Goal: Communication & Community: Answer question/provide support

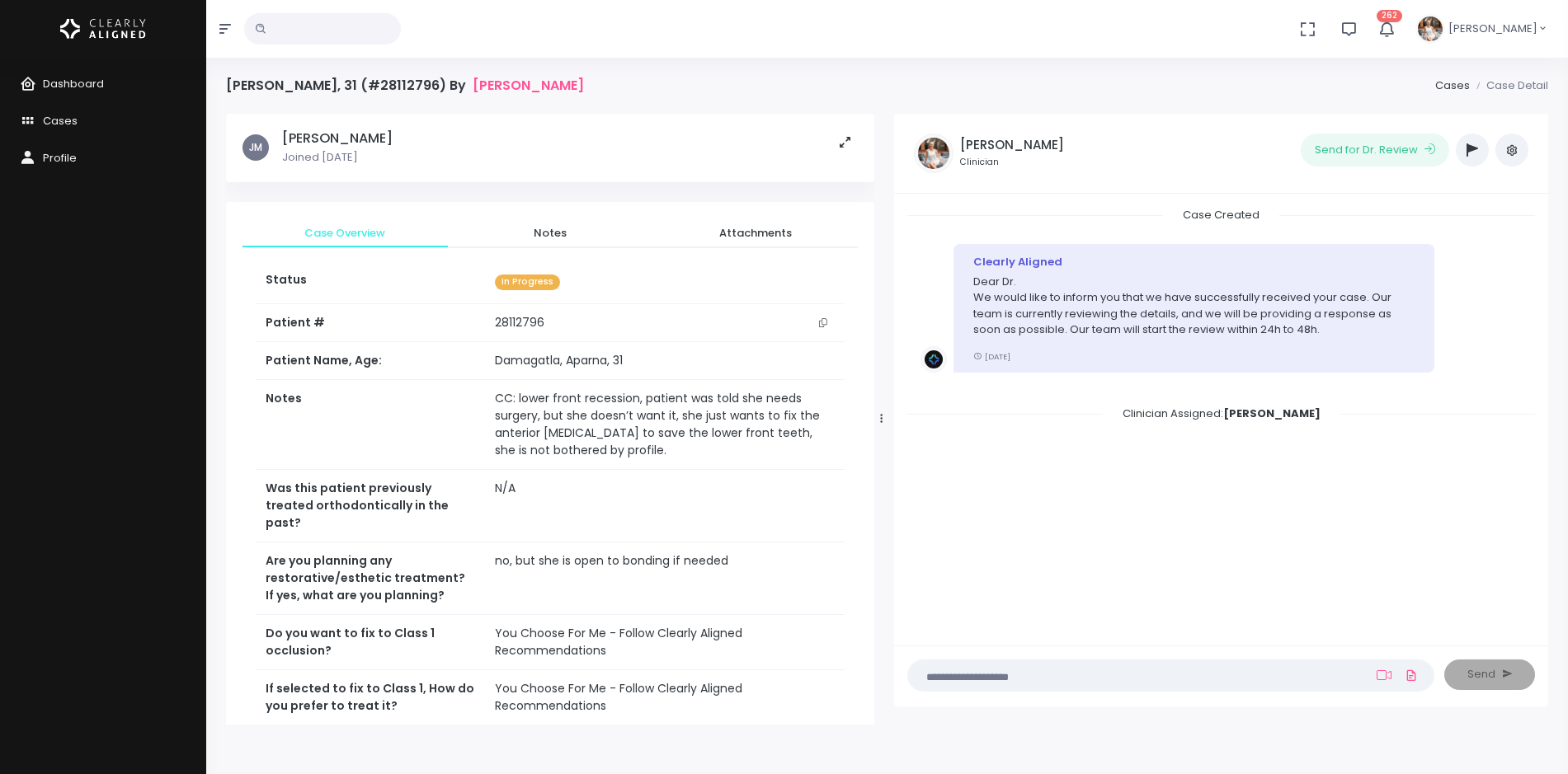
scroll to position [152, 0]
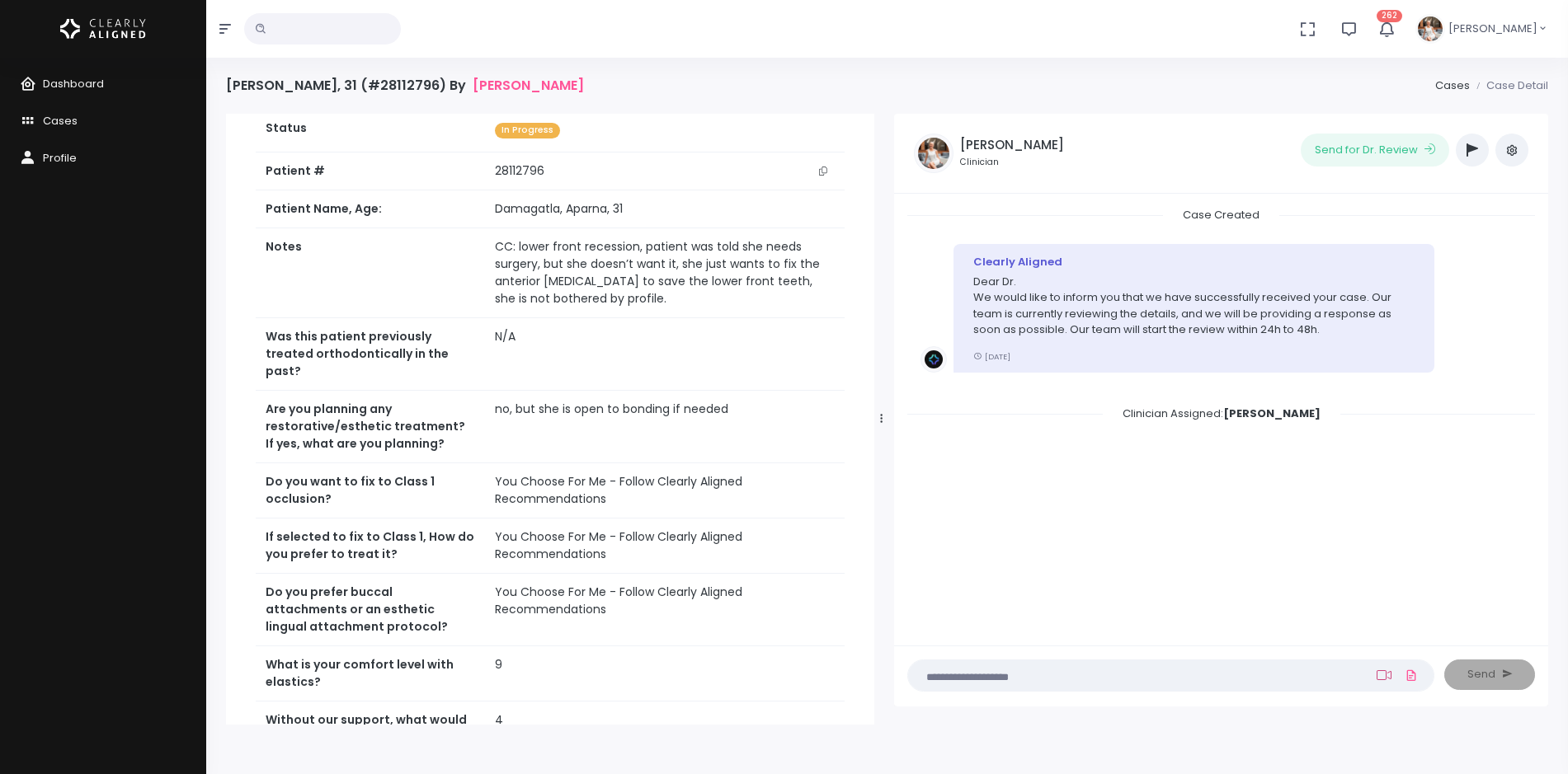
click at [1386, 675] on icon at bounding box center [1385, 675] width 15 height 10
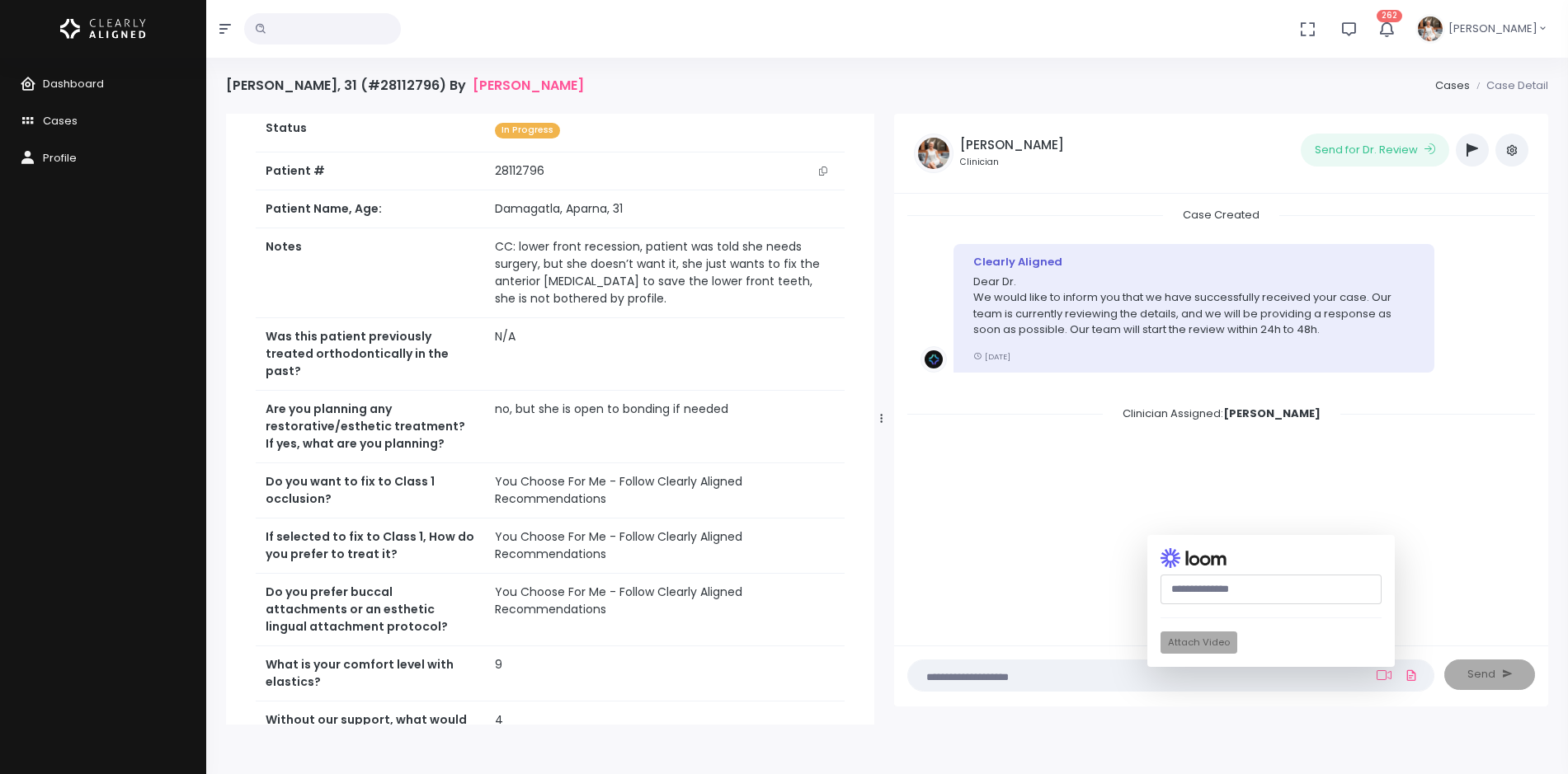
click at [1237, 583] on input "text" at bounding box center [1271, 590] width 221 height 31
paste input "**********"
type input "**********"
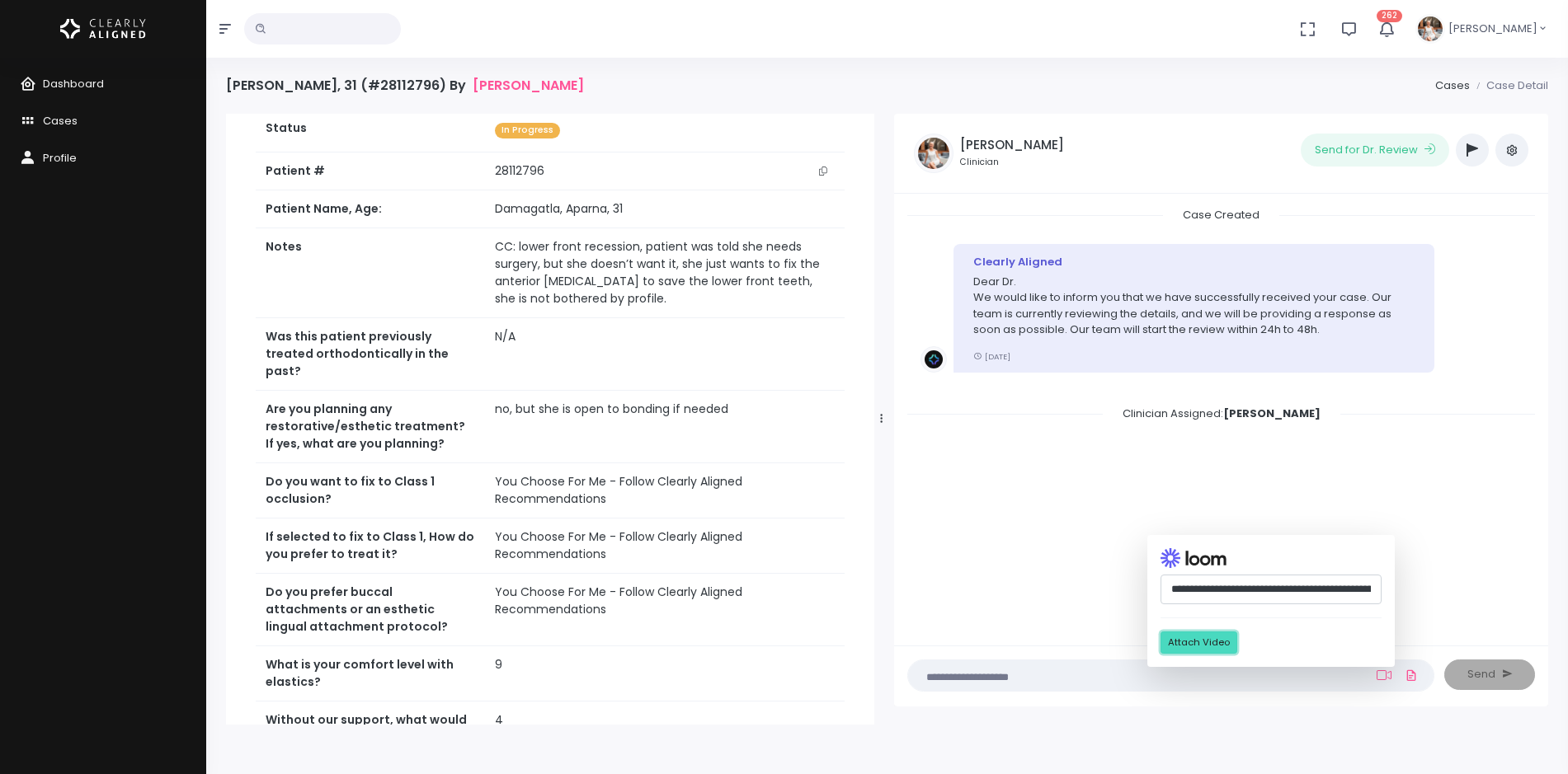
click at [1218, 639] on button "Attach Video" at bounding box center [1199, 642] width 76 height 22
click at [1213, 632] on button "Attach Video" at bounding box center [1199, 642] width 76 height 22
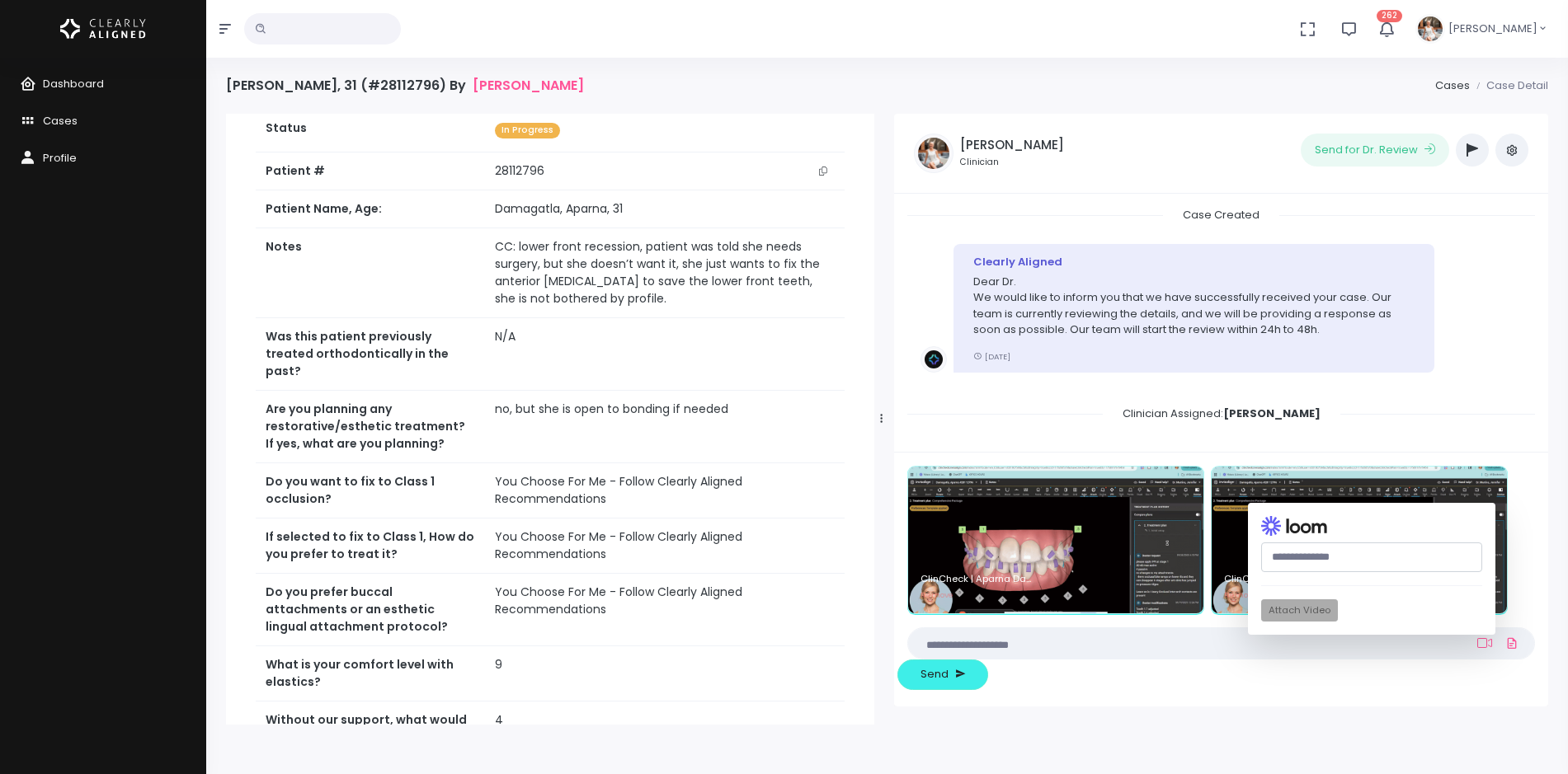
click at [1143, 638] on textarea at bounding box center [1189, 642] width 542 height 18
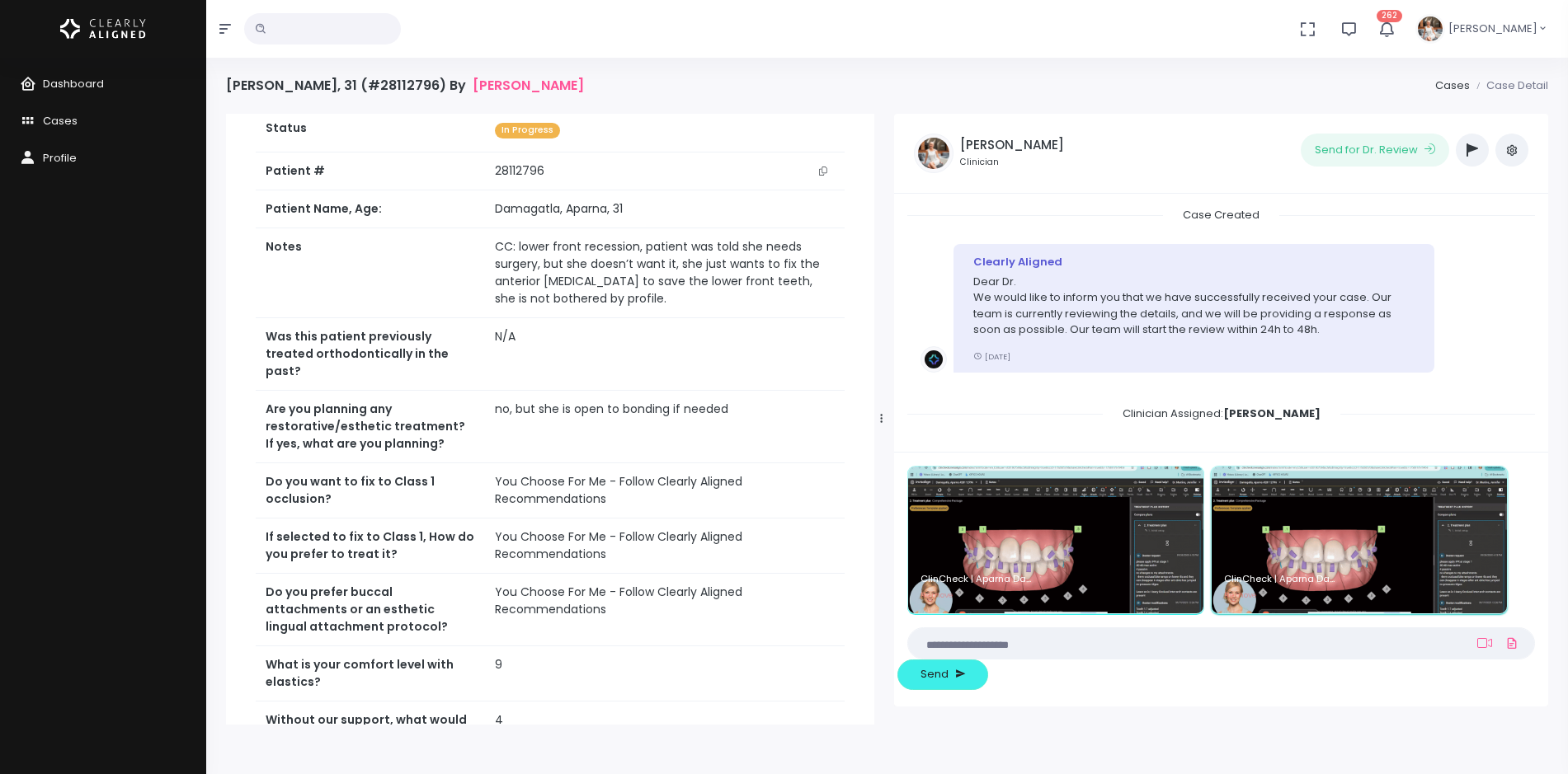
click at [1477, 487] on img at bounding box center [1360, 540] width 296 height 147
click at [1170, 504] on img at bounding box center [1056, 540] width 296 height 147
click at [1173, 486] on img at bounding box center [1056, 540] width 296 height 147
click at [1061, 638] on textarea at bounding box center [1189, 642] width 542 height 18
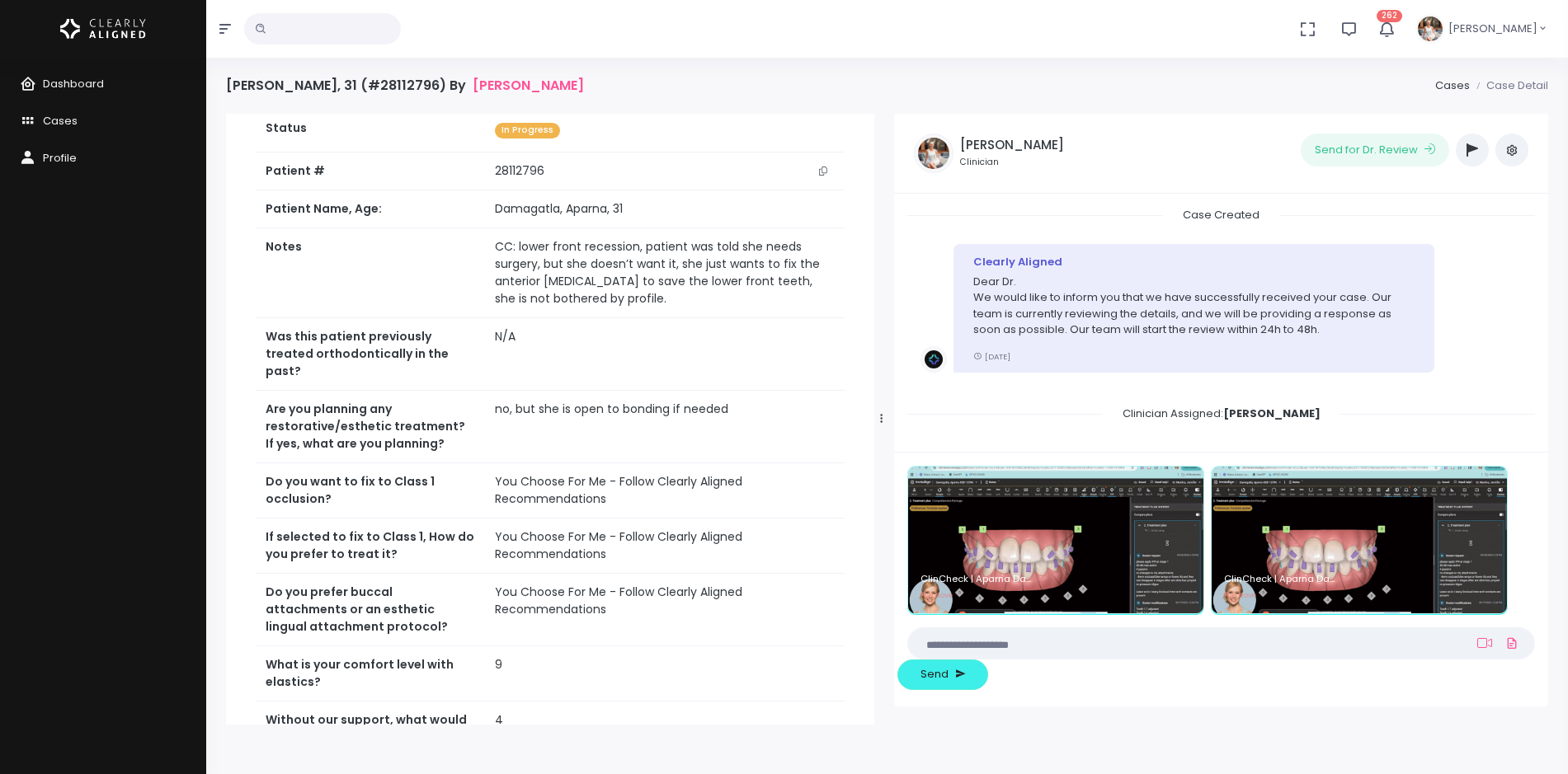
click at [1061, 642] on textarea at bounding box center [1189, 642] width 542 height 18
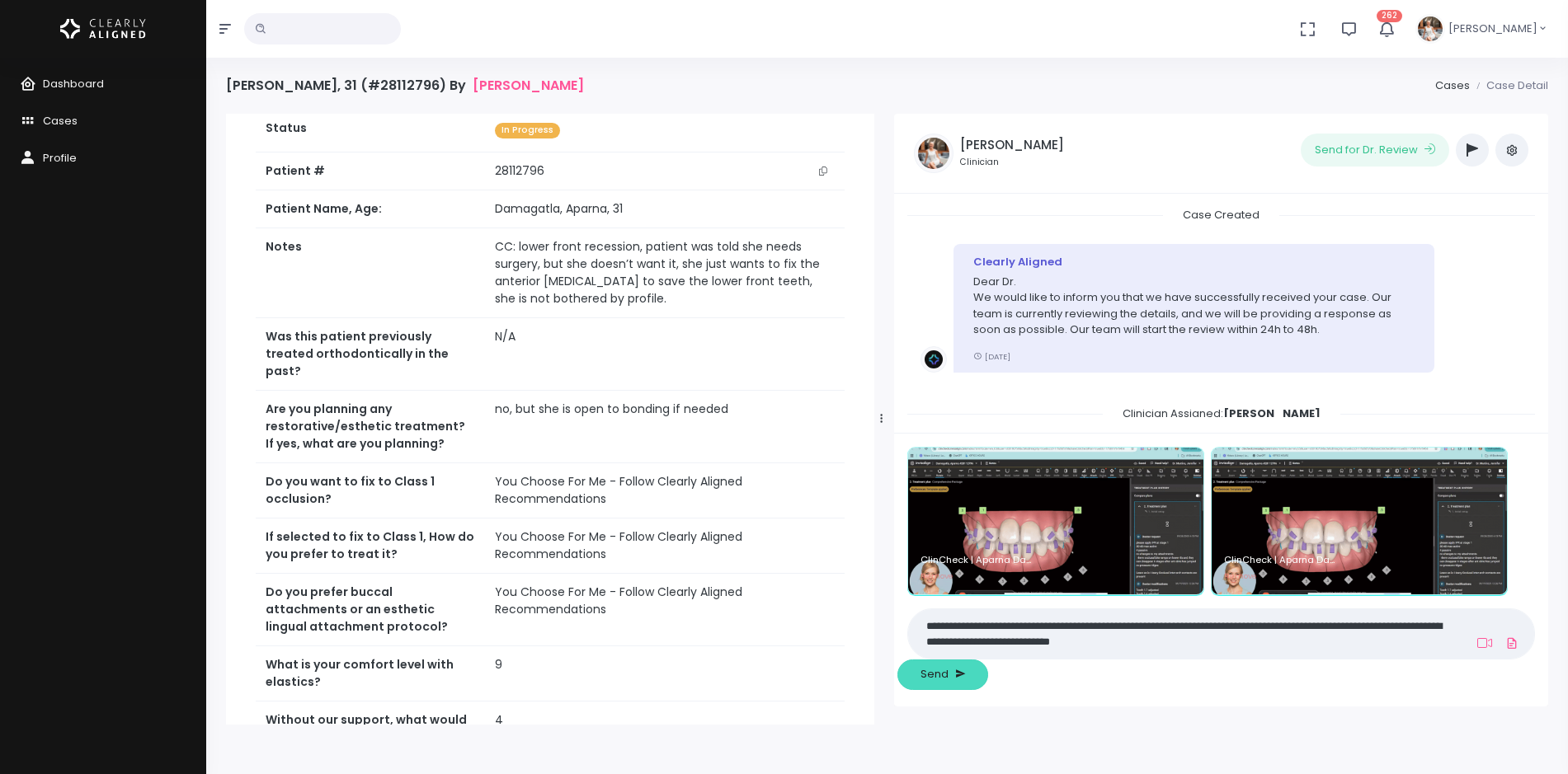
type textarea "**********"
click at [934, 663] on button "Send" at bounding box center [942, 675] width 91 height 31
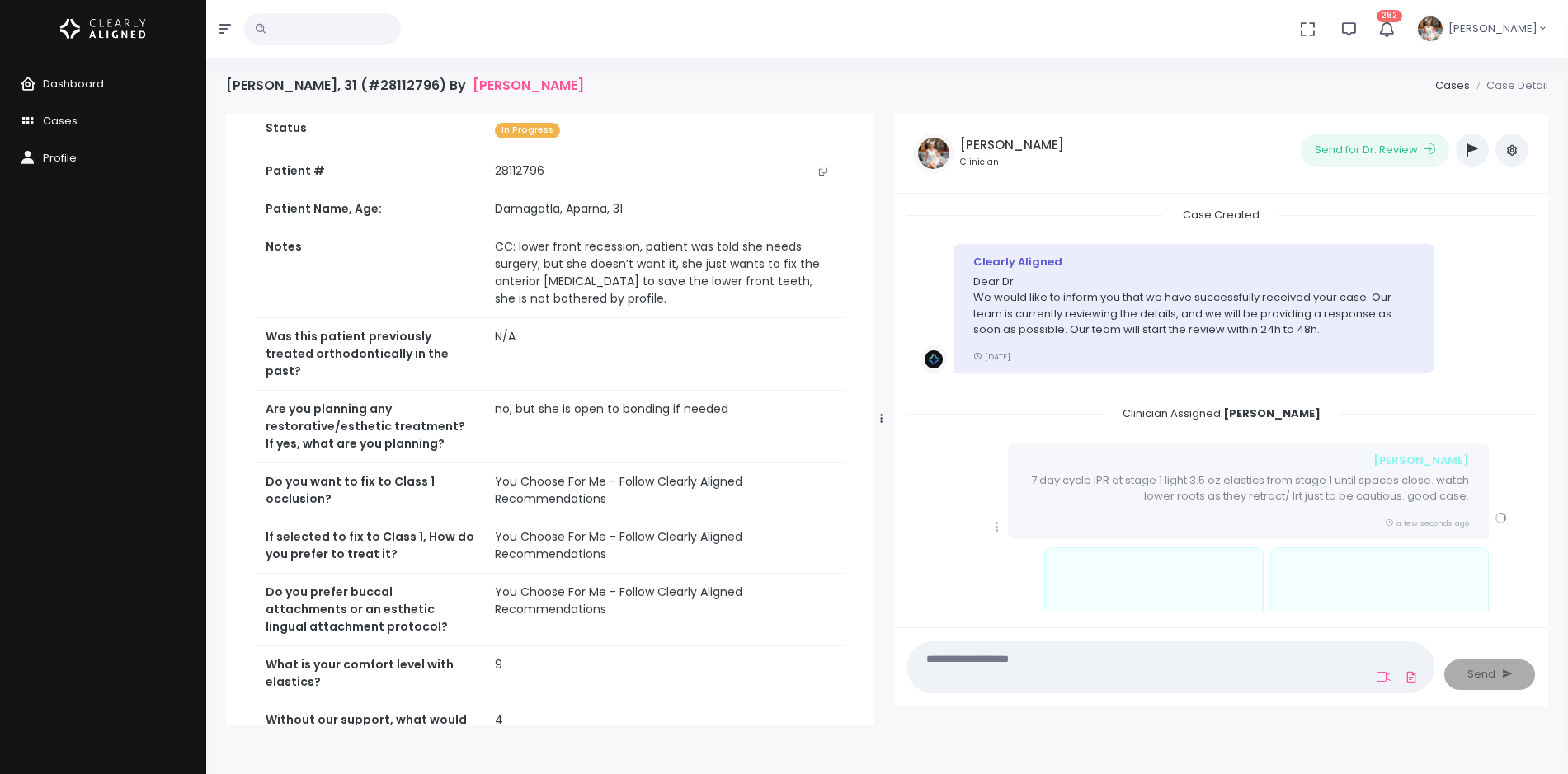
scroll to position [122, 0]
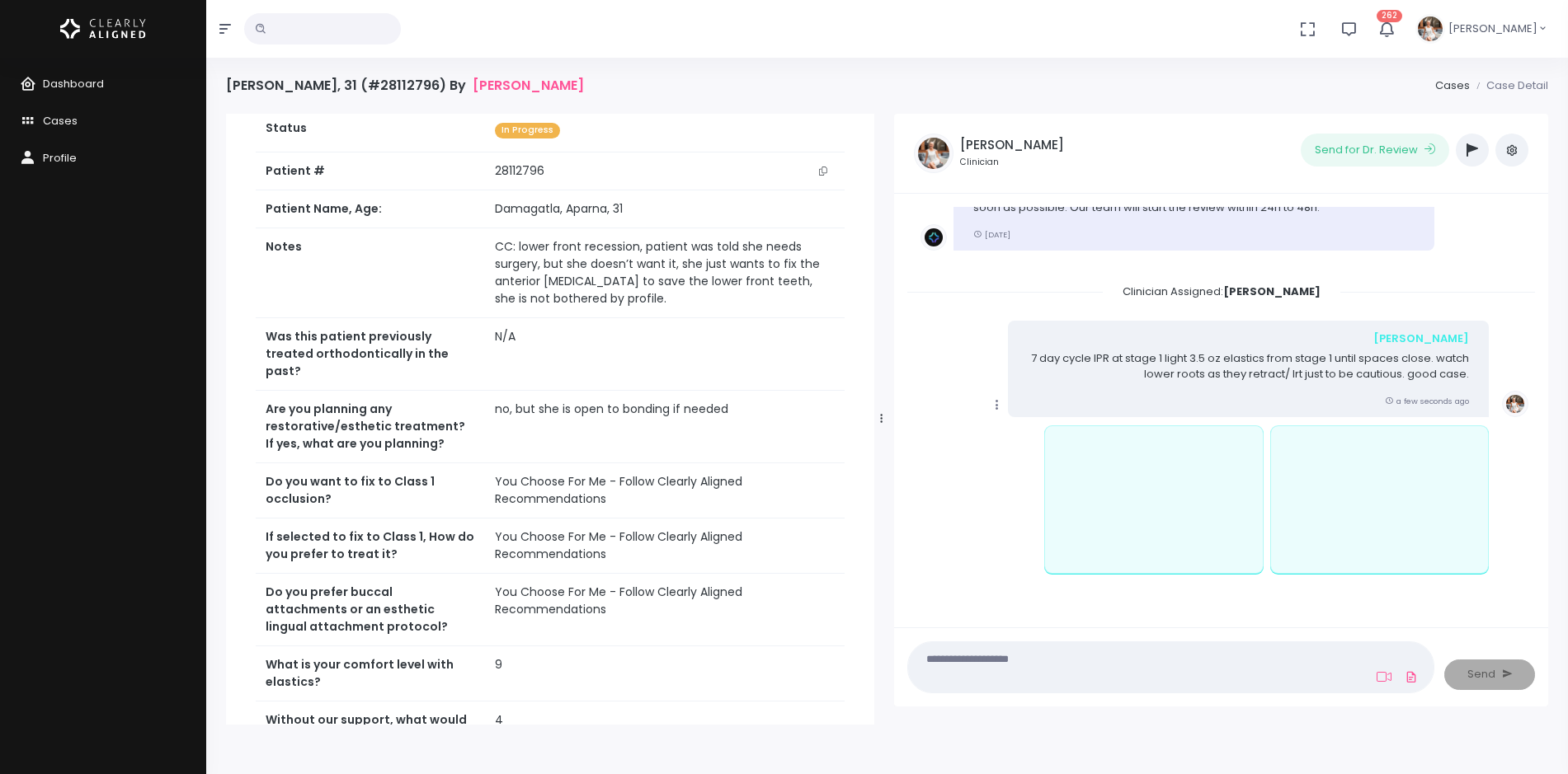
click at [996, 403] on icon "scrollable content" at bounding box center [998, 405] width 15 height 15
click at [1025, 438] on link "Mark as Video Review" at bounding box center [1073, 437] width 172 height 26
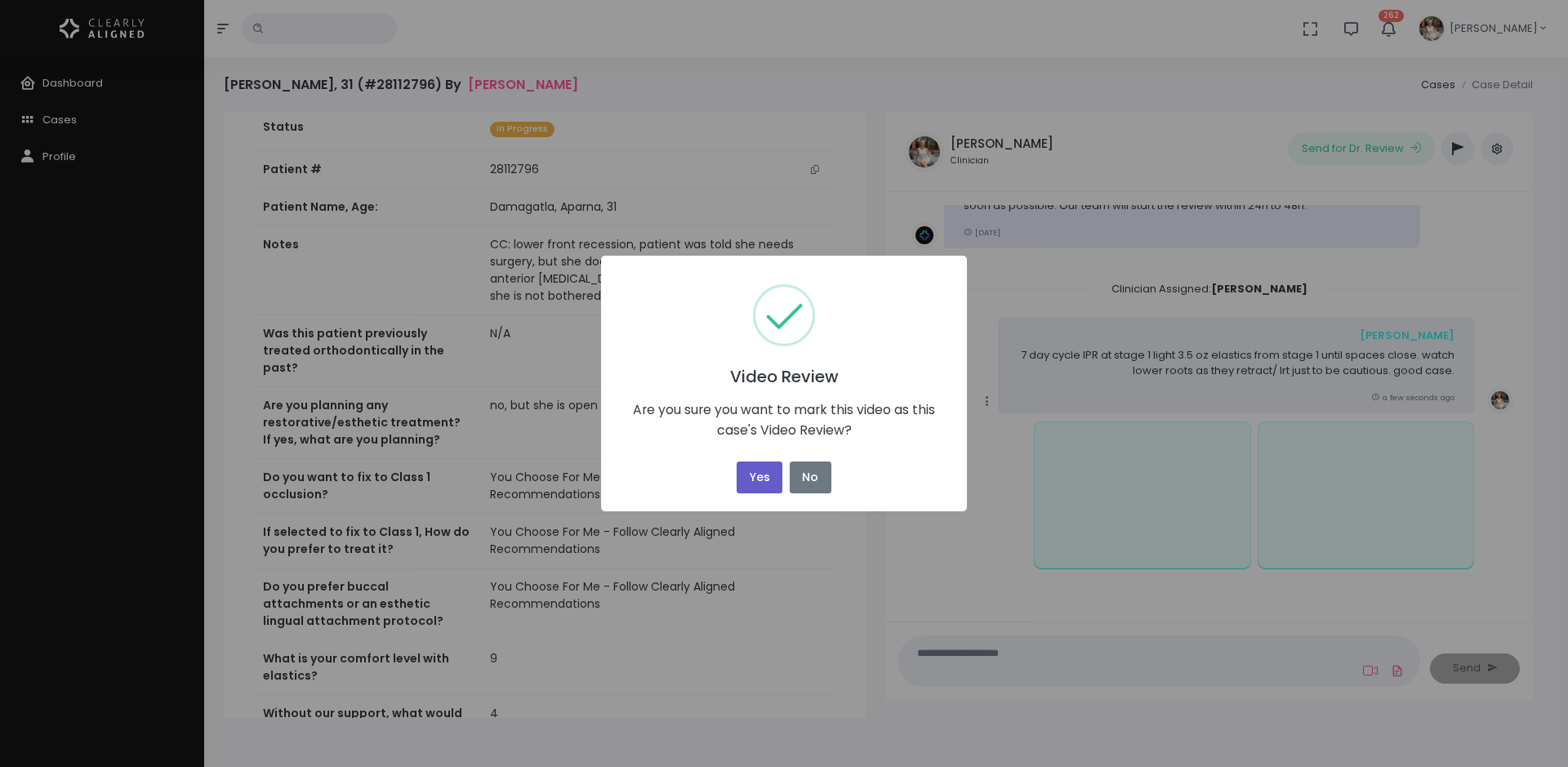
click at [750, 469] on button "Yes" at bounding box center [759, 478] width 45 height 32
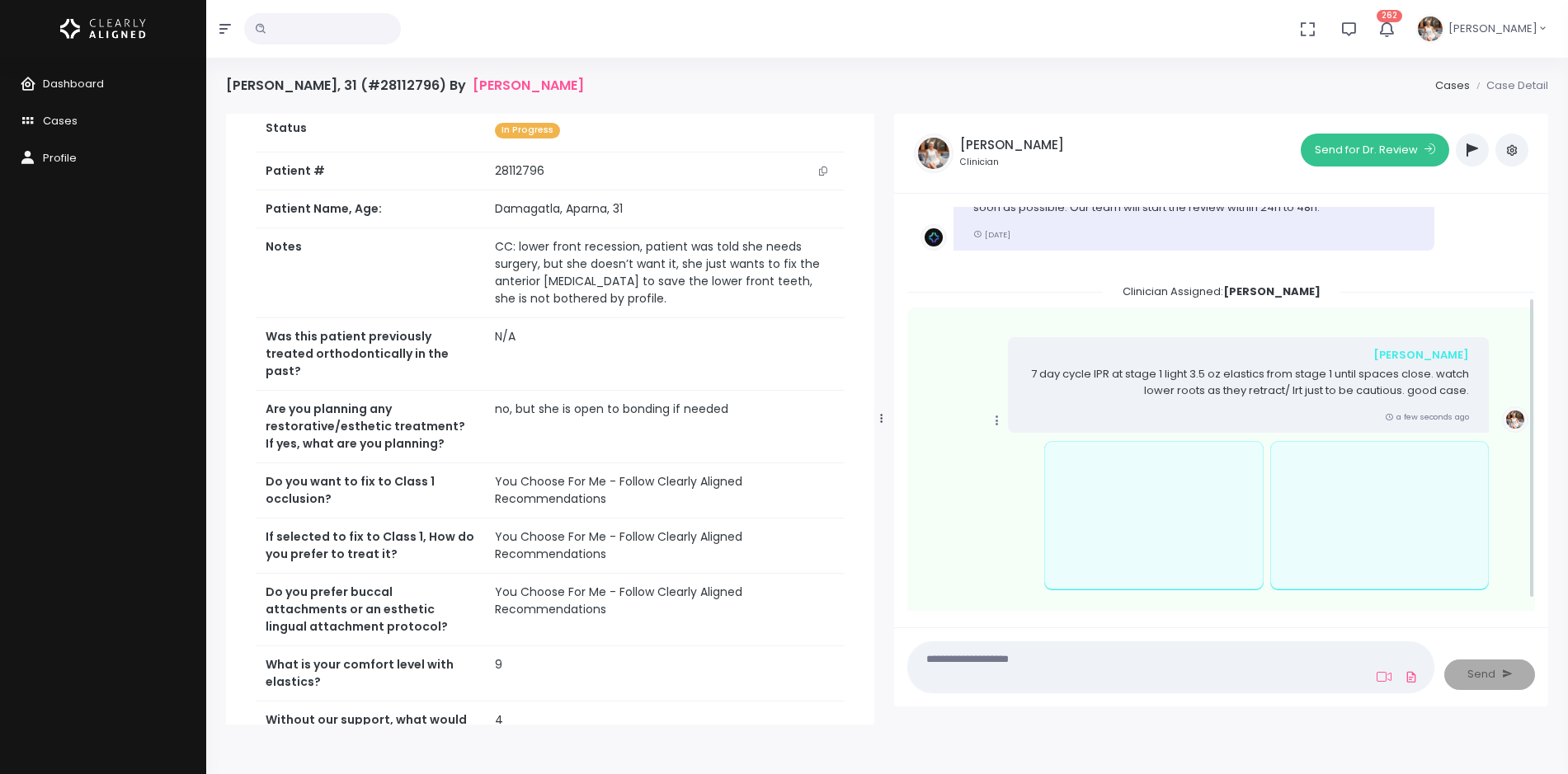
click at [1383, 143] on button "Send for Dr. Review" at bounding box center [1375, 150] width 149 height 33
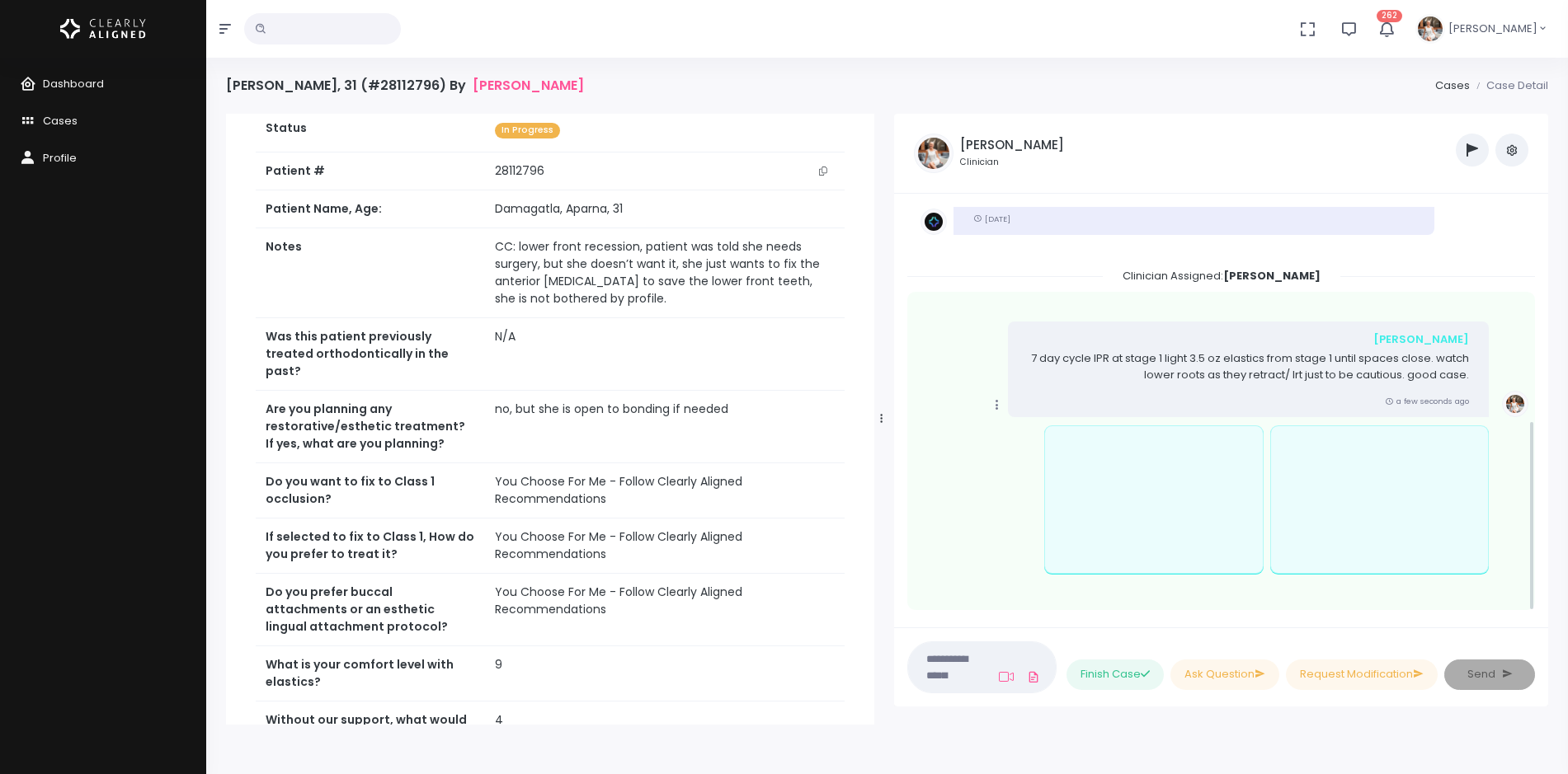
scroll to position [451, 0]
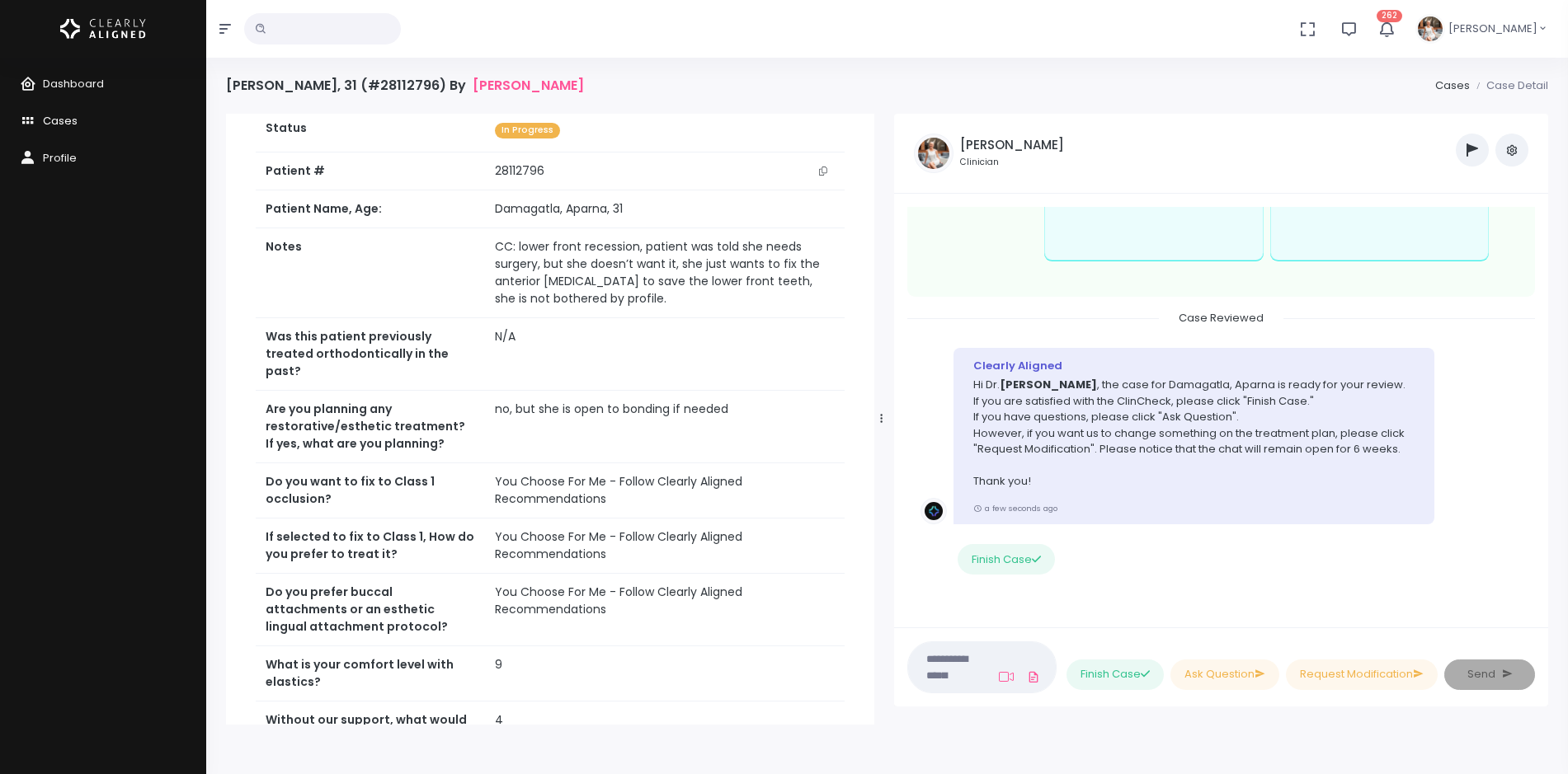
click at [55, 124] on span "Cases" at bounding box center [60, 121] width 34 height 15
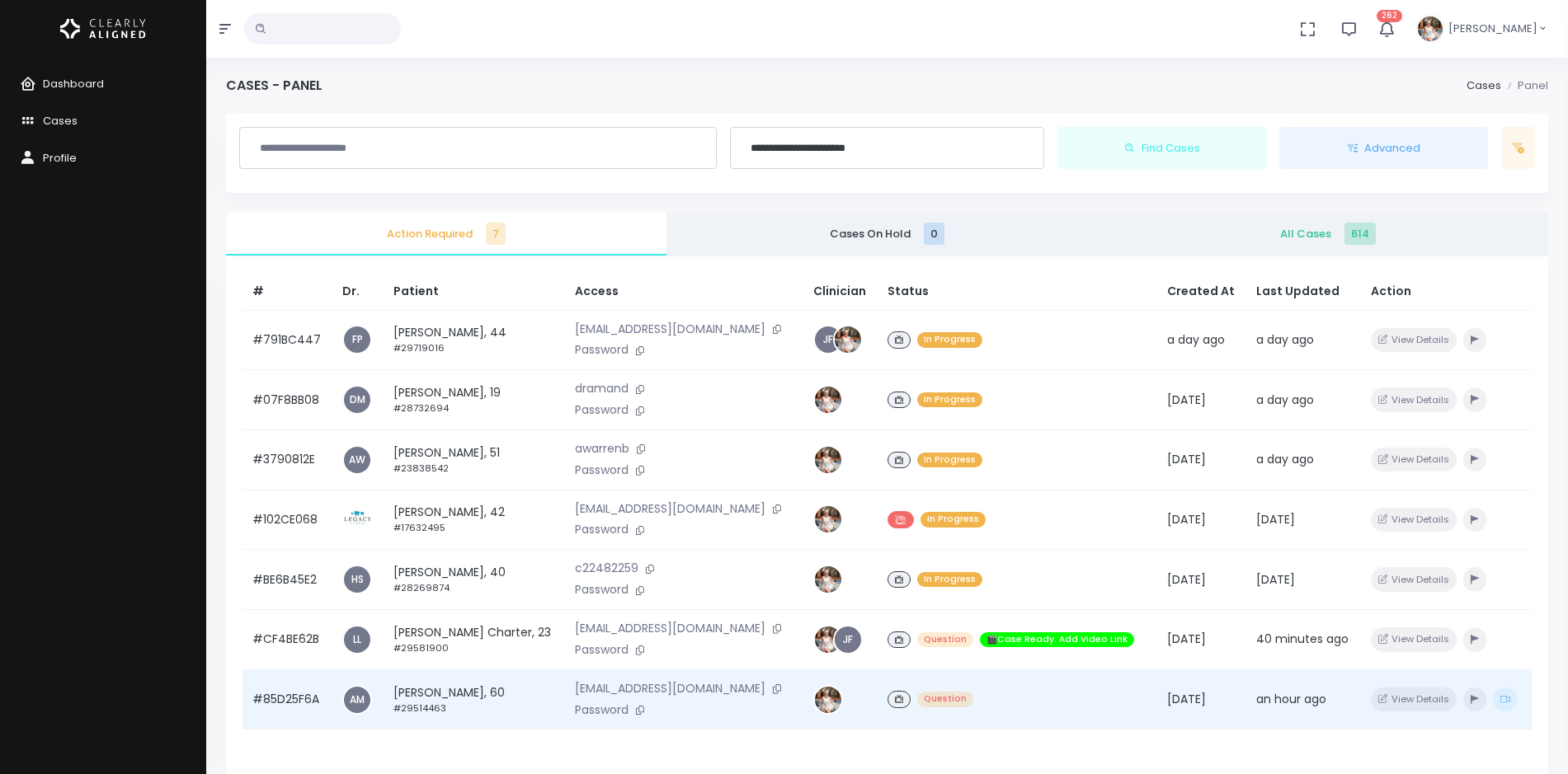
click at [299, 696] on td "#85D25F6A" at bounding box center [287, 699] width 90 height 60
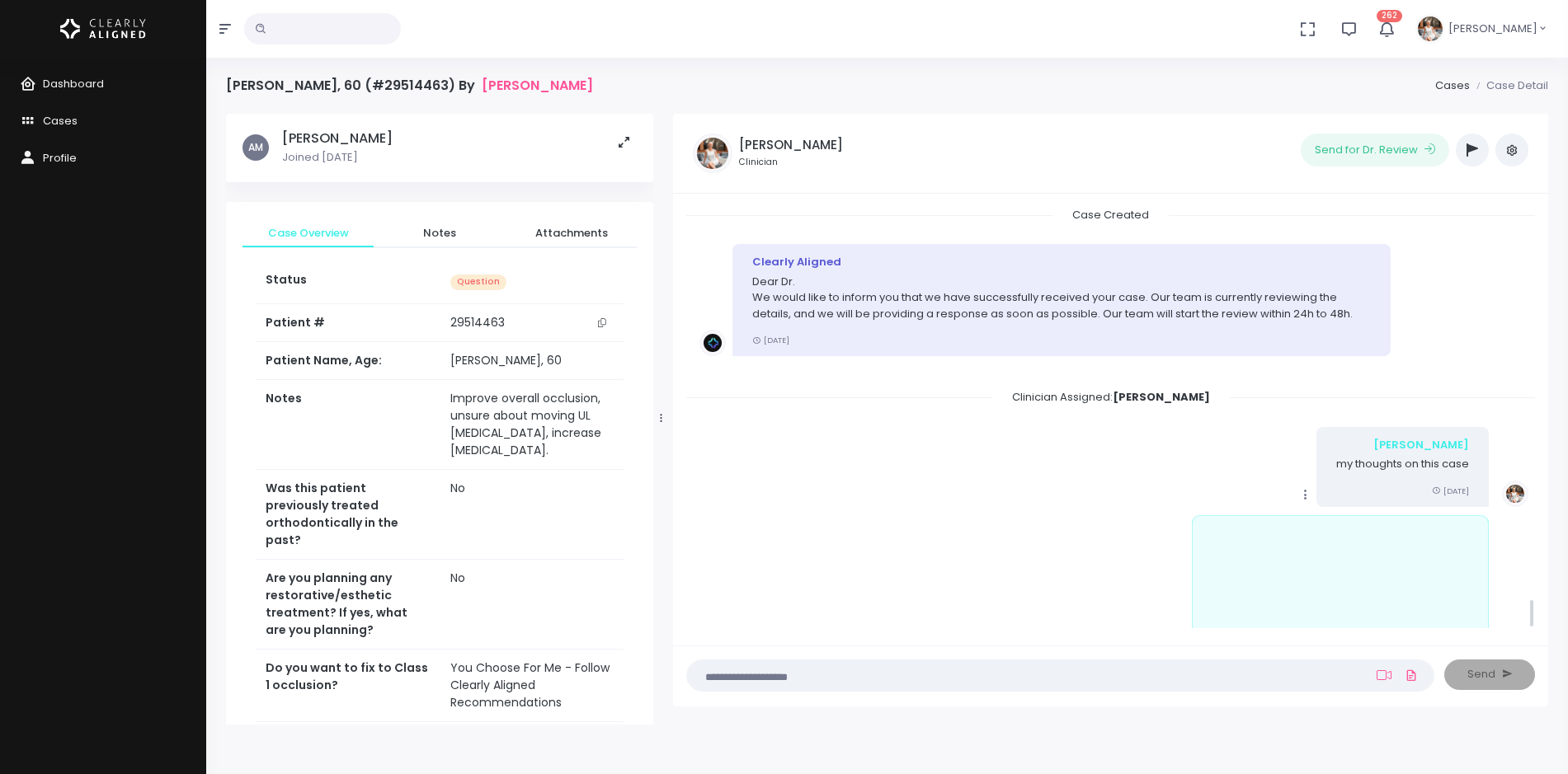
scroll to position [5484, 0]
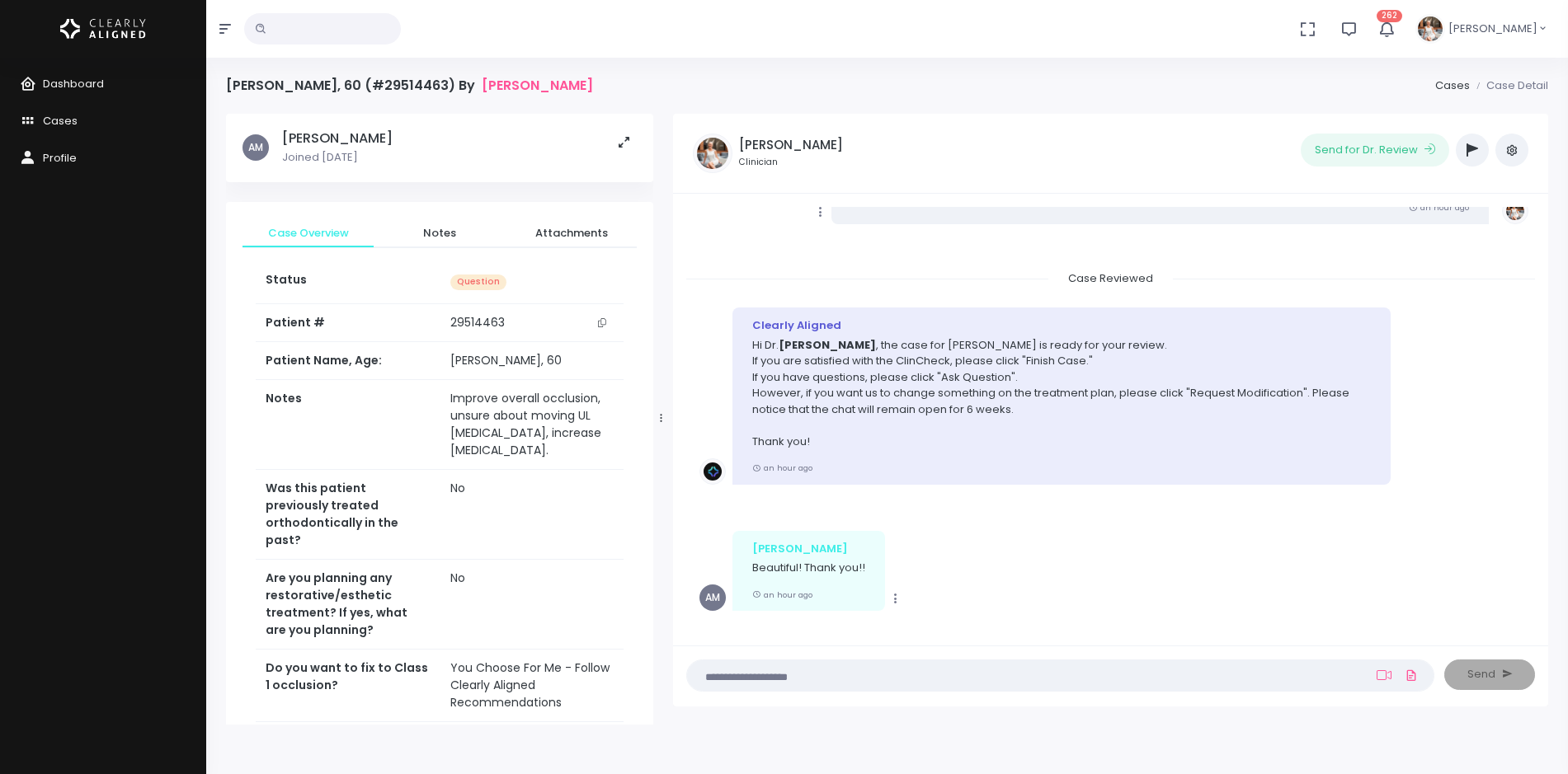
click at [882, 673] on textarea at bounding box center [1028, 675] width 663 height 18
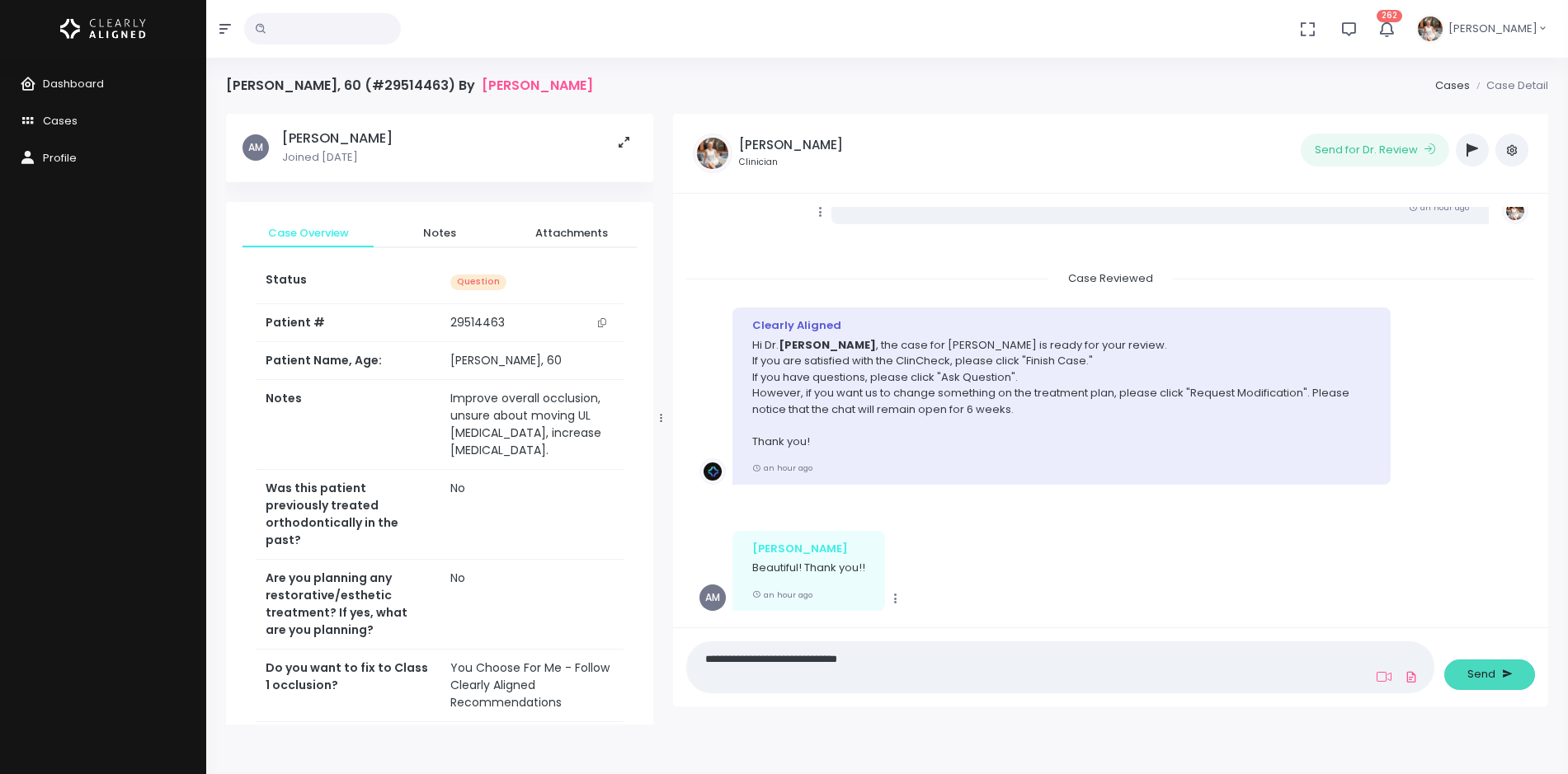
type textarea "**********"
click at [1482, 676] on span "Send" at bounding box center [1481, 674] width 28 height 16
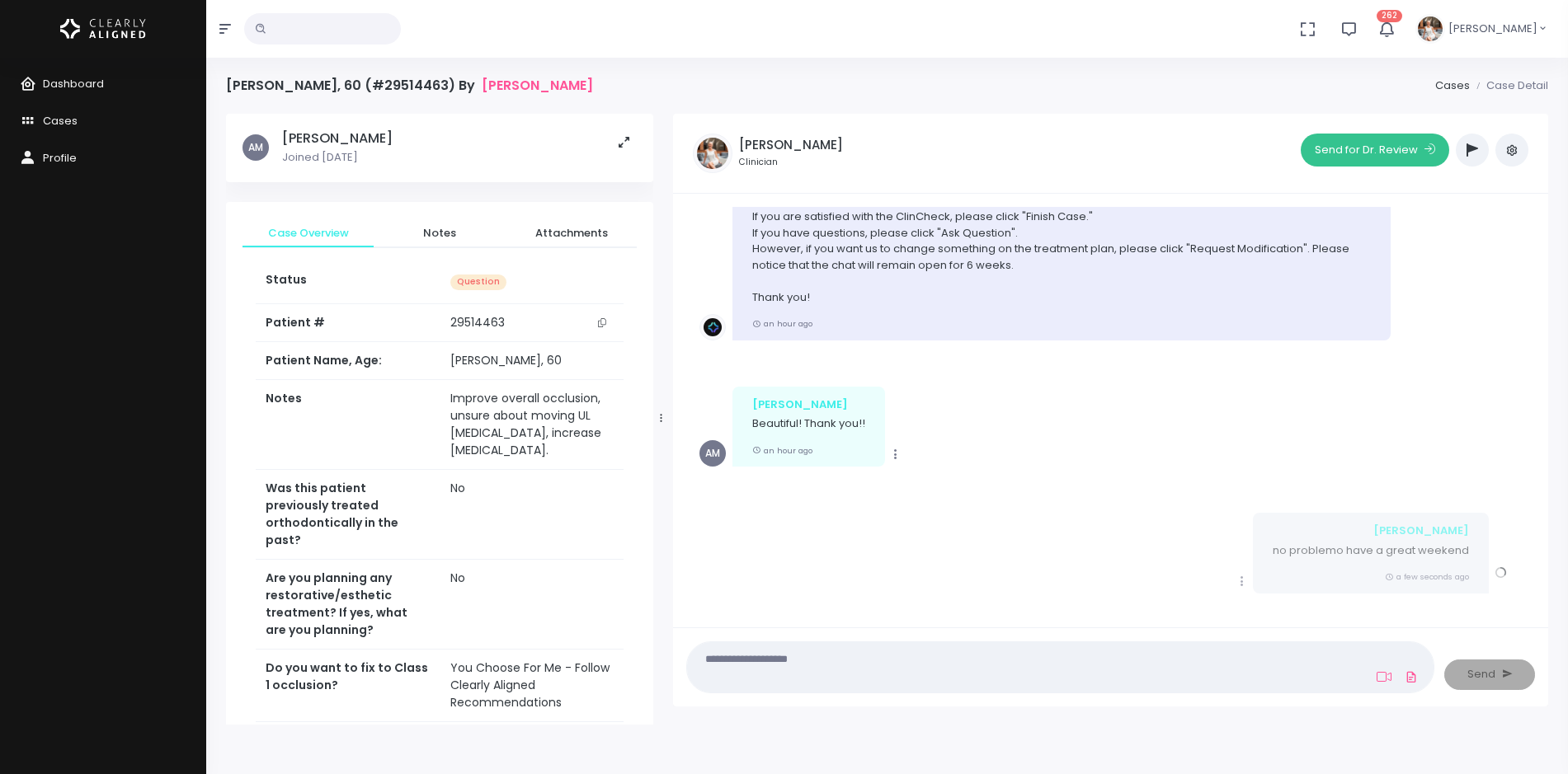
click at [1391, 159] on button "Send for Dr. Review" at bounding box center [1375, 150] width 149 height 33
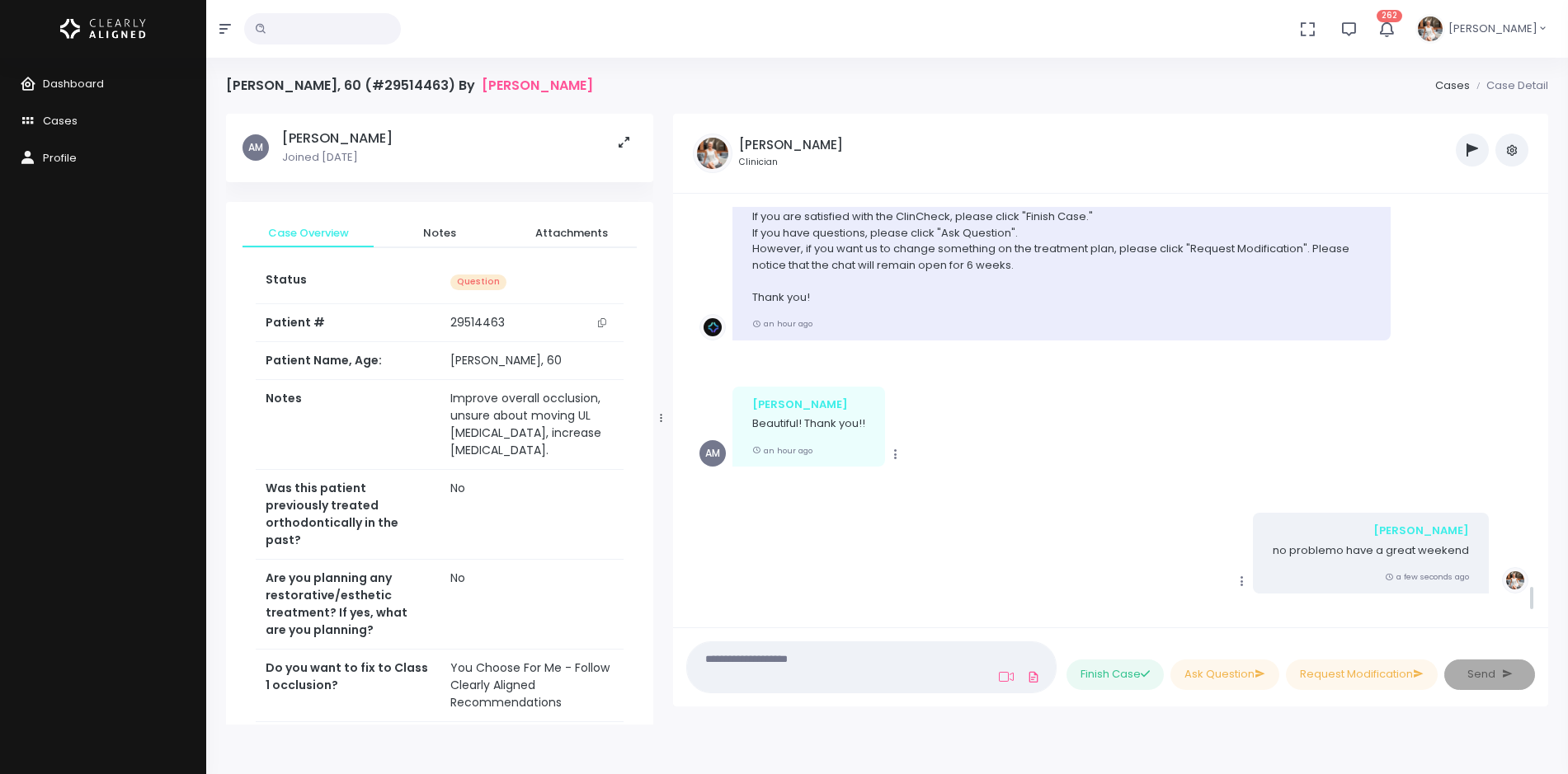
scroll to position [5941, 0]
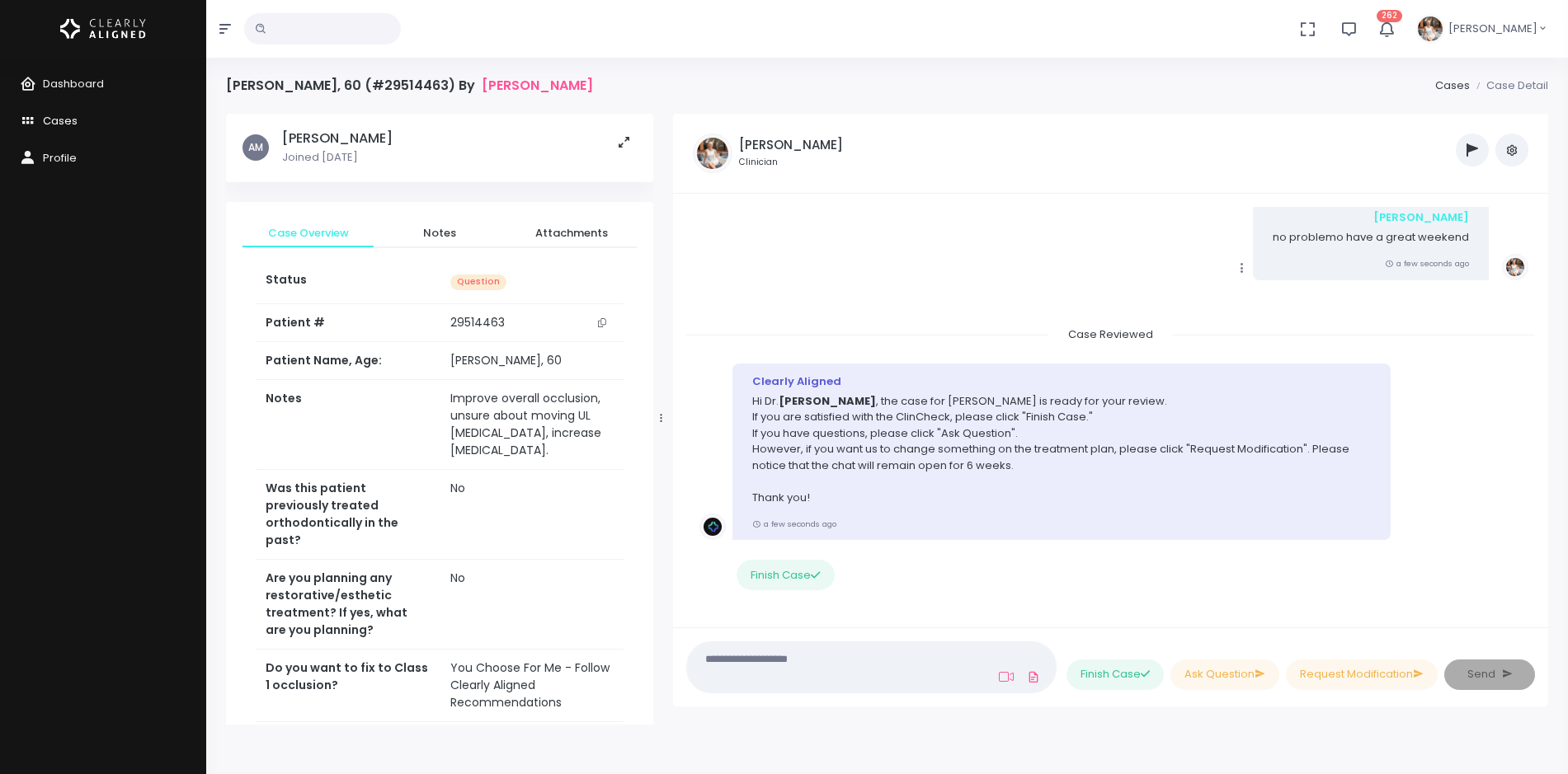
click at [58, 123] on span "Cases" at bounding box center [60, 121] width 34 height 15
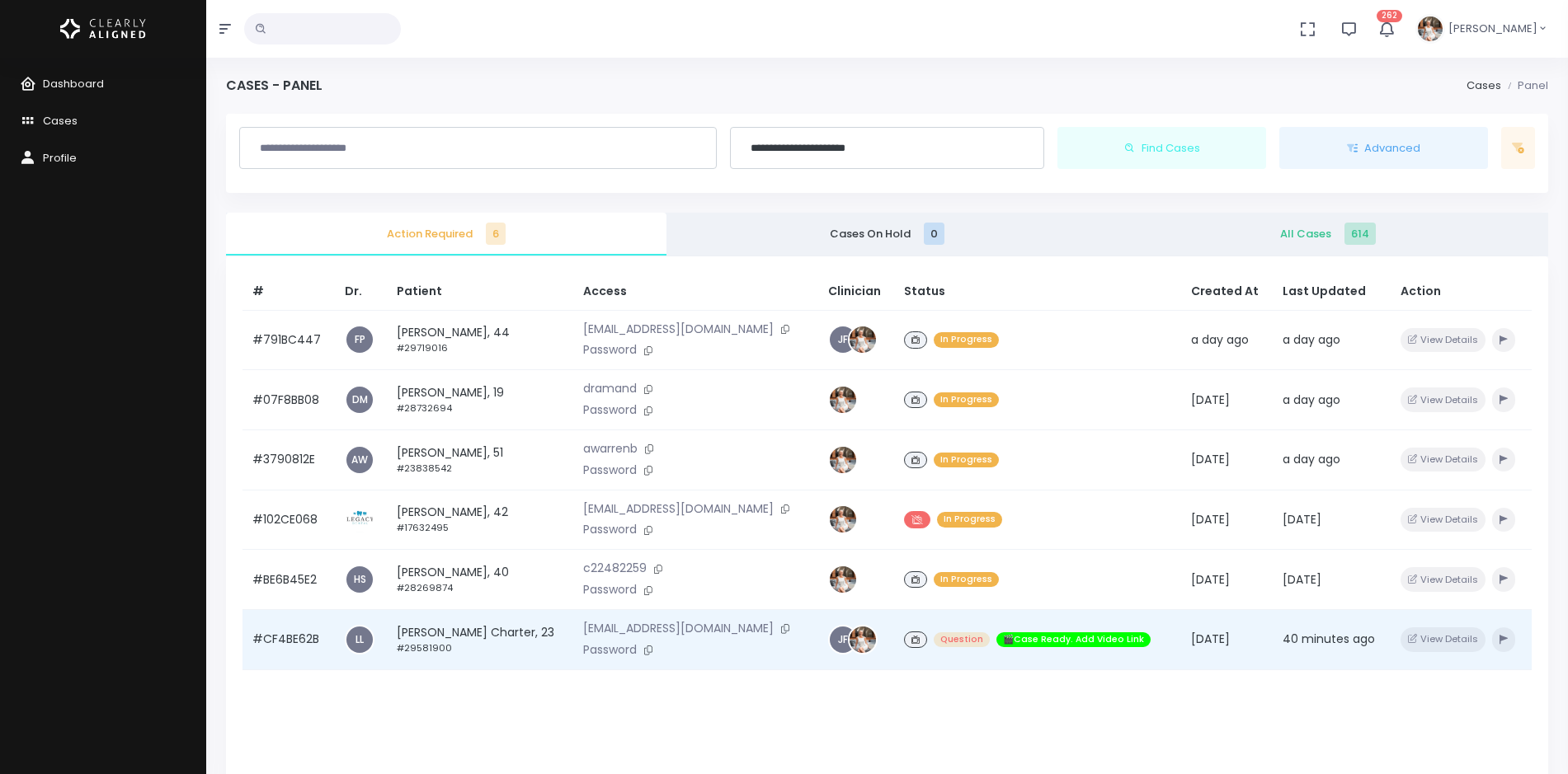
click at [279, 635] on td "#CF4BE62B" at bounding box center [288, 640] width 93 height 60
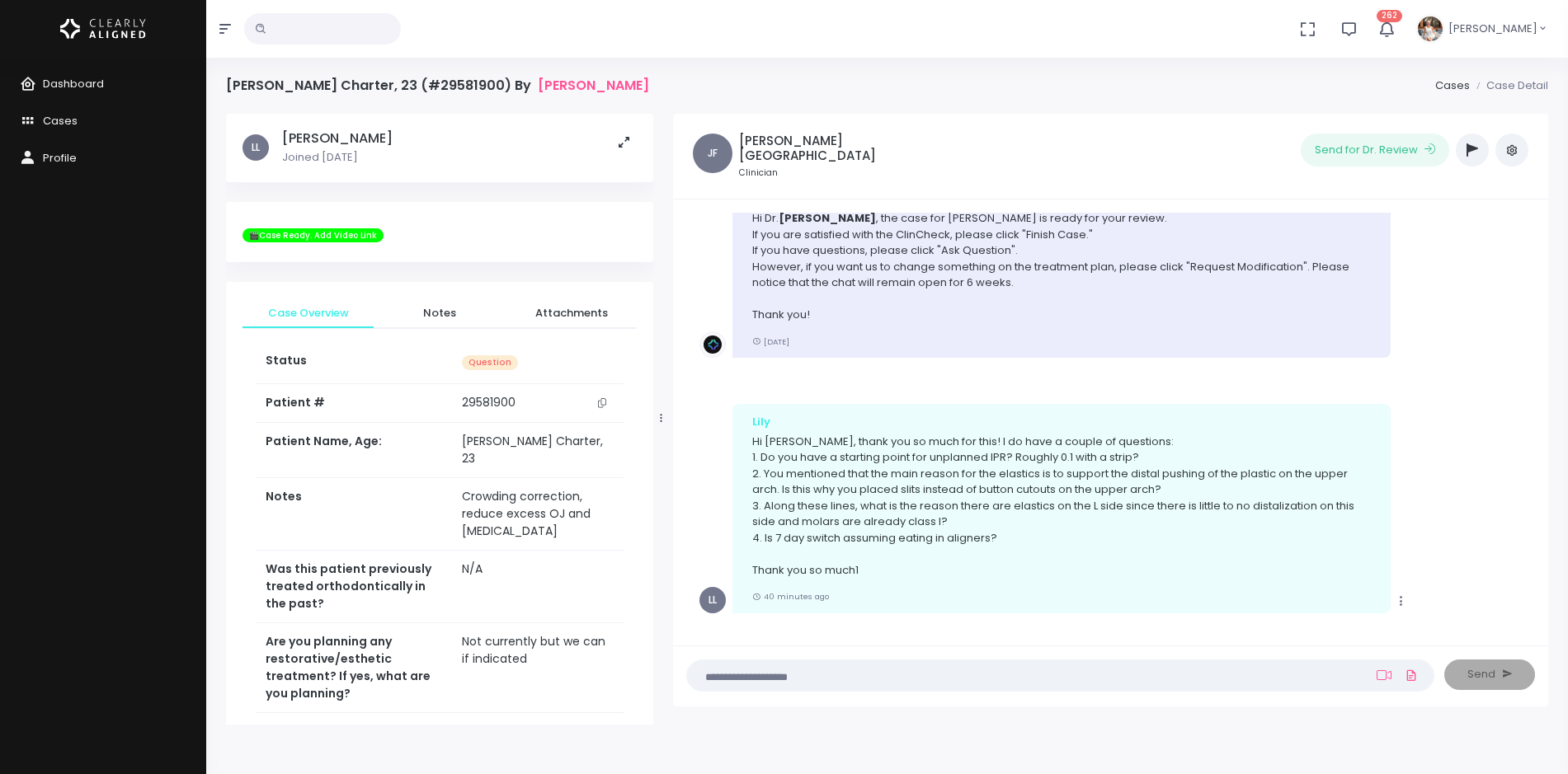
scroll to position [640, 0]
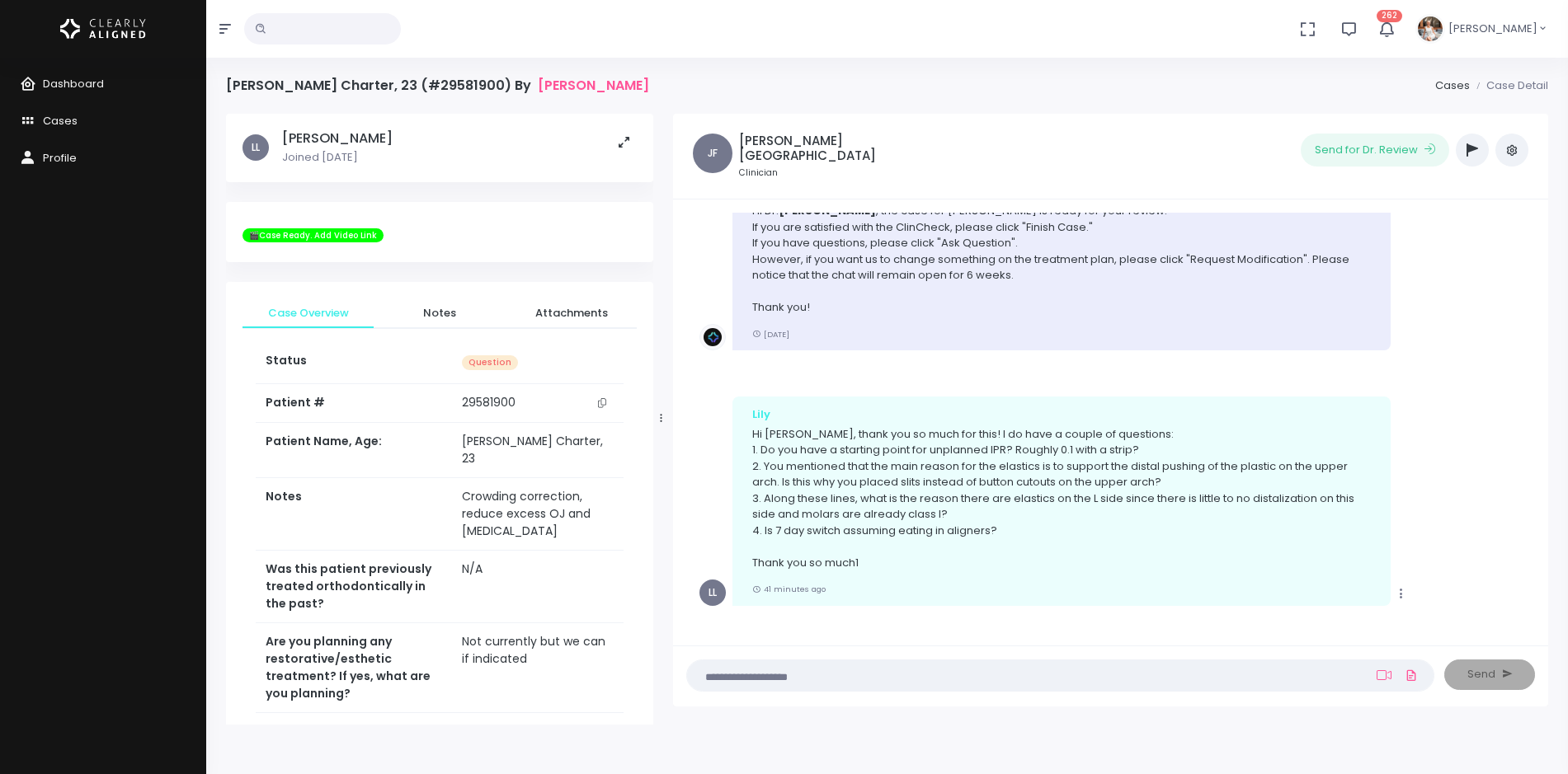
click at [890, 662] on nick-textarea "(Obrigatório)" at bounding box center [1061, 676] width 749 height 32
click at [852, 680] on textarea at bounding box center [1028, 675] width 663 height 18
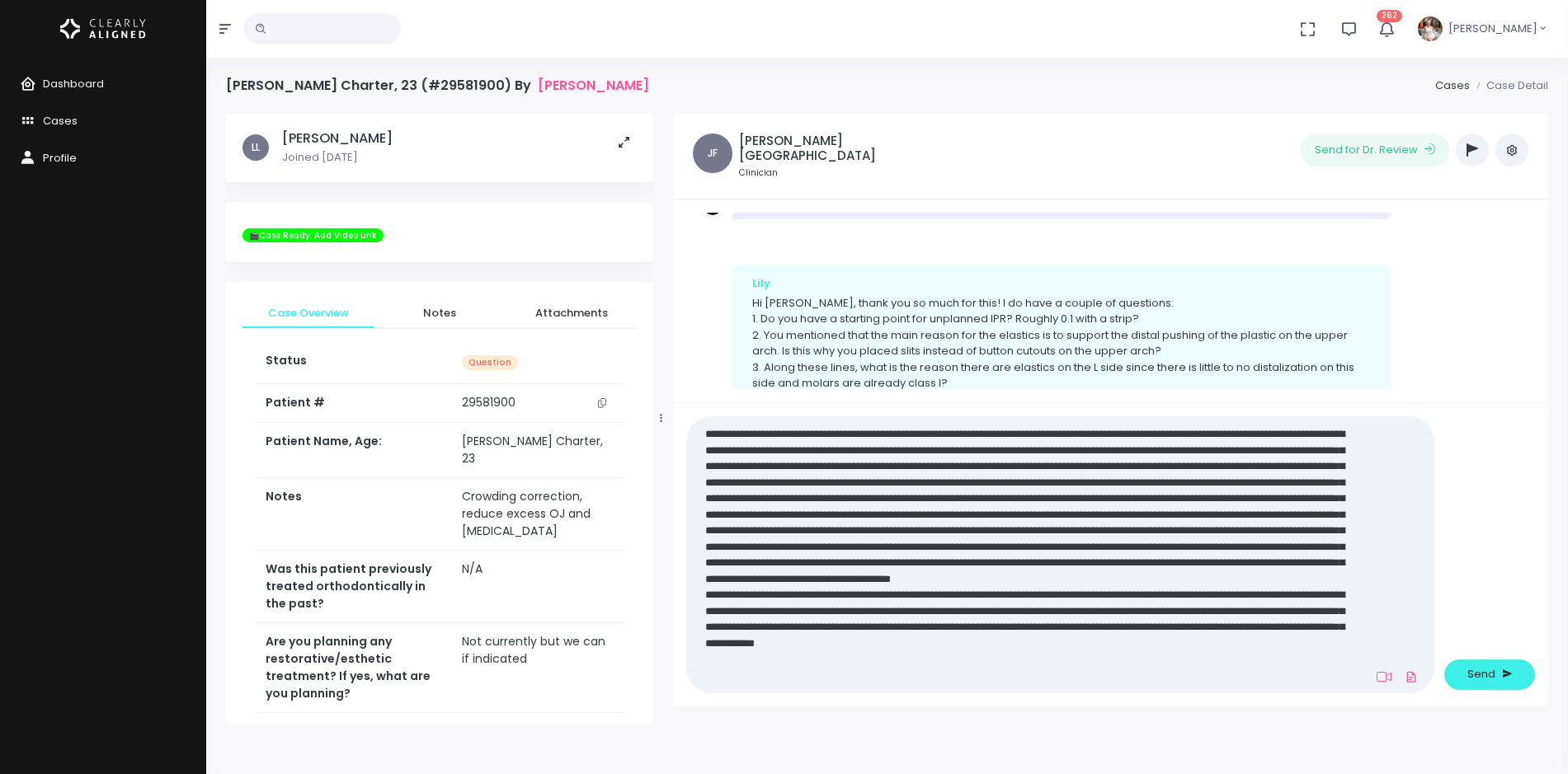
scroll to position [0, 0]
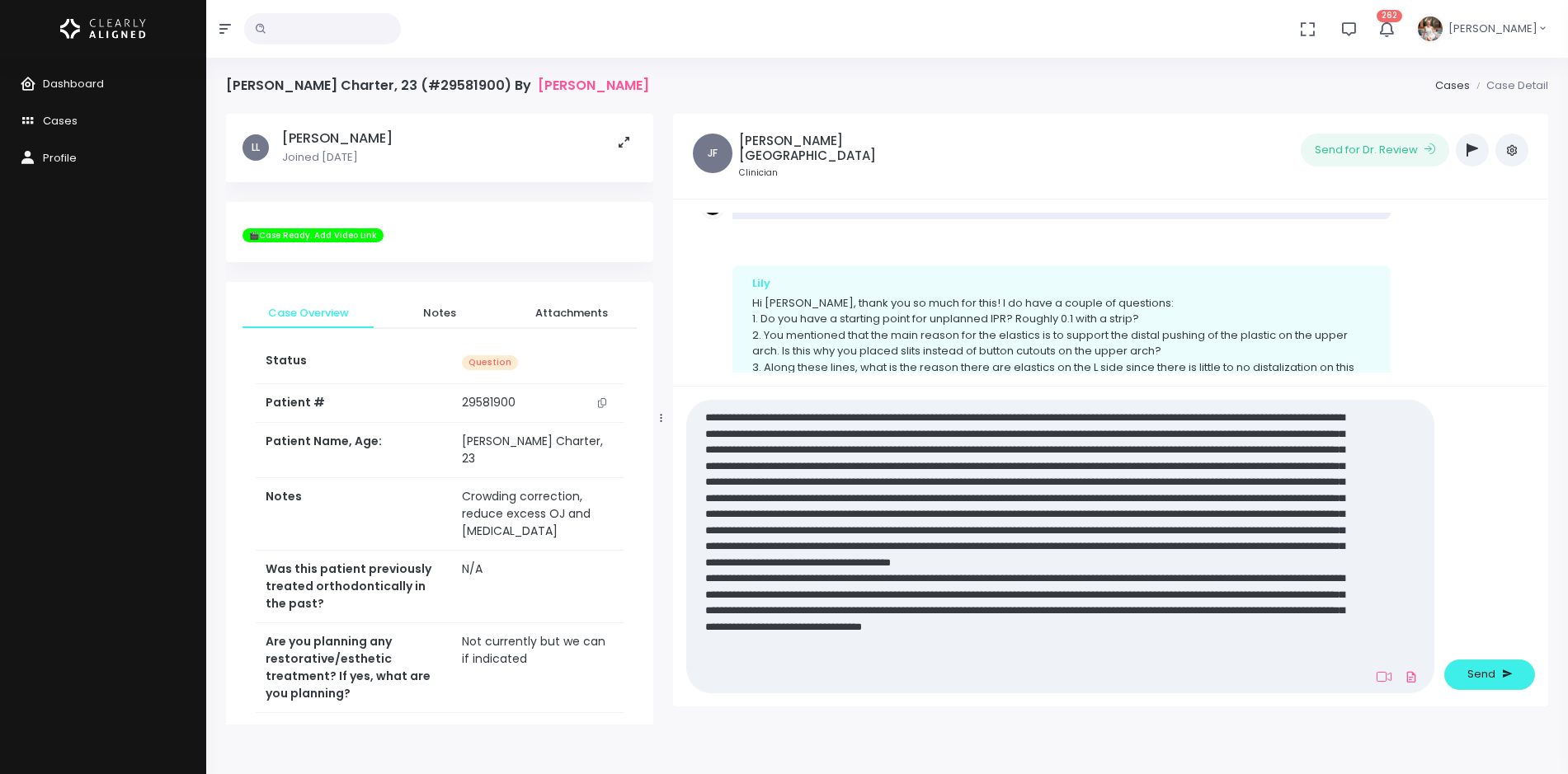
drag, startPoint x: 1200, startPoint y: 657, endPoint x: 1227, endPoint y: 677, distance: 33.6
click at [1227, 677] on textarea at bounding box center [1028, 546] width 663 height 278
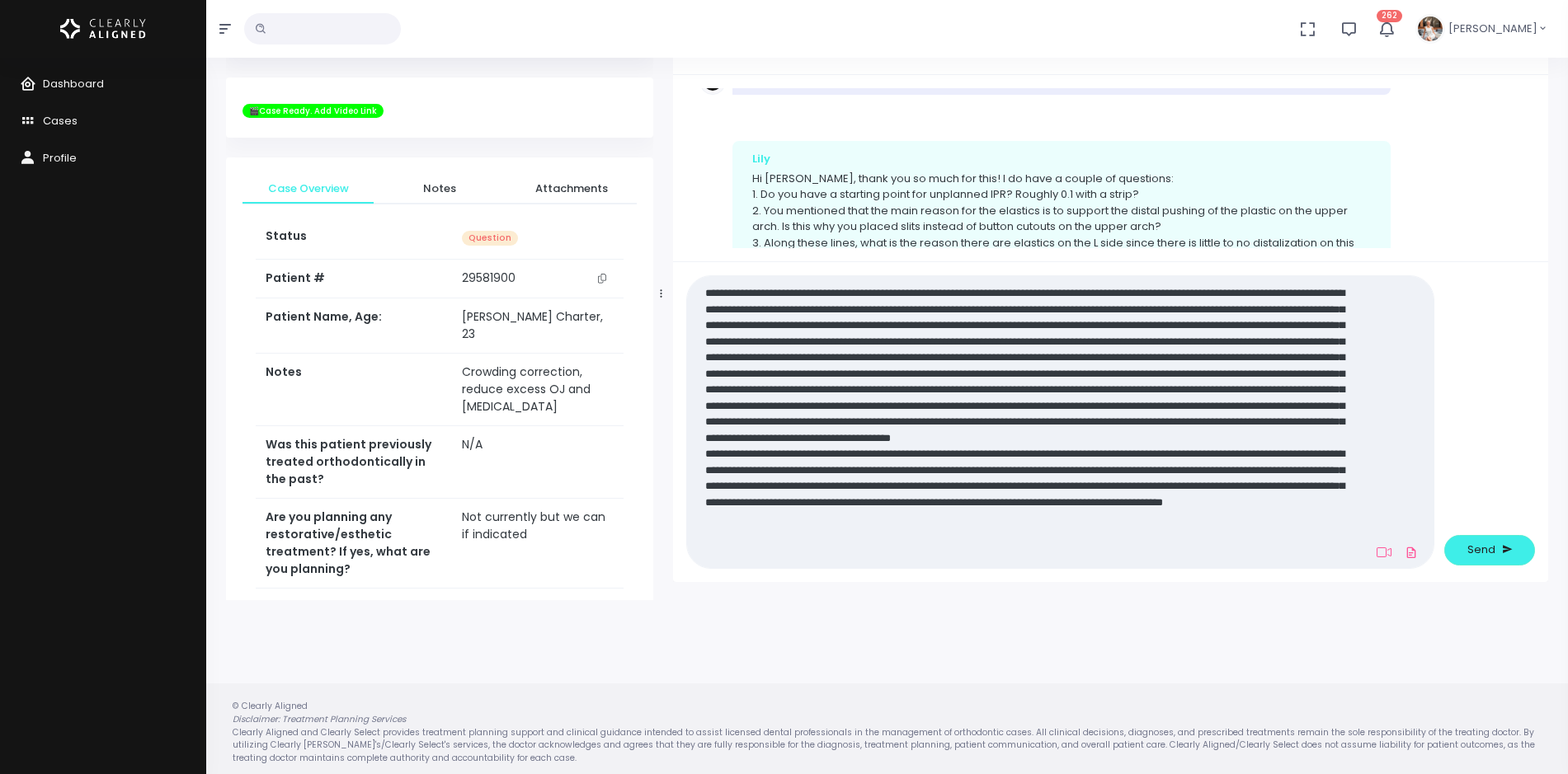
scroll to position [132, 0]
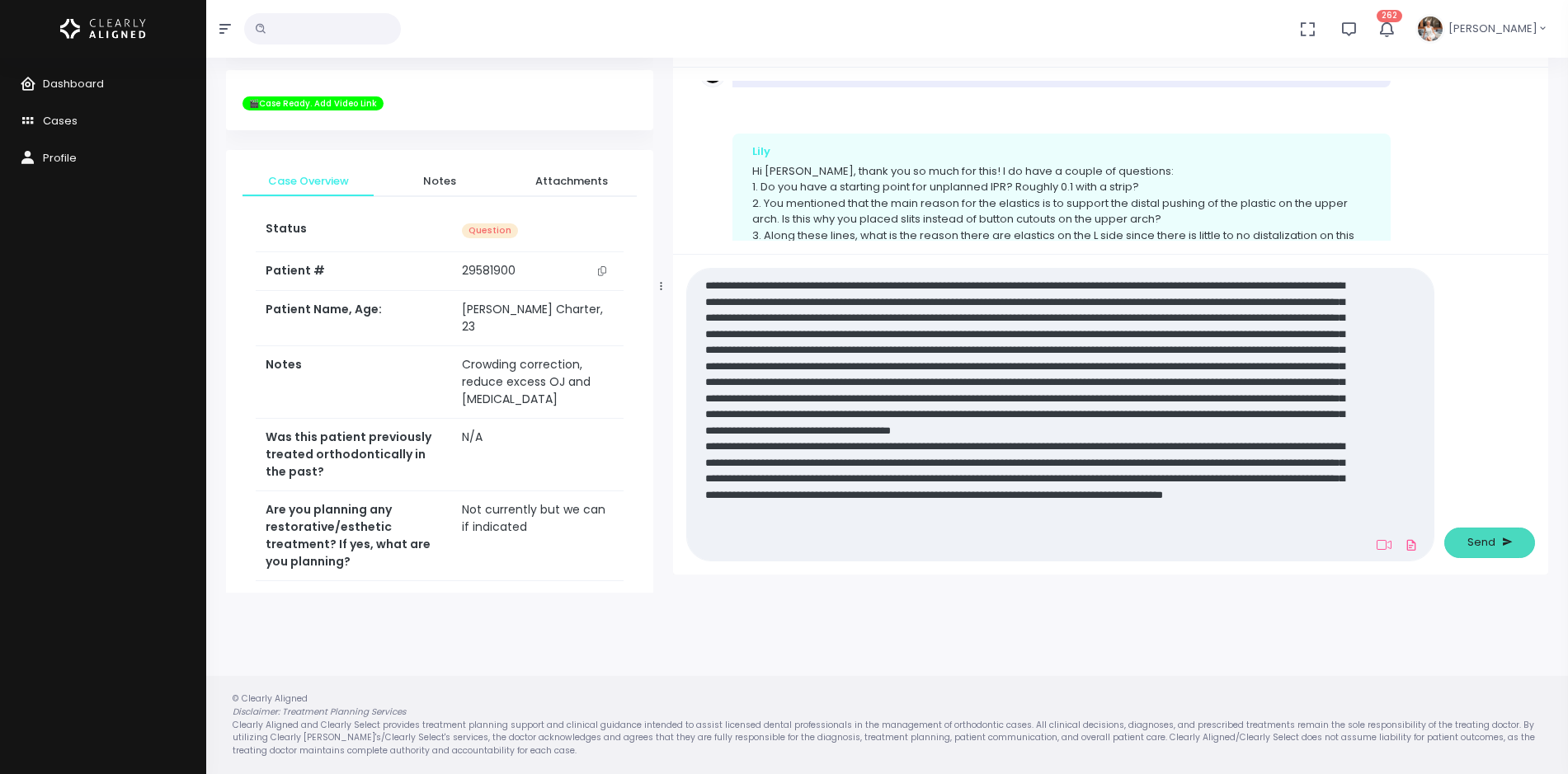
type textarea "**********"
click at [1471, 545] on span "Send" at bounding box center [1481, 542] width 28 height 16
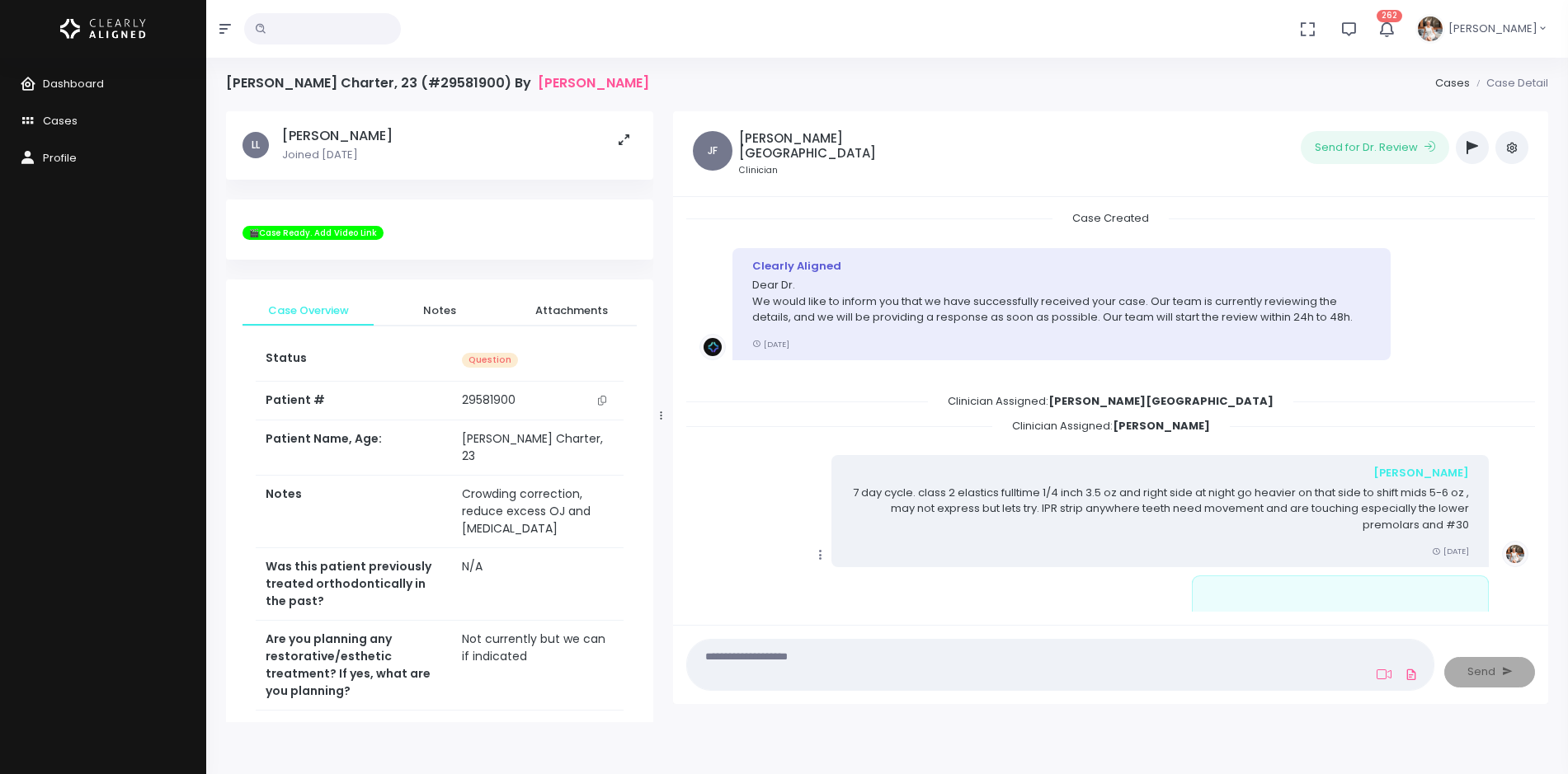
scroll to position [0, 0]
click at [1470, 147] on icon "button" at bounding box center [1473, 151] width 11 height 13
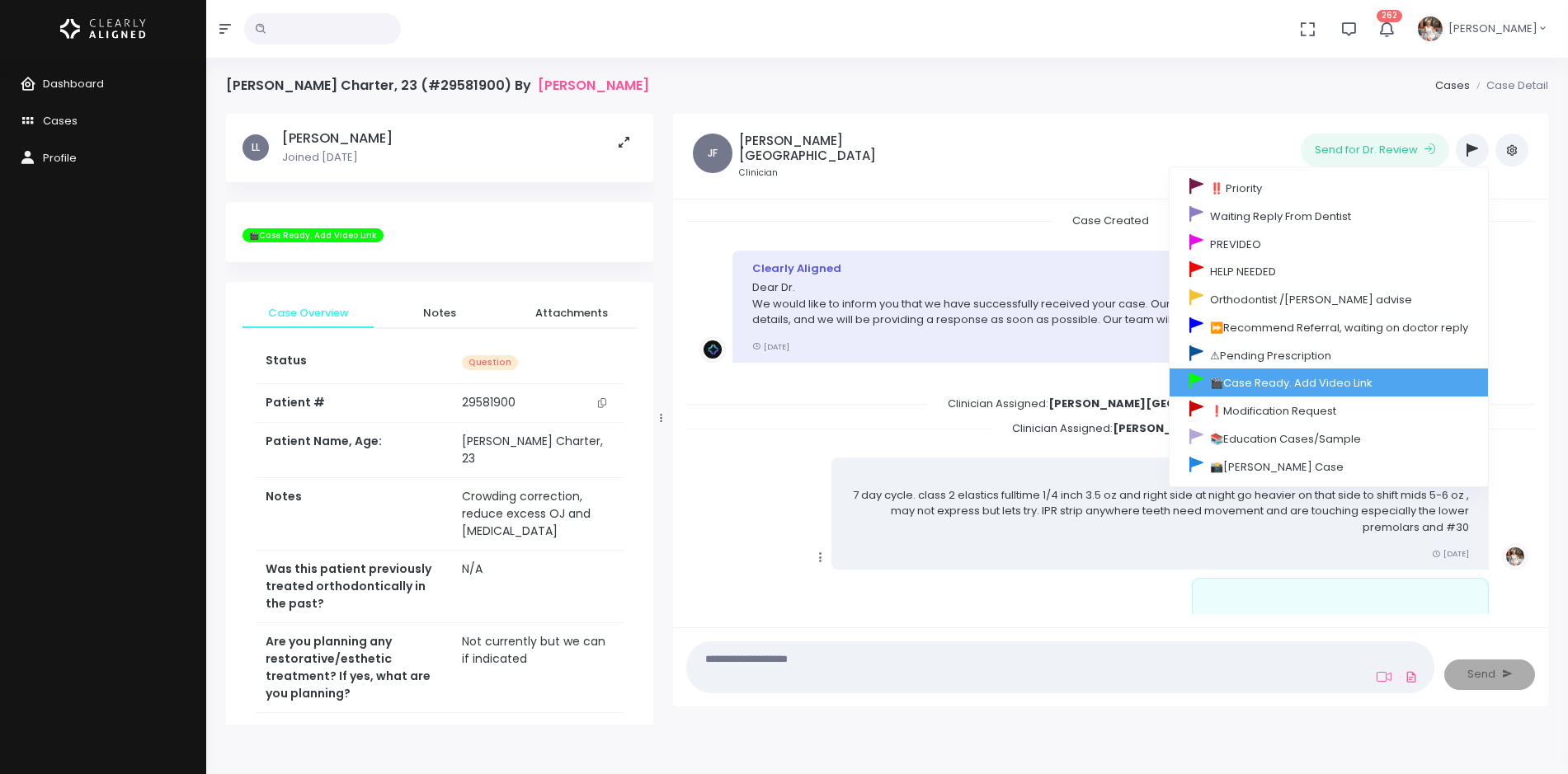
click at [1298, 376] on link "🎬Case Ready. Add Video Link" at bounding box center [1330, 382] width 319 height 28
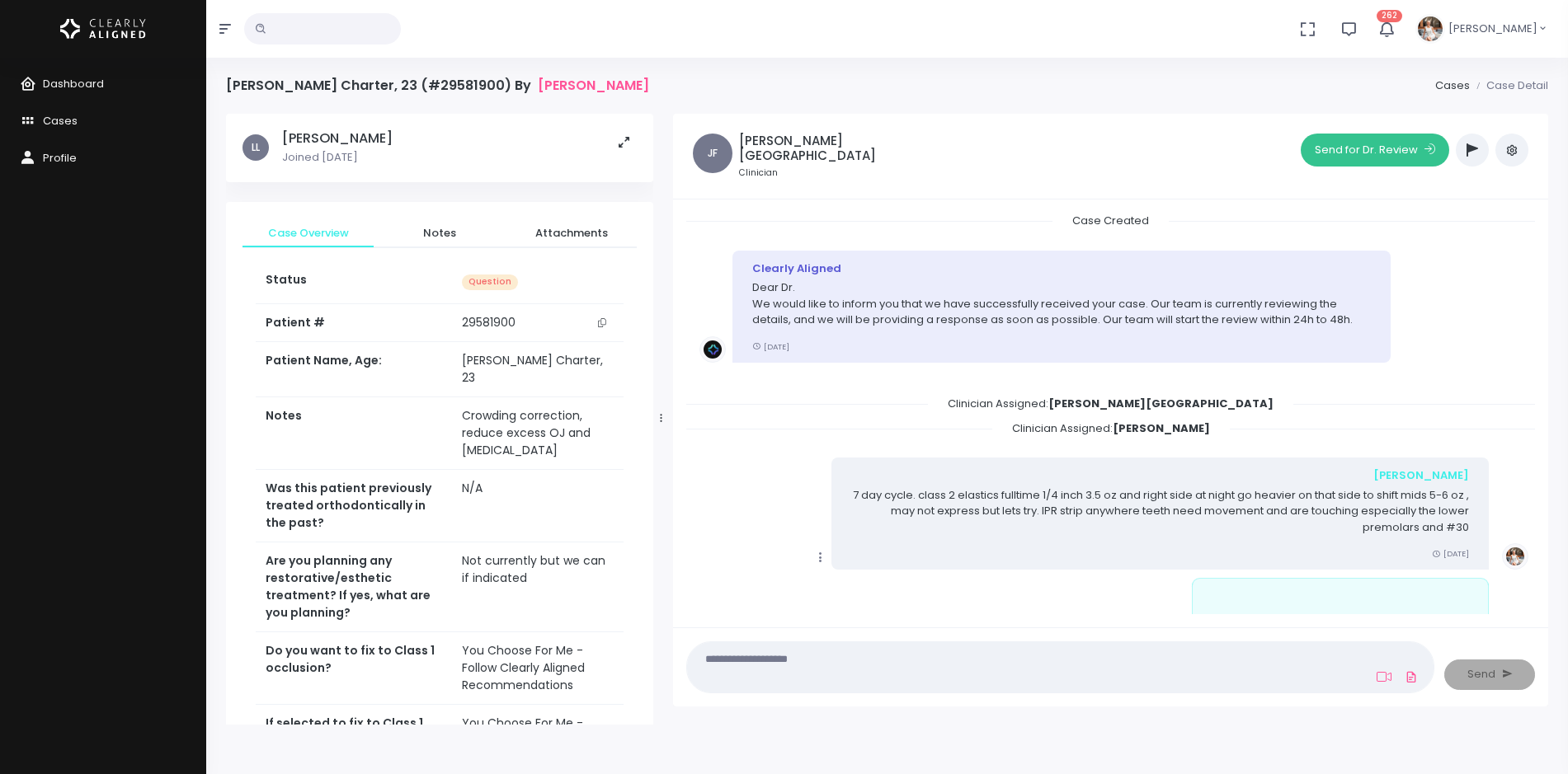
click at [1366, 145] on button "Send for Dr. Review" at bounding box center [1375, 150] width 149 height 33
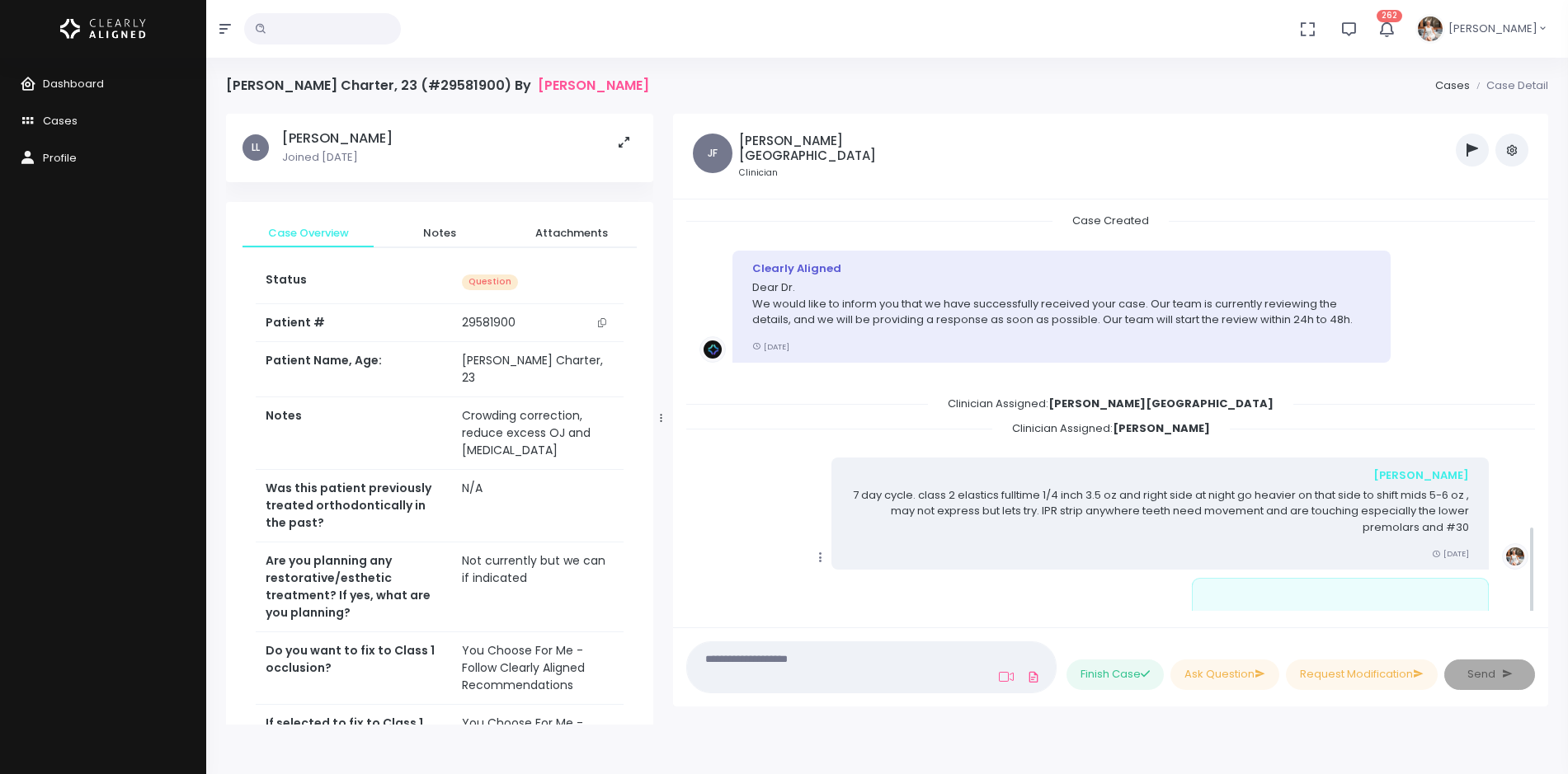
scroll to position [1391, 0]
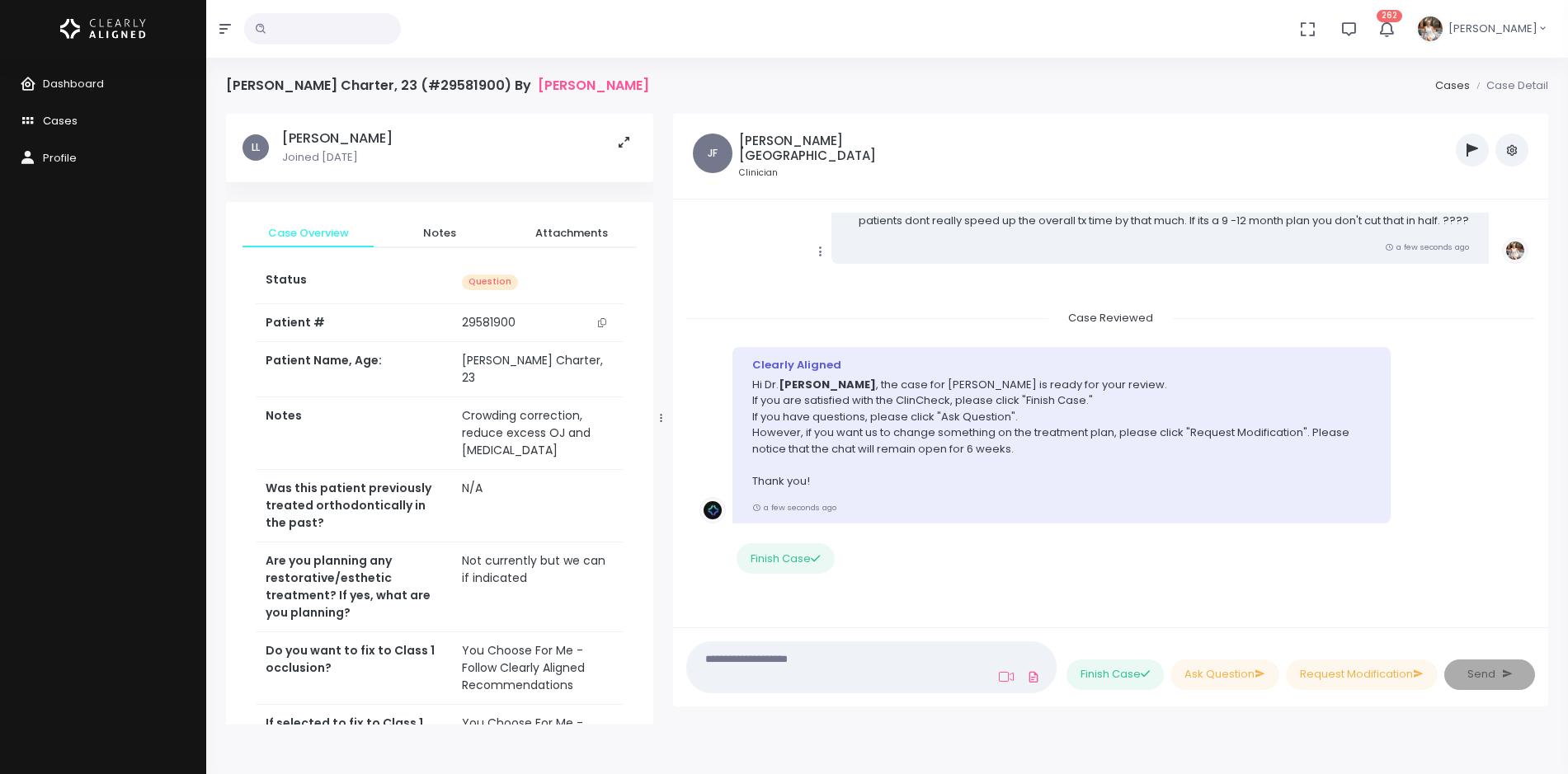
click at [58, 119] on span "Cases" at bounding box center [60, 121] width 34 height 15
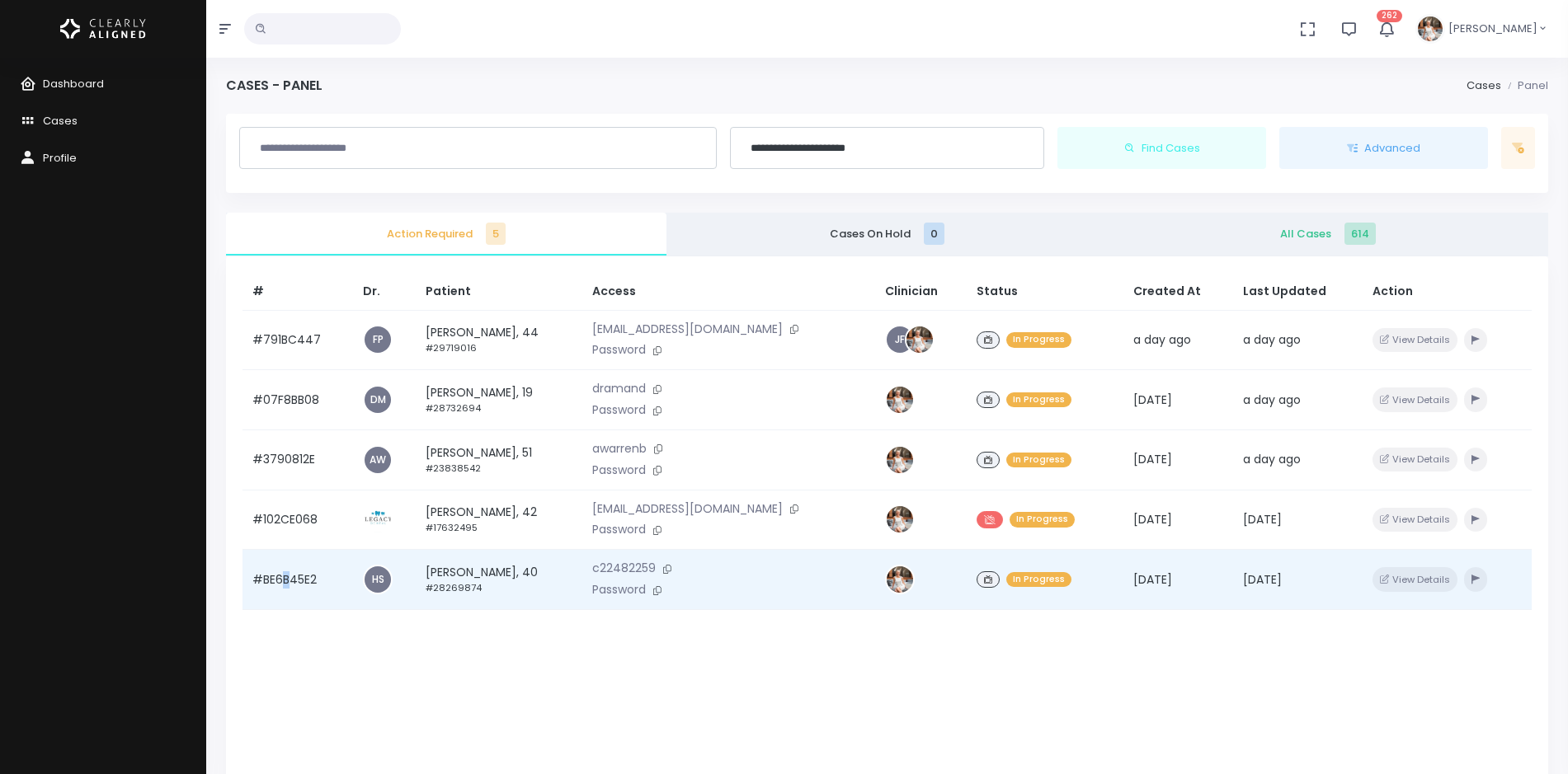
click at [287, 582] on td "#BE6B45E2" at bounding box center [298, 580] width 111 height 60
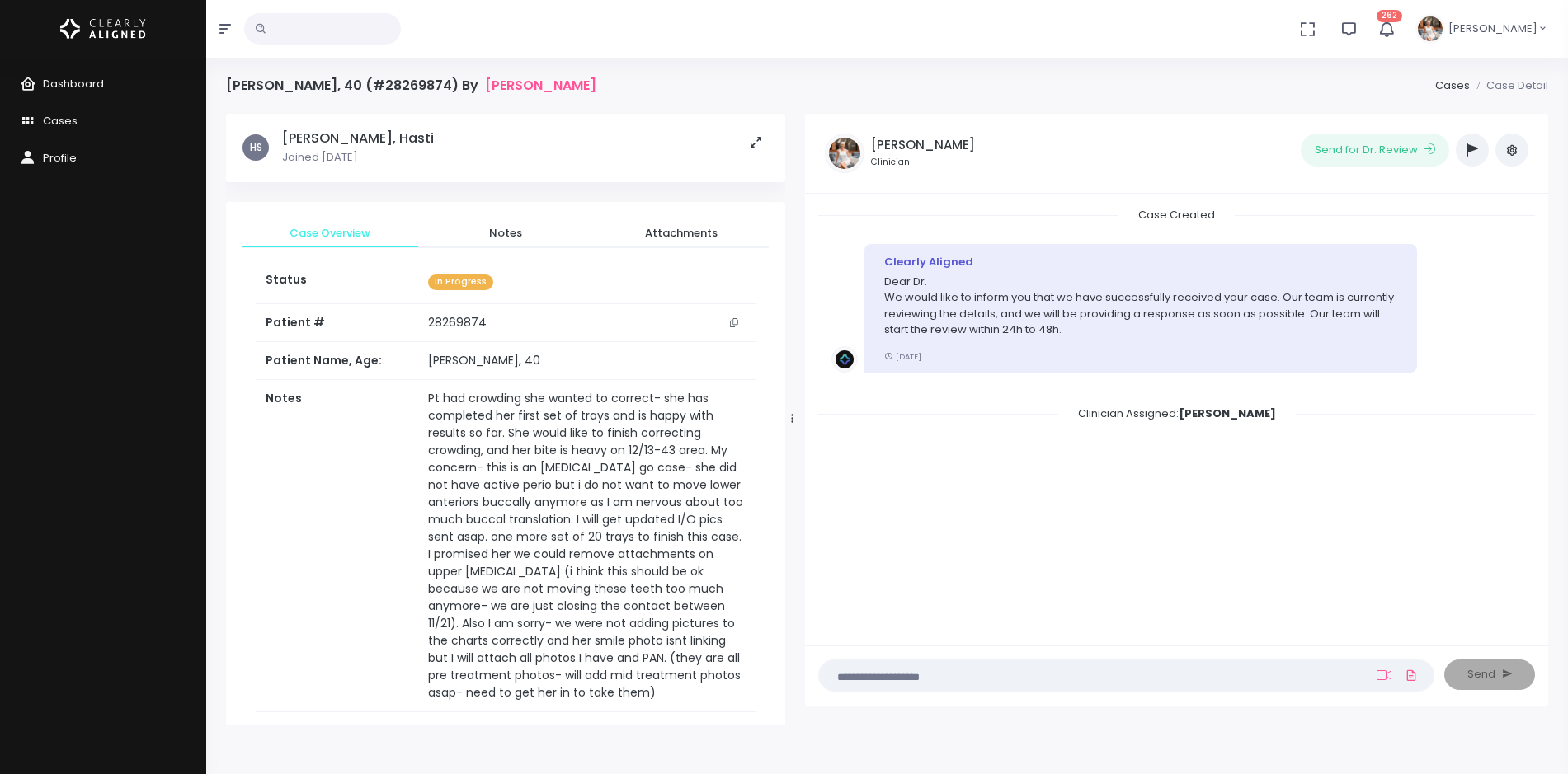
drag, startPoint x: 659, startPoint y: 417, endPoint x: 792, endPoint y: 423, distance: 133.1
click at [792, 423] on icon at bounding box center [793, 418] width 3 height 10
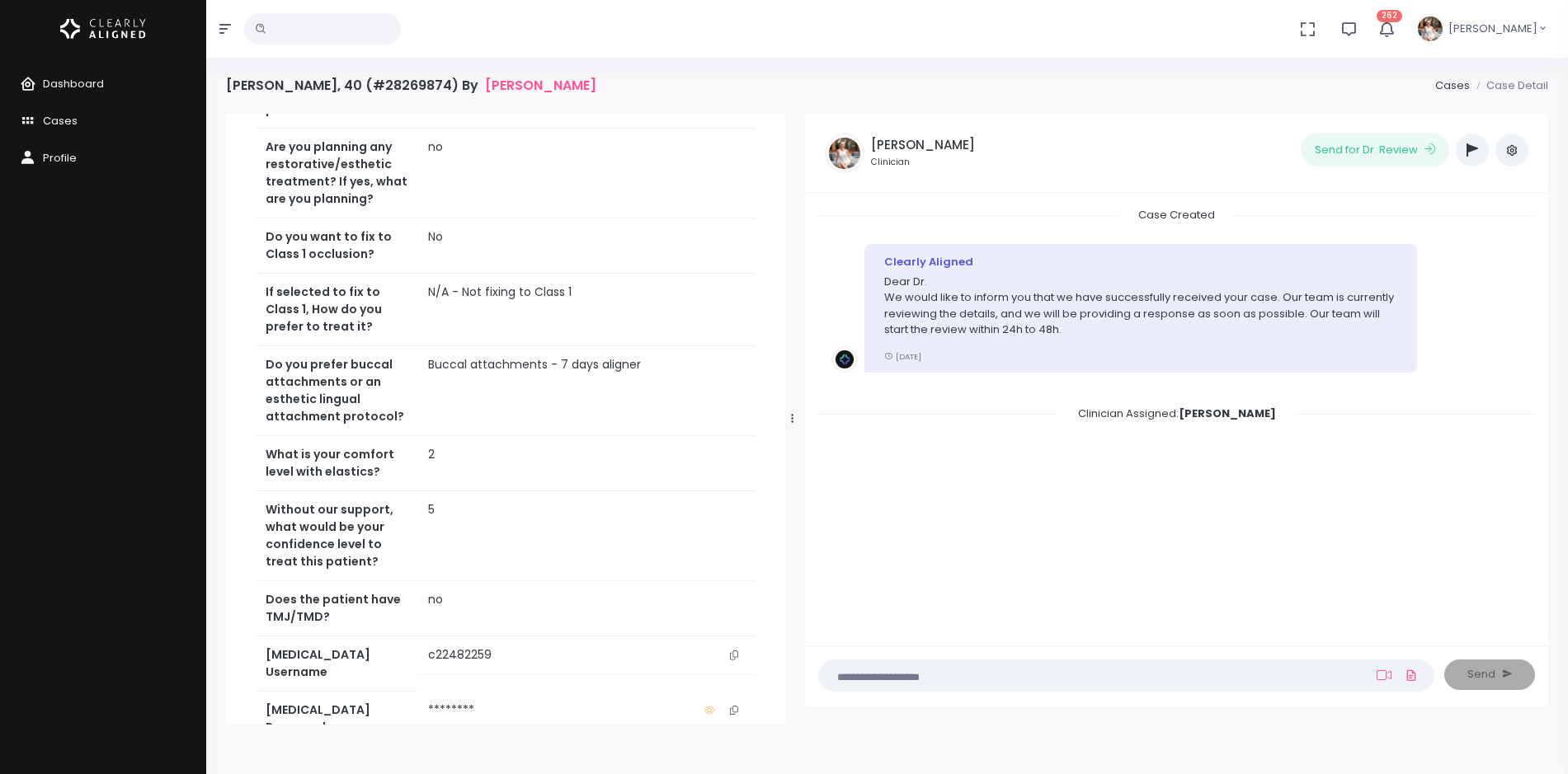
scroll to position [825, 0]
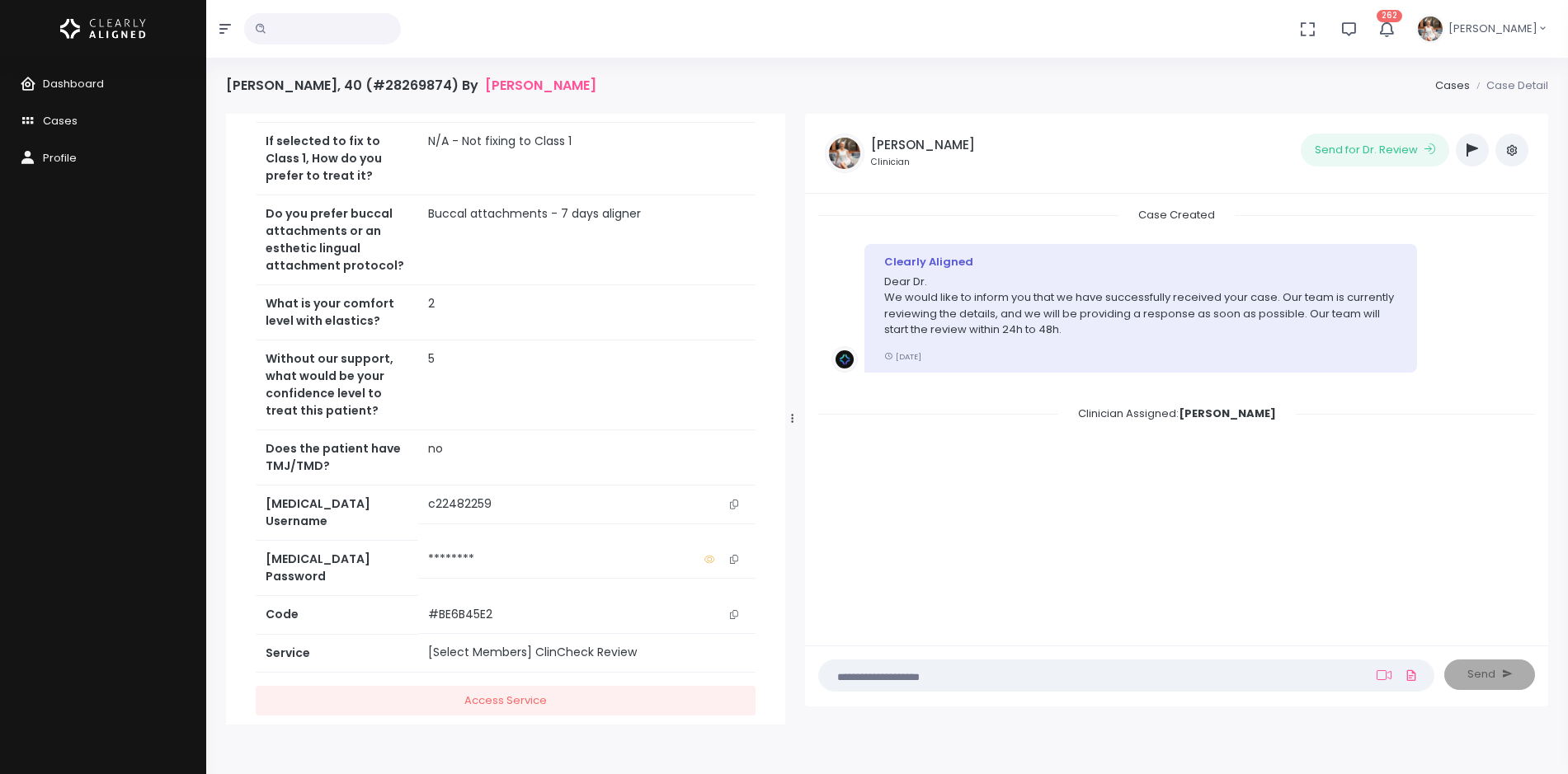
click at [732, 506] on icon "scrollable content" at bounding box center [734, 504] width 9 height 10
click at [736, 503] on icon "scrollable content" at bounding box center [734, 504] width 9 height 10
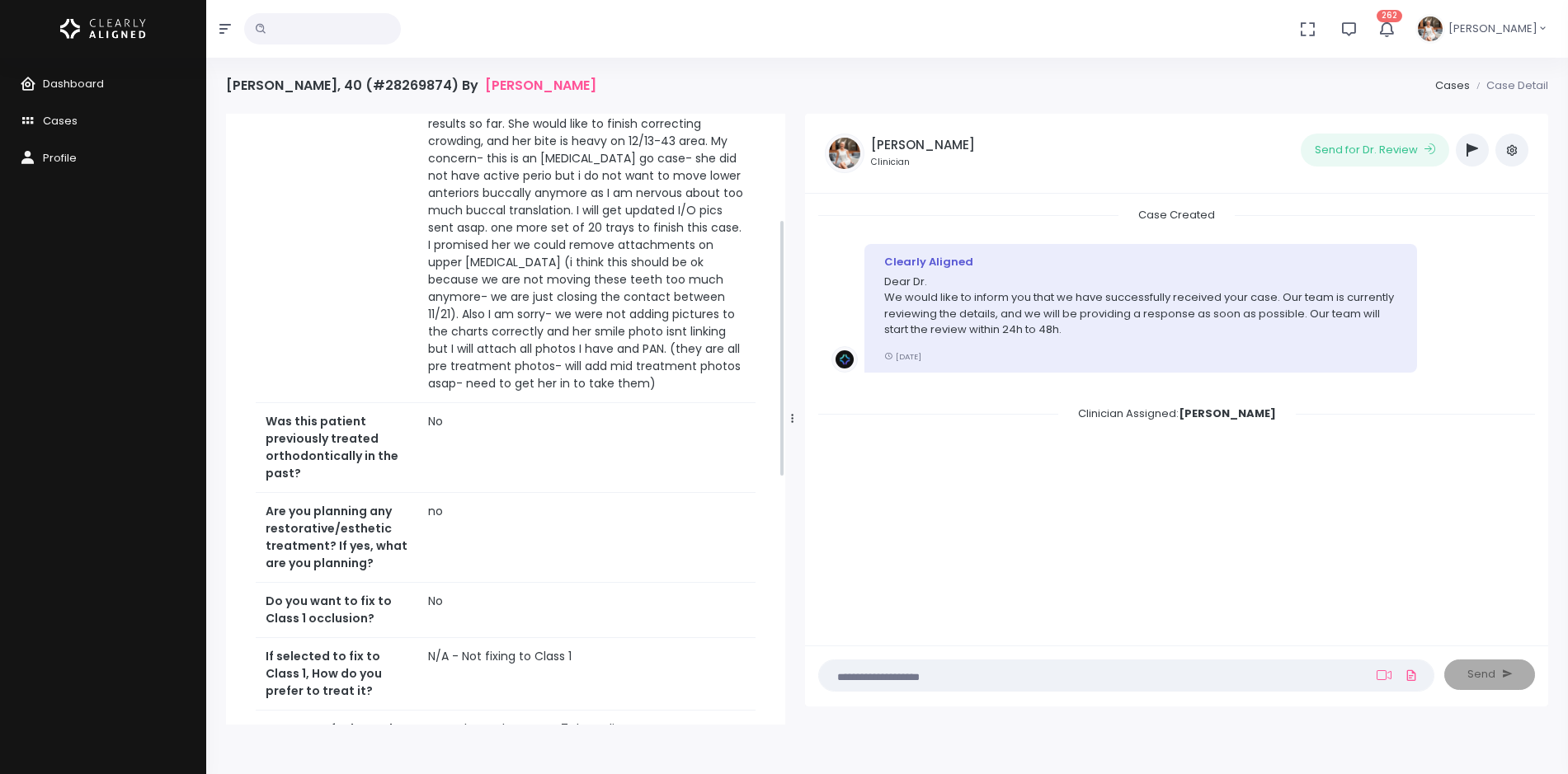
scroll to position [103, 0]
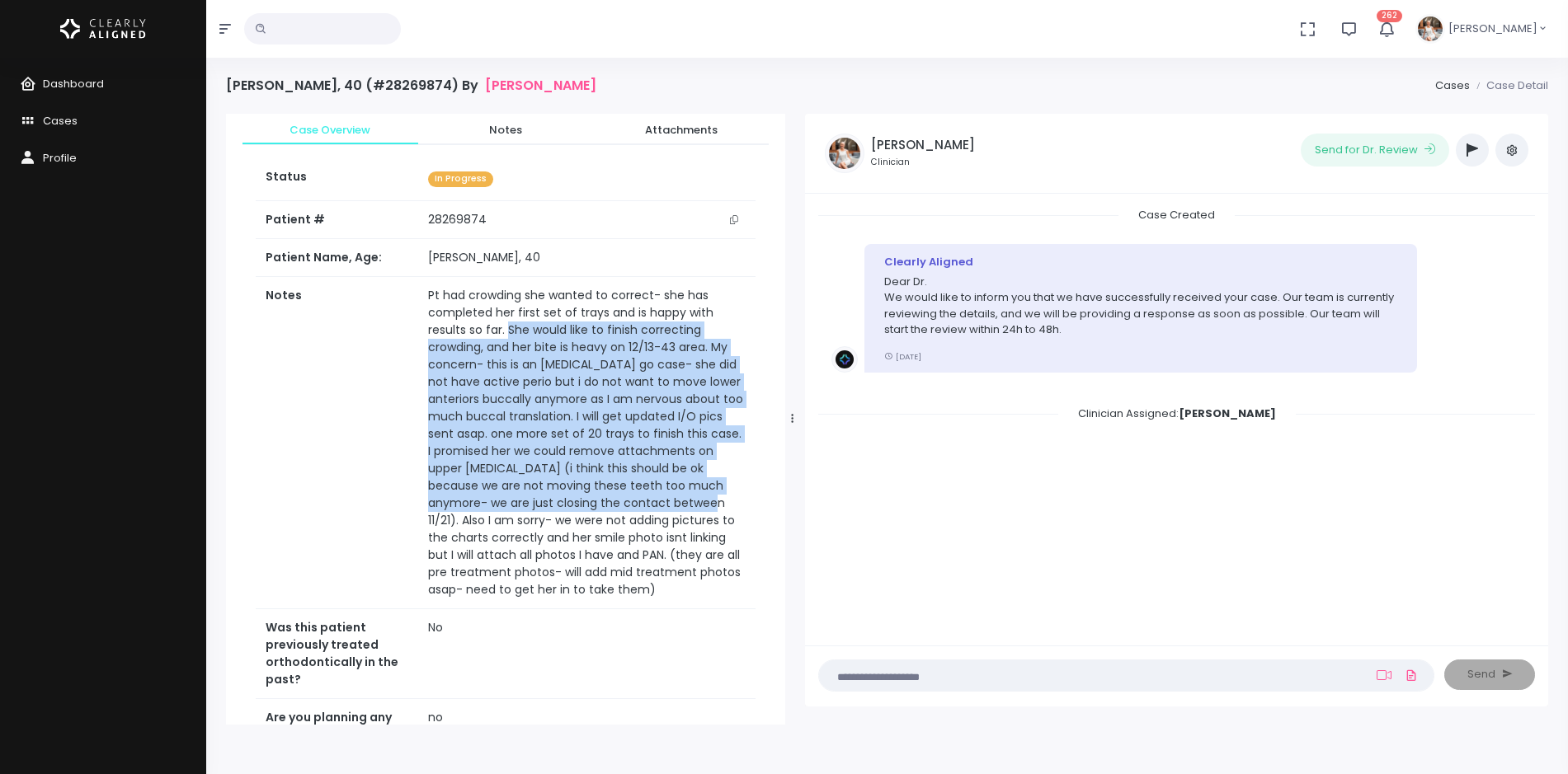
drag, startPoint x: 457, startPoint y: 325, endPoint x: 452, endPoint y: 510, distance: 185.1
click at [452, 510] on td "Pt had crowding she wanted to correct- she has completed her first set of trays…" at bounding box center [588, 443] width 338 height 333
copy td "She would like to finish correcting crowding, and her bite is heavy on 12/13-43…"
click at [1378, 673] on icon at bounding box center [1385, 676] width 15 height 13
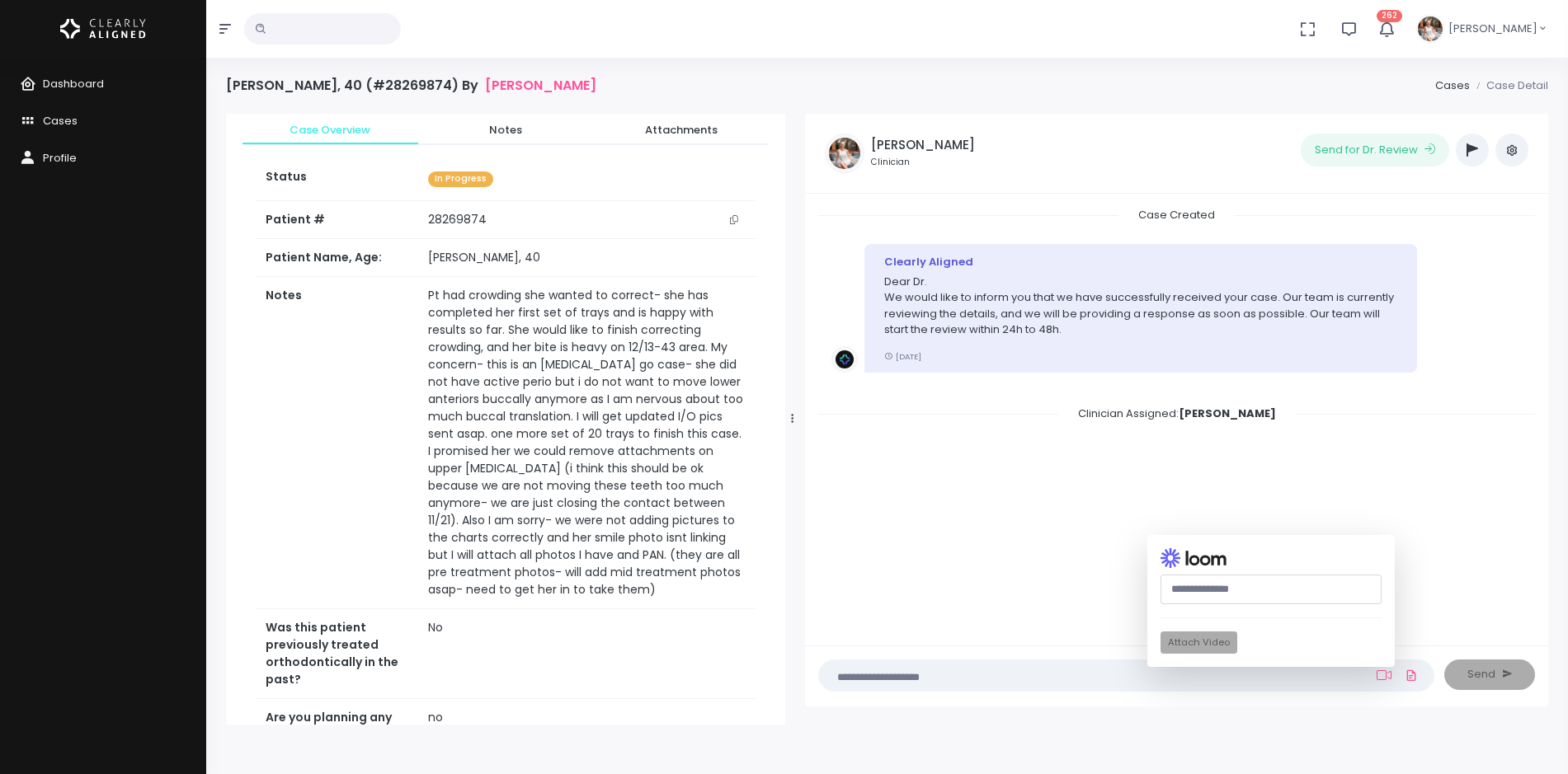
click at [1233, 594] on input "text" at bounding box center [1271, 590] width 221 height 31
paste input "**********"
type input "**********"
click at [1194, 649] on button "Attach Video" at bounding box center [1199, 642] width 76 height 22
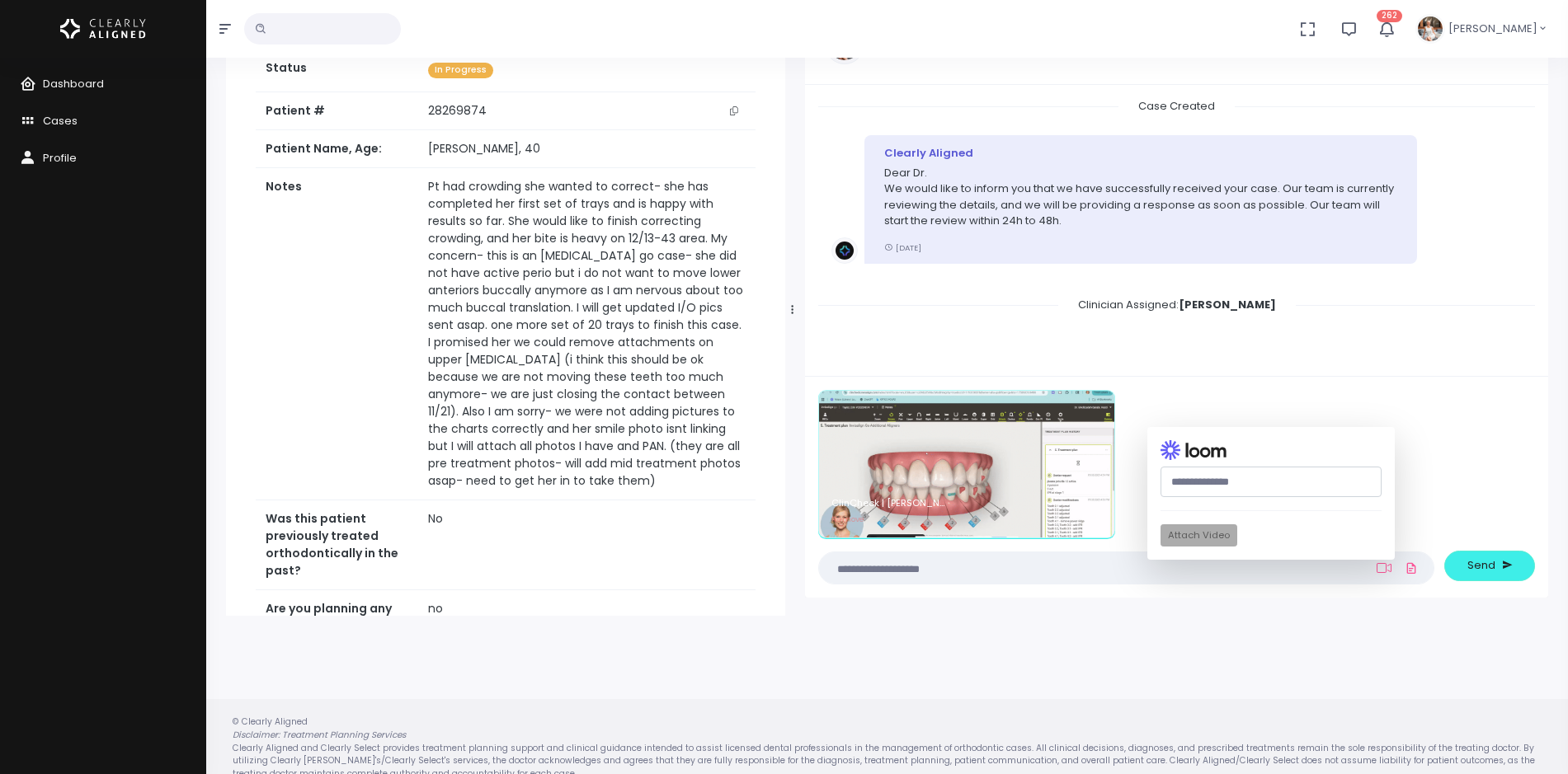
scroll to position [0, 0]
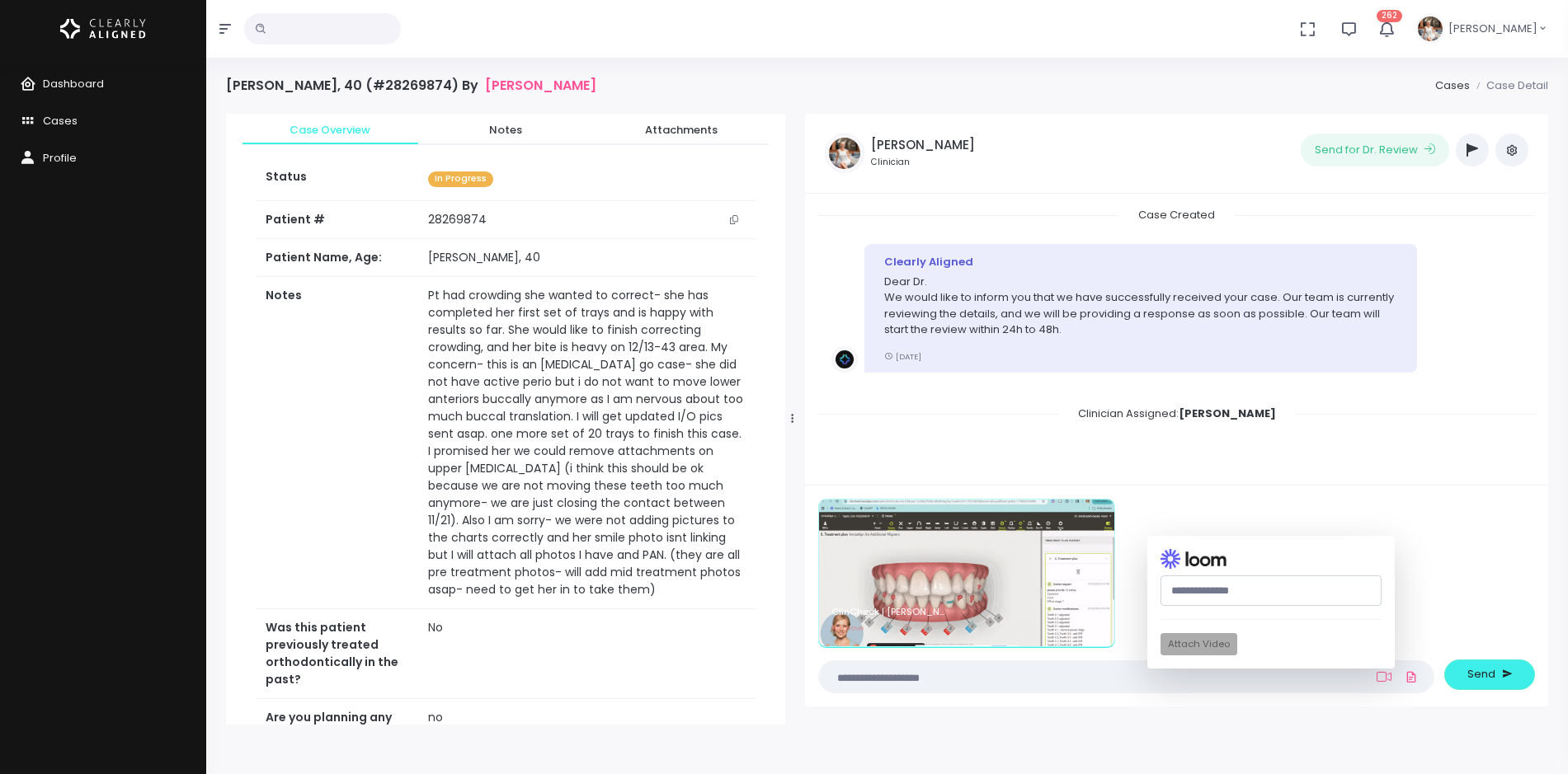
click at [1024, 675] on textarea at bounding box center [1094, 677] width 530 height 18
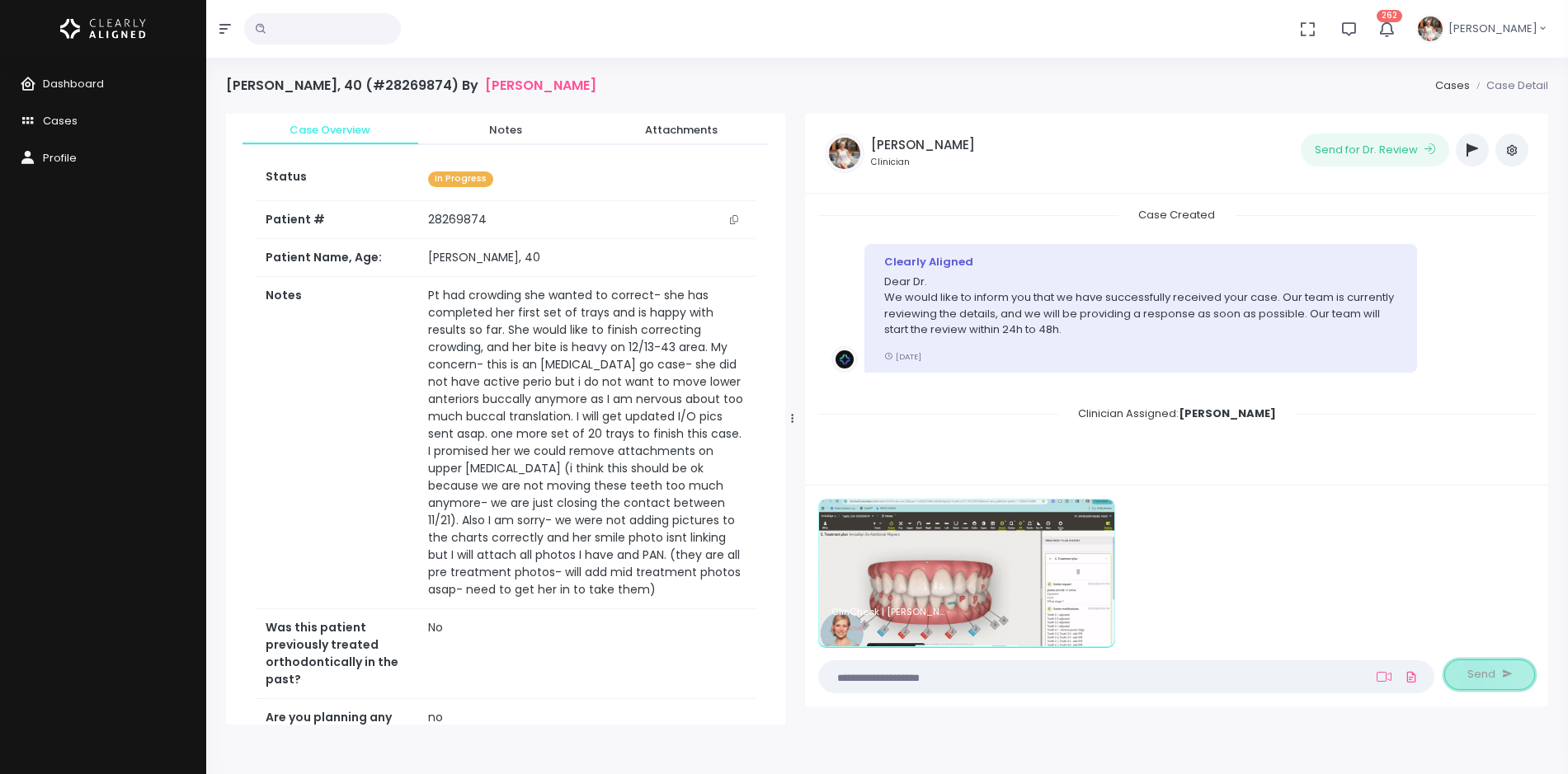
click at [1471, 677] on span "Send" at bounding box center [1481, 674] width 28 height 16
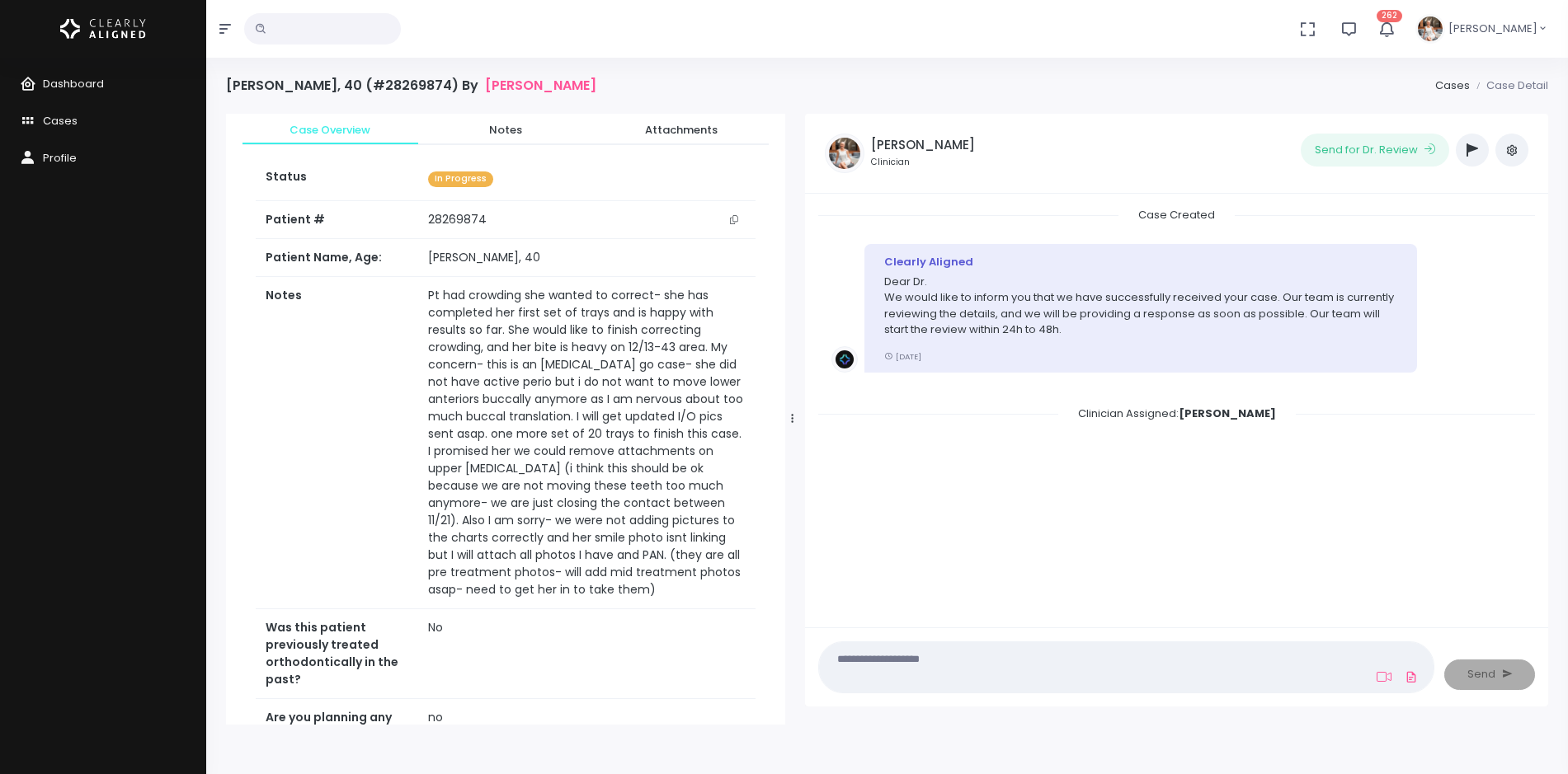
drag, startPoint x: 1145, startPoint y: 504, endPoint x: 1113, endPoint y: 255, distance: 251.0
click at [1145, 504] on div "Case Created Clearly Aligned Dear Dr. We would like to inform you that we have …" at bounding box center [1177, 409] width 717 height 404
drag, startPoint x: 1113, startPoint y: 255, endPoint x: 1112, endPoint y: 198, distance: 57.0
click at [1112, 198] on div "Case Created Clearly Aligned Dear Dr. We would like to inform you that we have …" at bounding box center [1176, 411] width 743 height 435
drag, startPoint x: 1036, startPoint y: 426, endPoint x: 991, endPoint y: 356, distance: 83.2
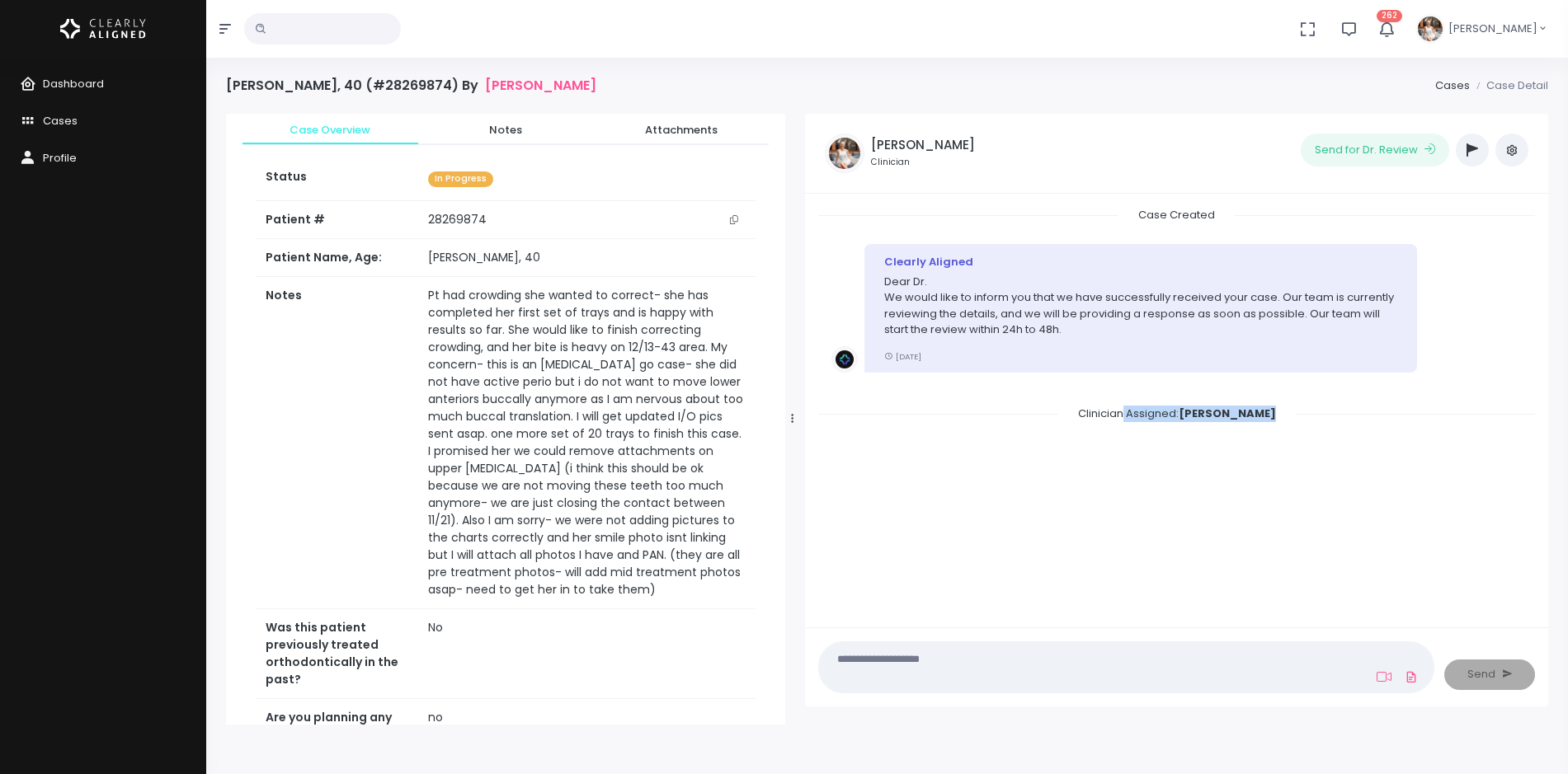
click at [998, 363] on div "Case Created Clearly Aligned Dear Dr. We would like to inform you that we have …" at bounding box center [1177, 409] width 717 height 404
click at [987, 394] on li "Clearly Aligned Dear Dr. We would like to inform you that we have successfully …" at bounding box center [1177, 317] width 717 height 174
click at [987, 387] on li "Clearly Aligned Dear Dr. We would like to inform you that we have successfully …" at bounding box center [1177, 317] width 717 height 174
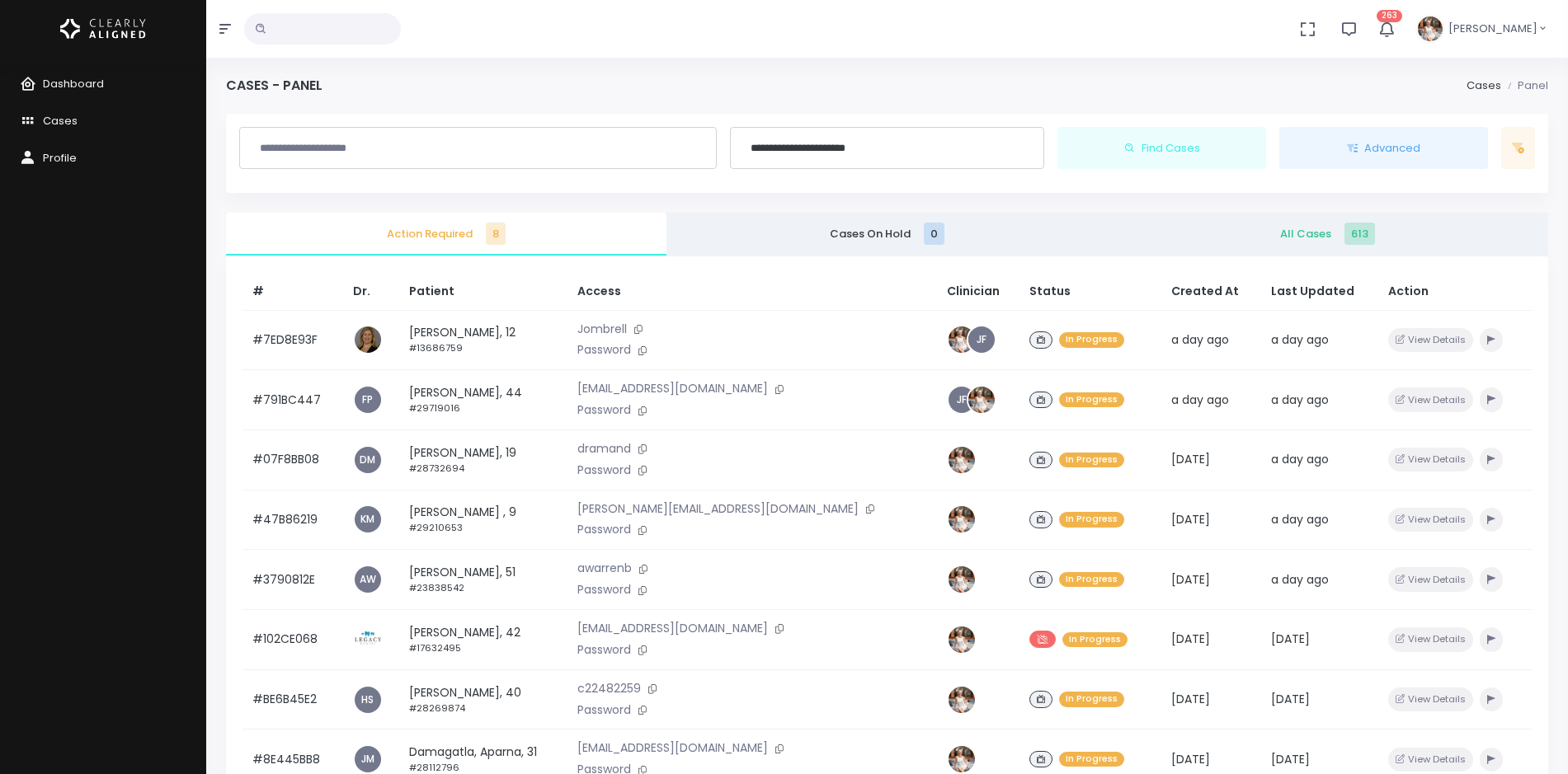
scroll to position [206, 0]
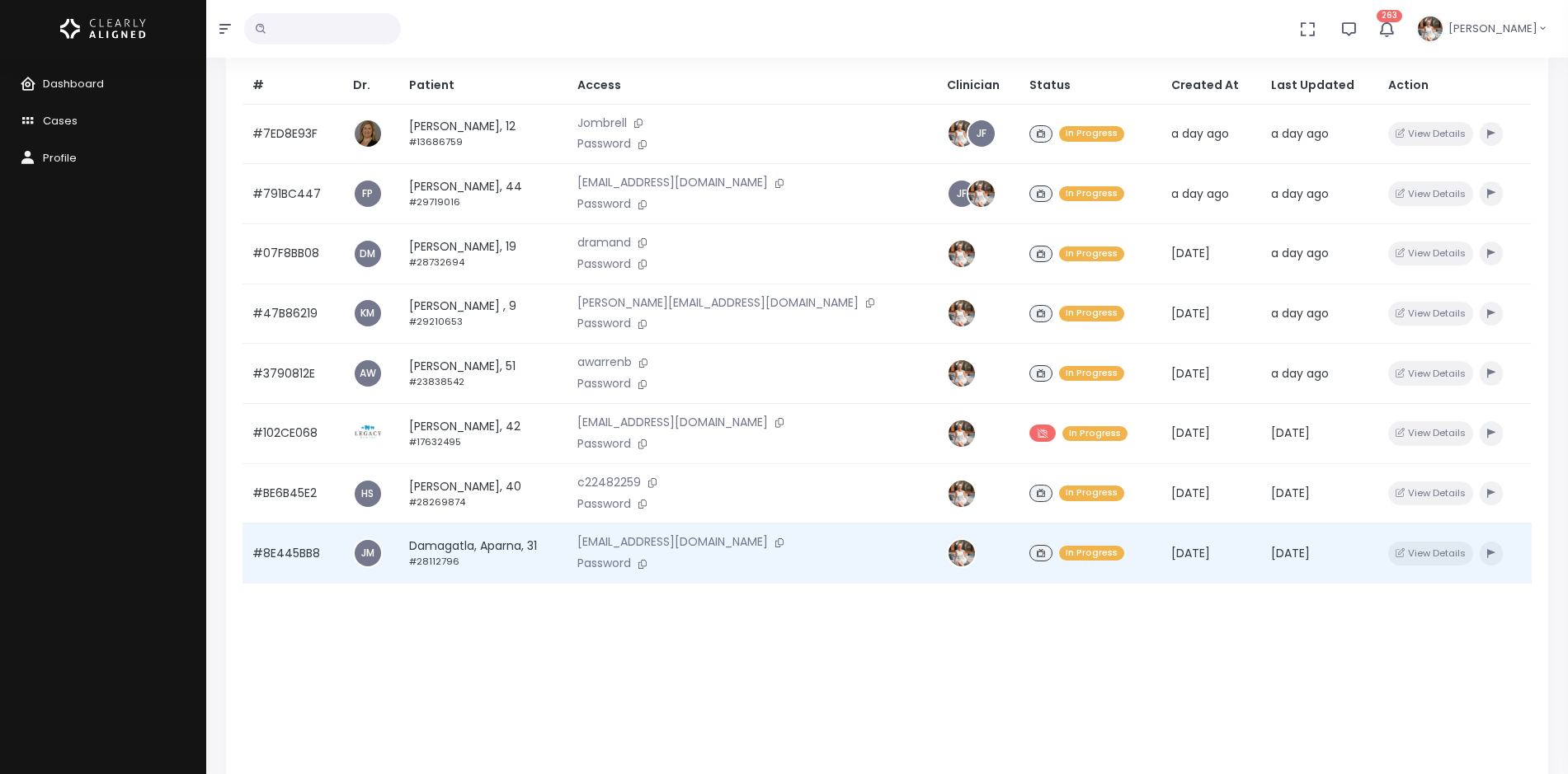
click at [284, 557] on td "#8E445BB8" at bounding box center [293, 553] width 101 height 60
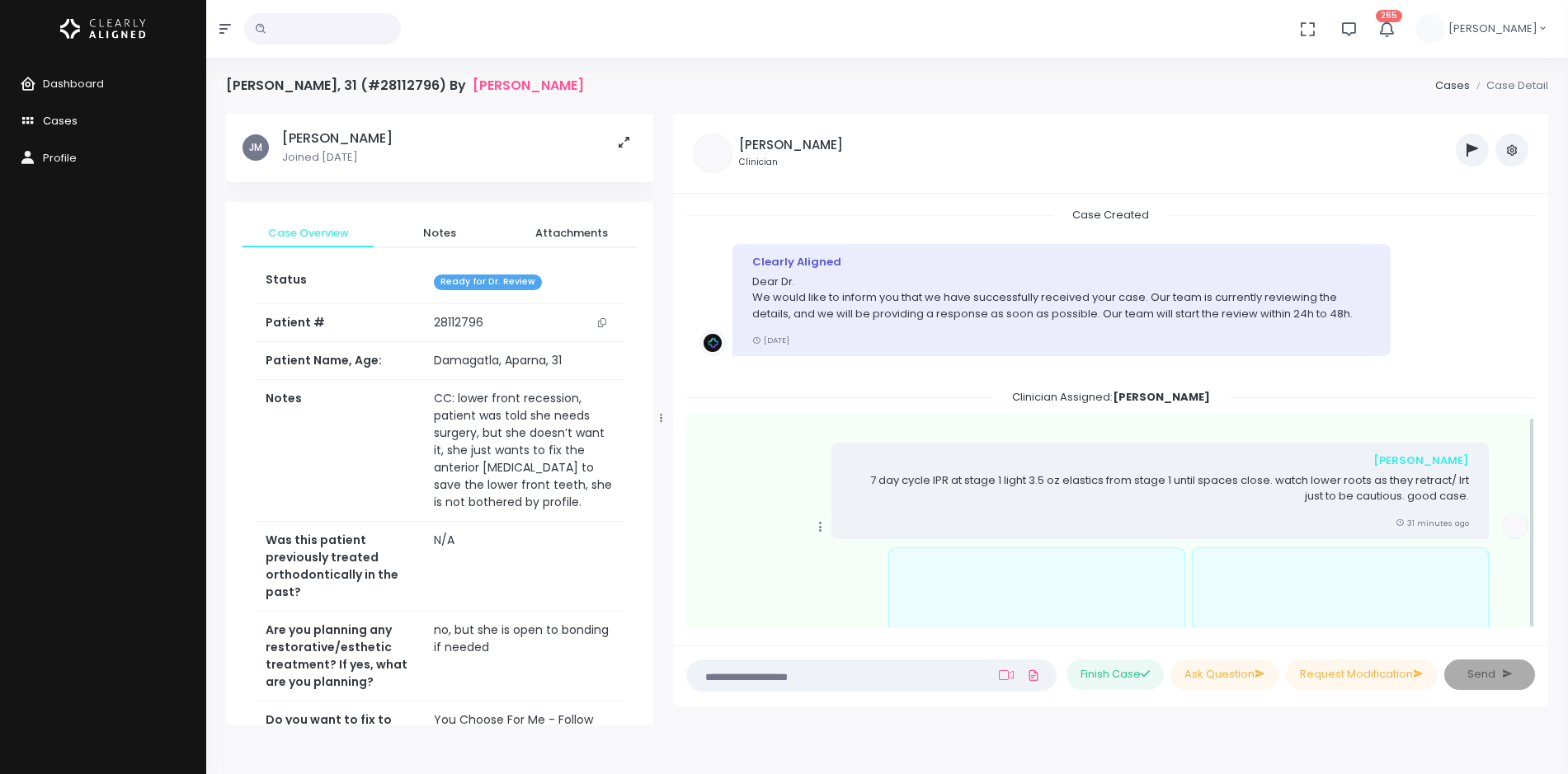
scroll to position [418, 0]
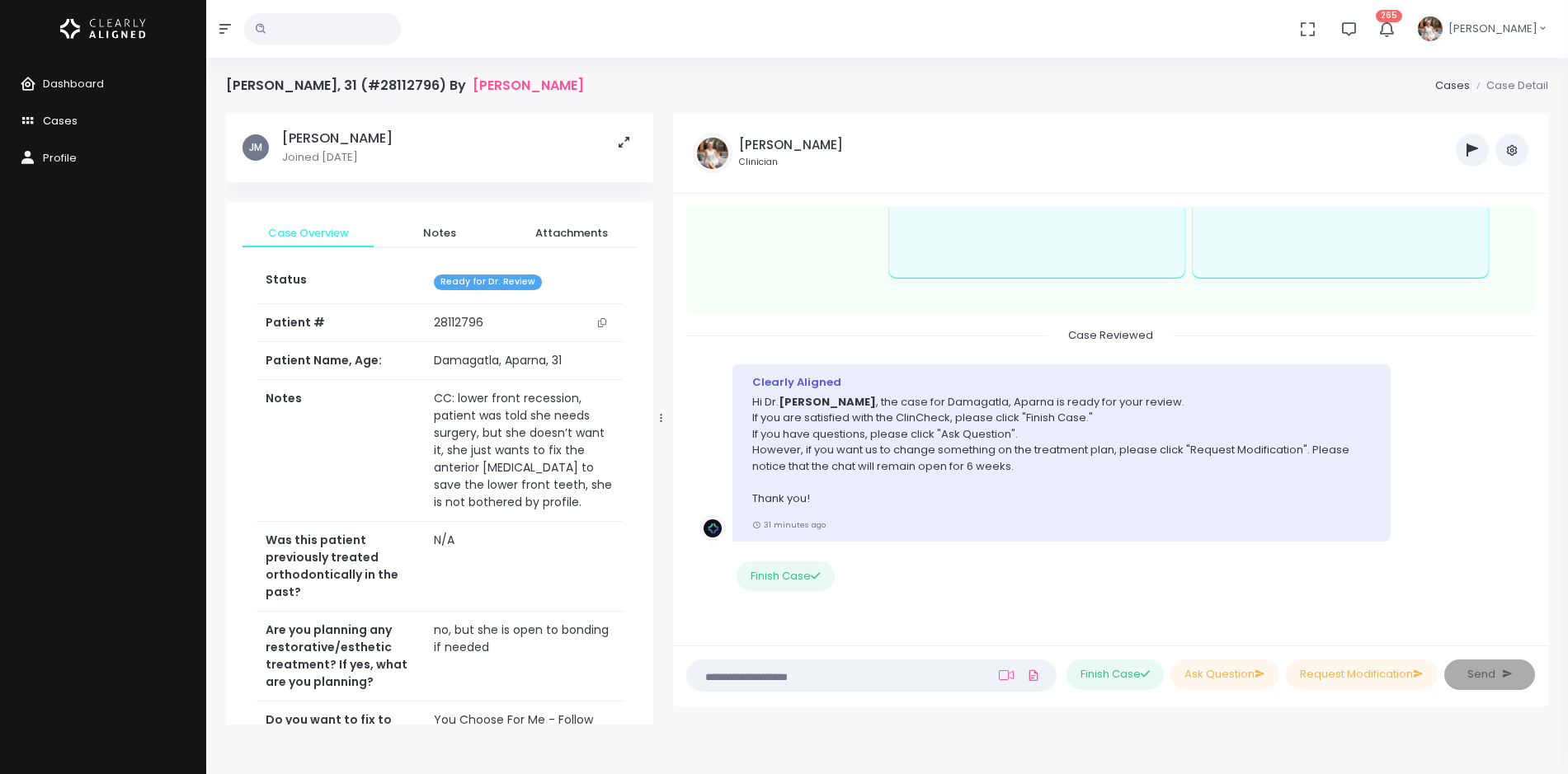
click at [71, 124] on span "Cases" at bounding box center [60, 121] width 34 height 15
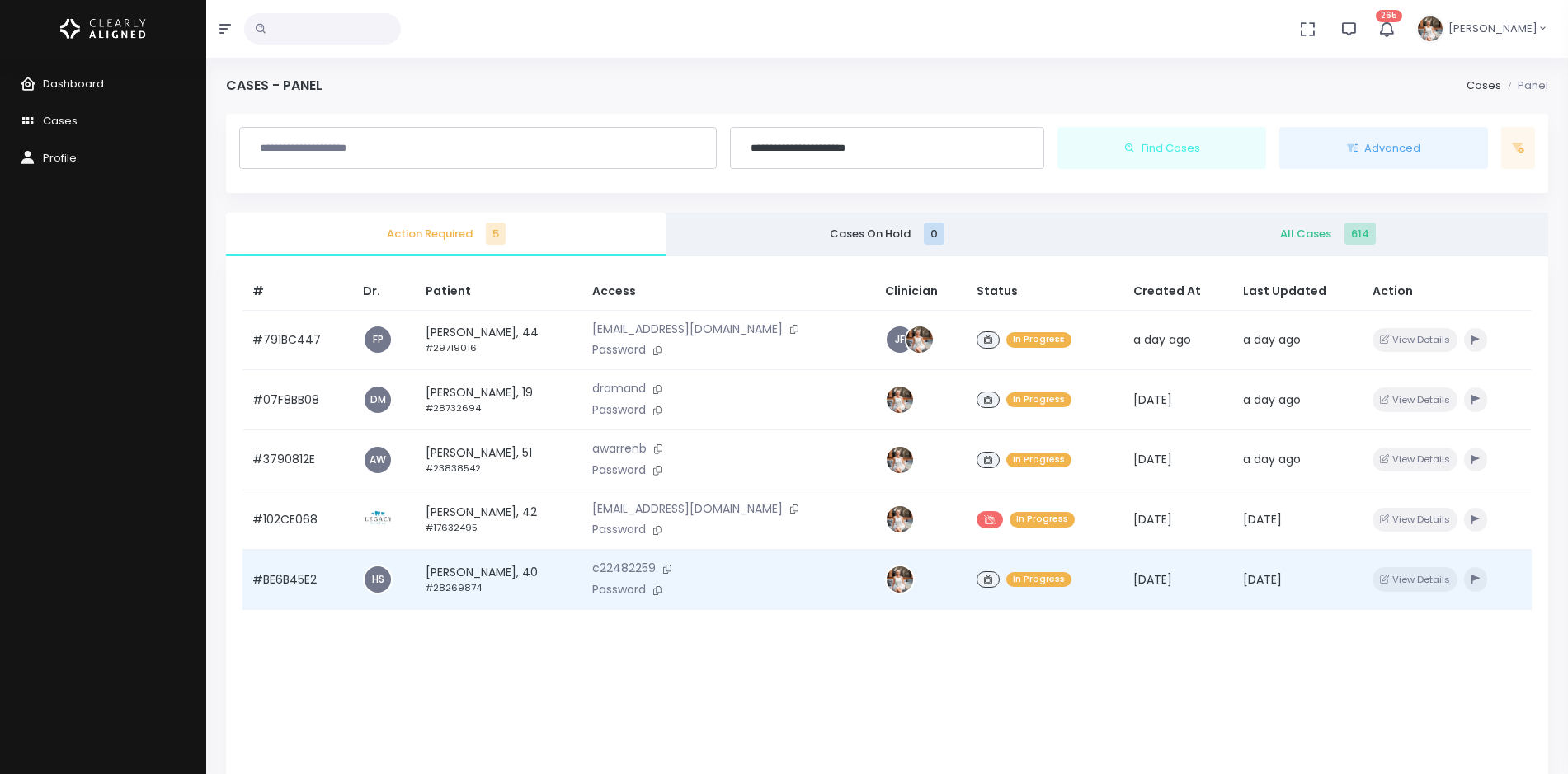
click at [302, 575] on td "#BE6B45E2" at bounding box center [298, 580] width 111 height 60
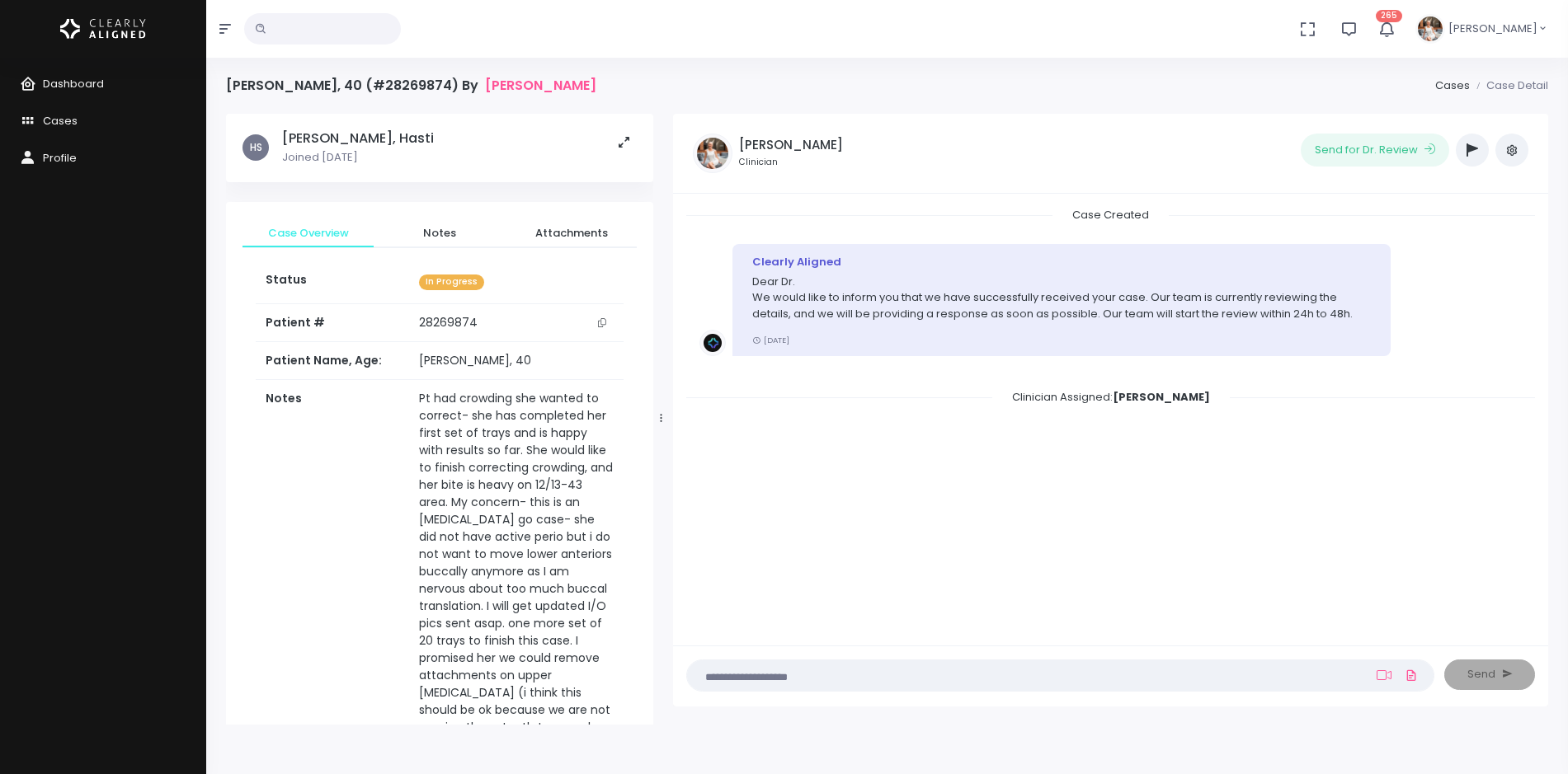
click at [849, 678] on textarea at bounding box center [1028, 675] width 663 height 18
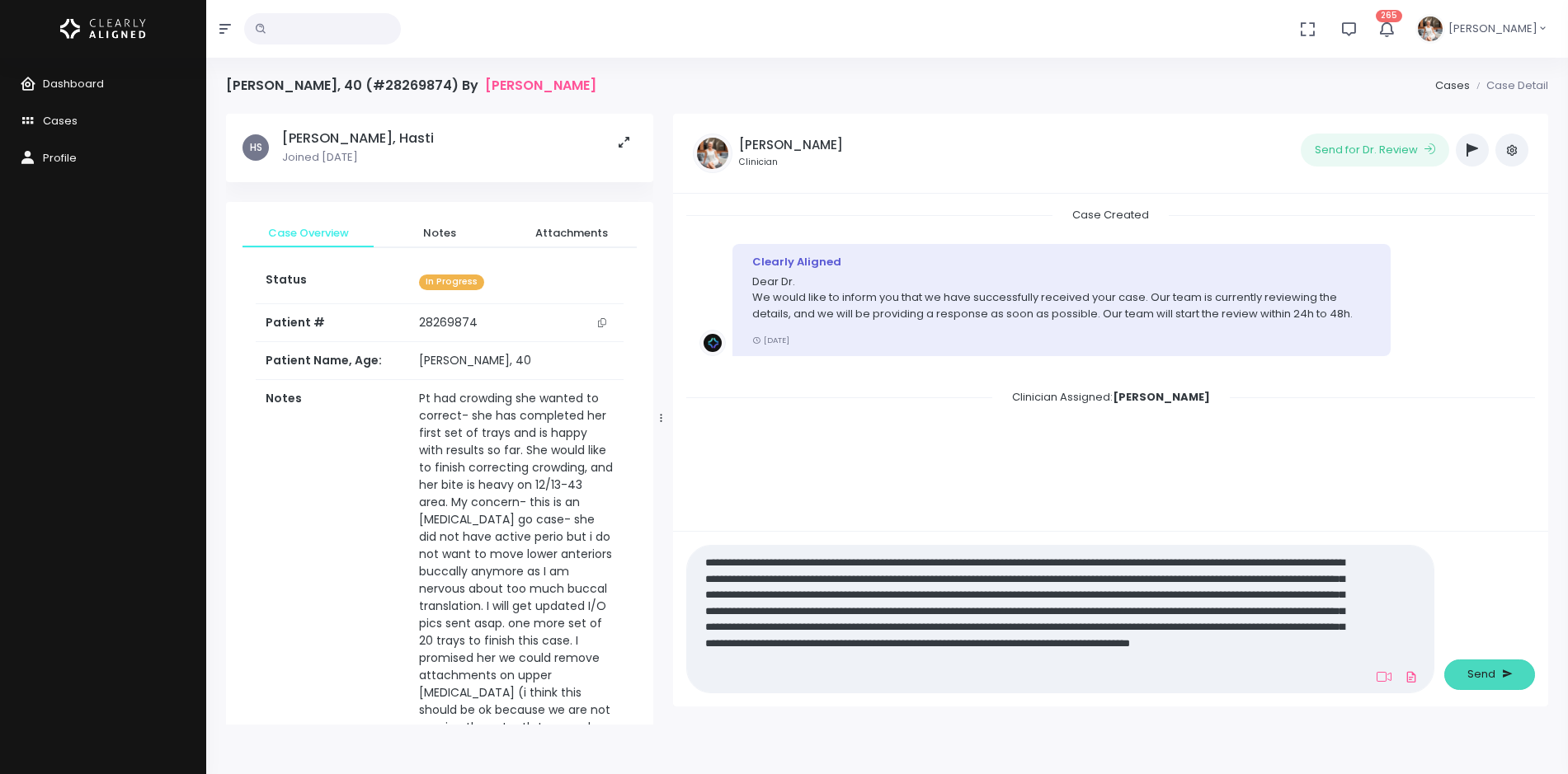
type textarea "**********"
click at [1487, 669] on span "Send" at bounding box center [1481, 674] width 28 height 16
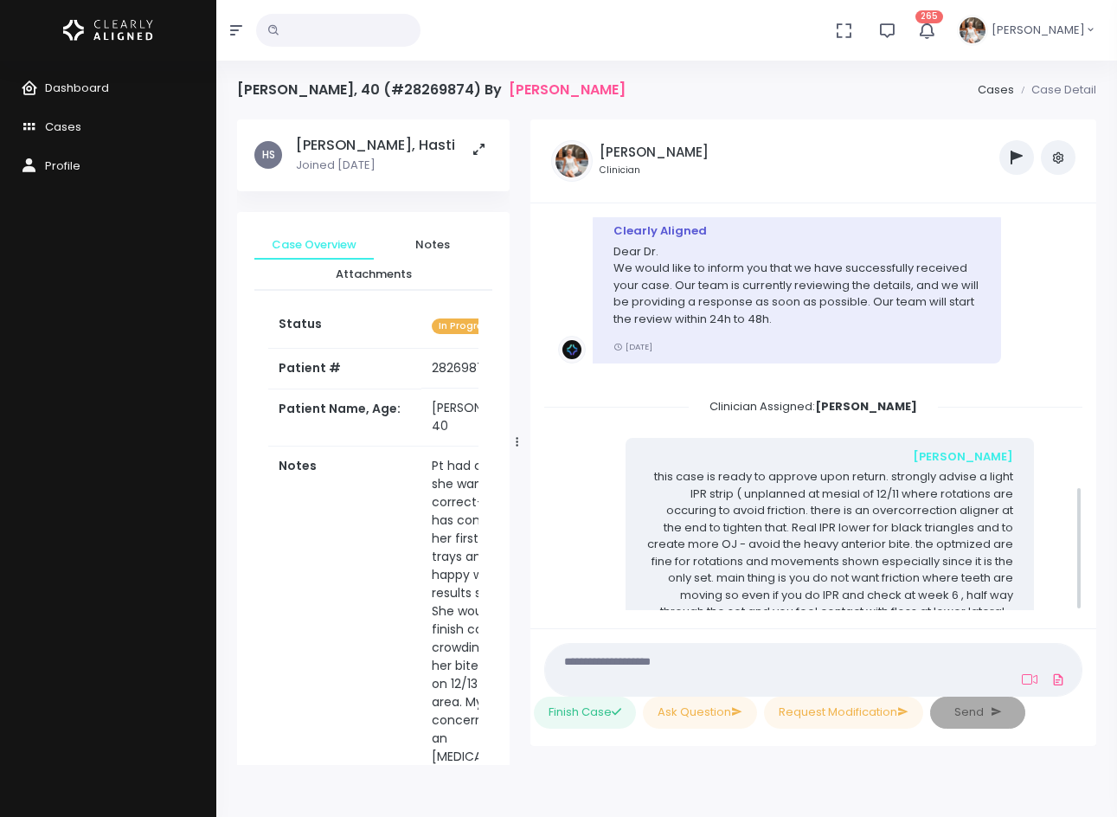
scroll to position [855, 0]
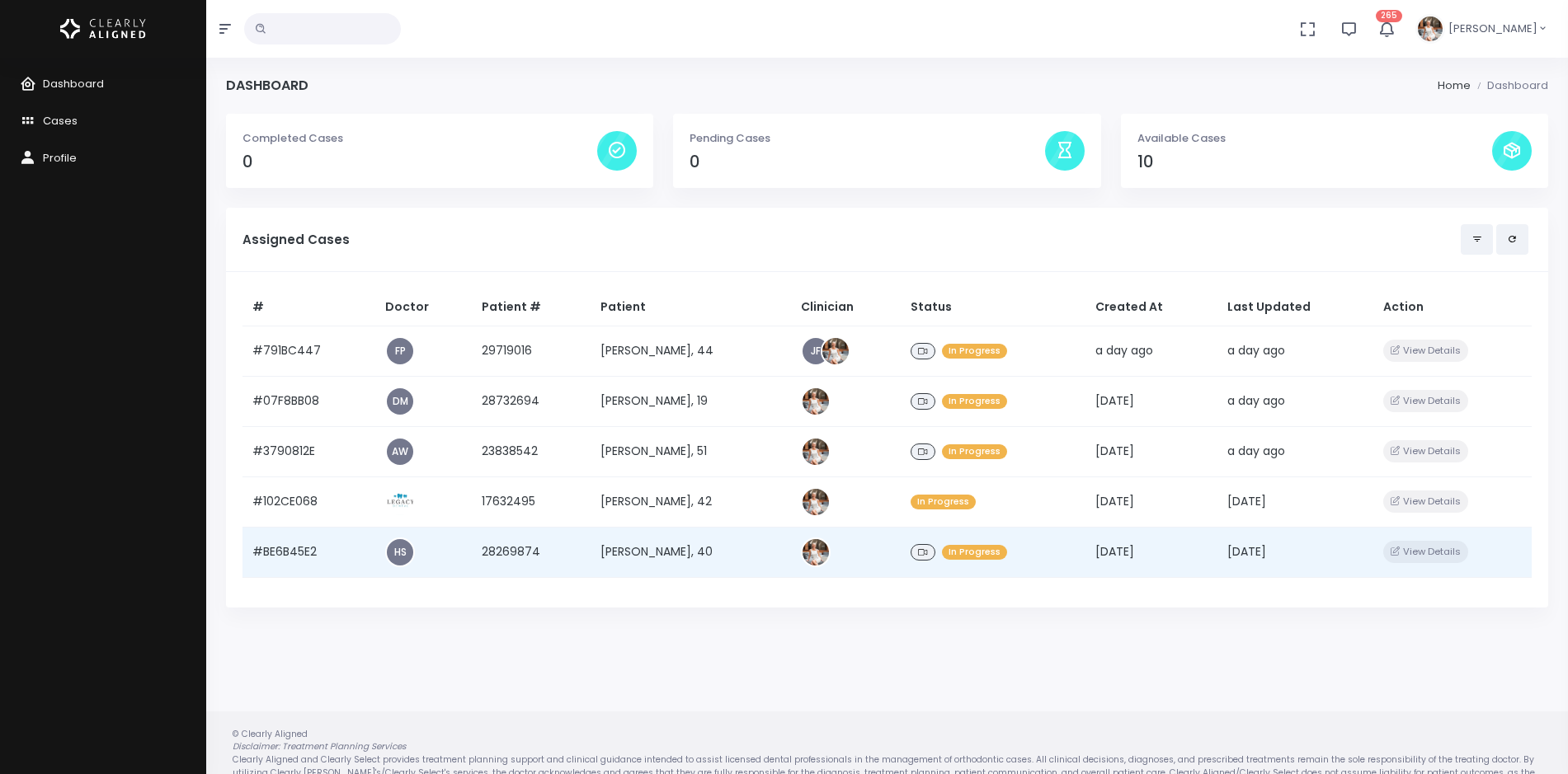
click at [303, 542] on td "#BE6B45E2" at bounding box center [308, 552] width 133 height 51
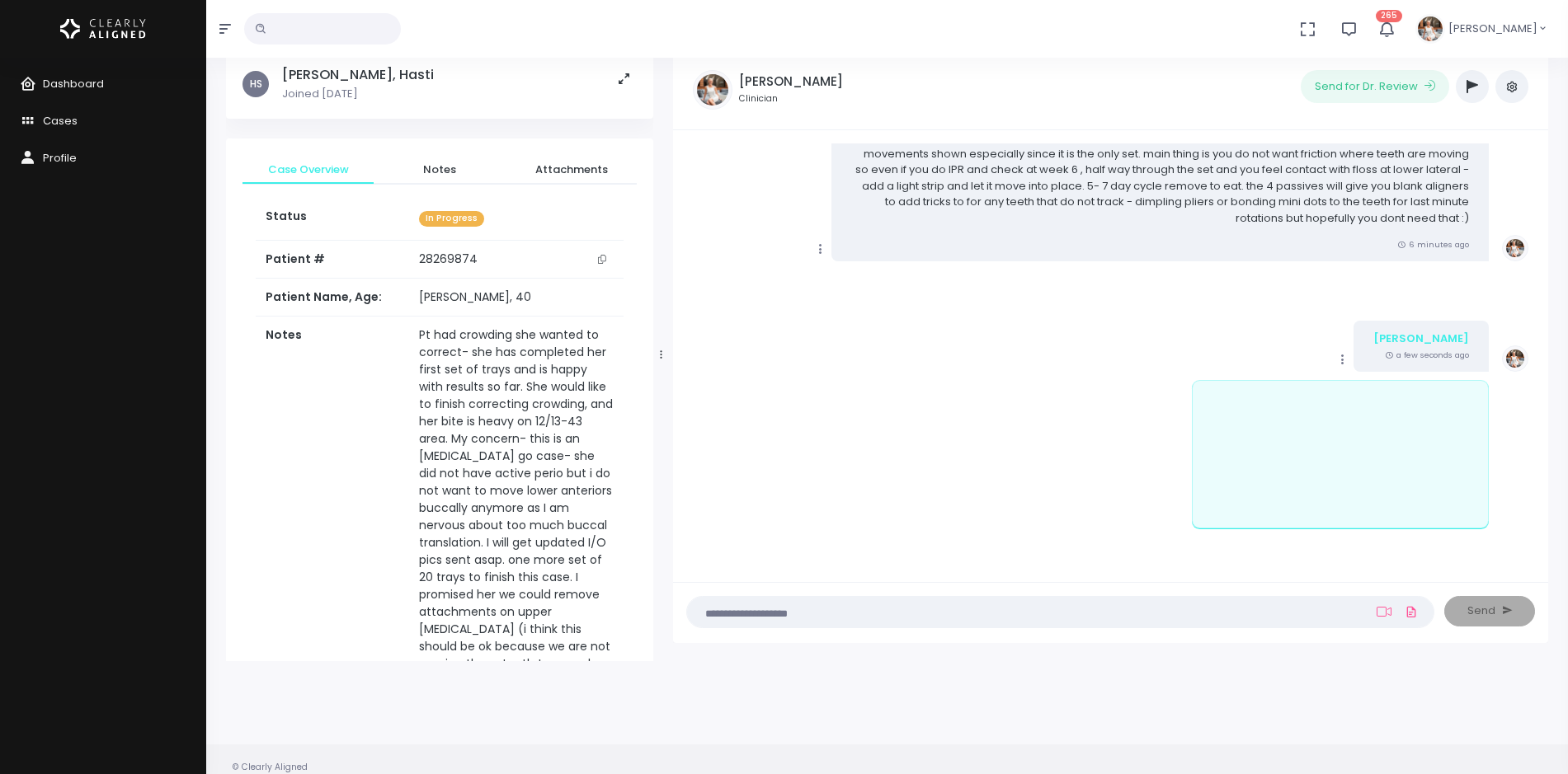
scroll to position [132, 0]
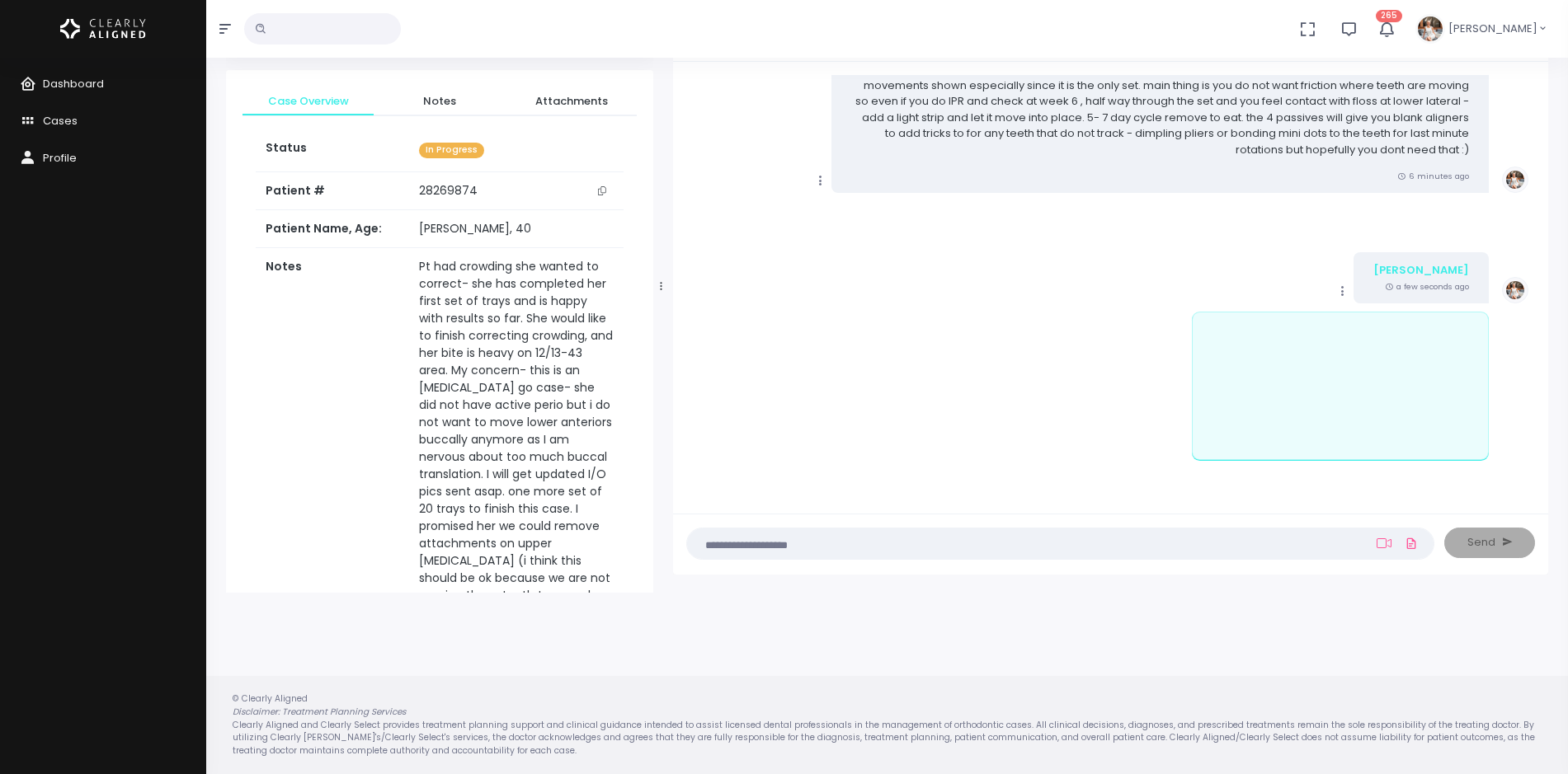
click at [1351, 294] on icon "scrollable content" at bounding box center [1343, 292] width 15 height 15
click at [1396, 323] on link "Mark as Video Review" at bounding box center [1419, 323] width 172 height 26
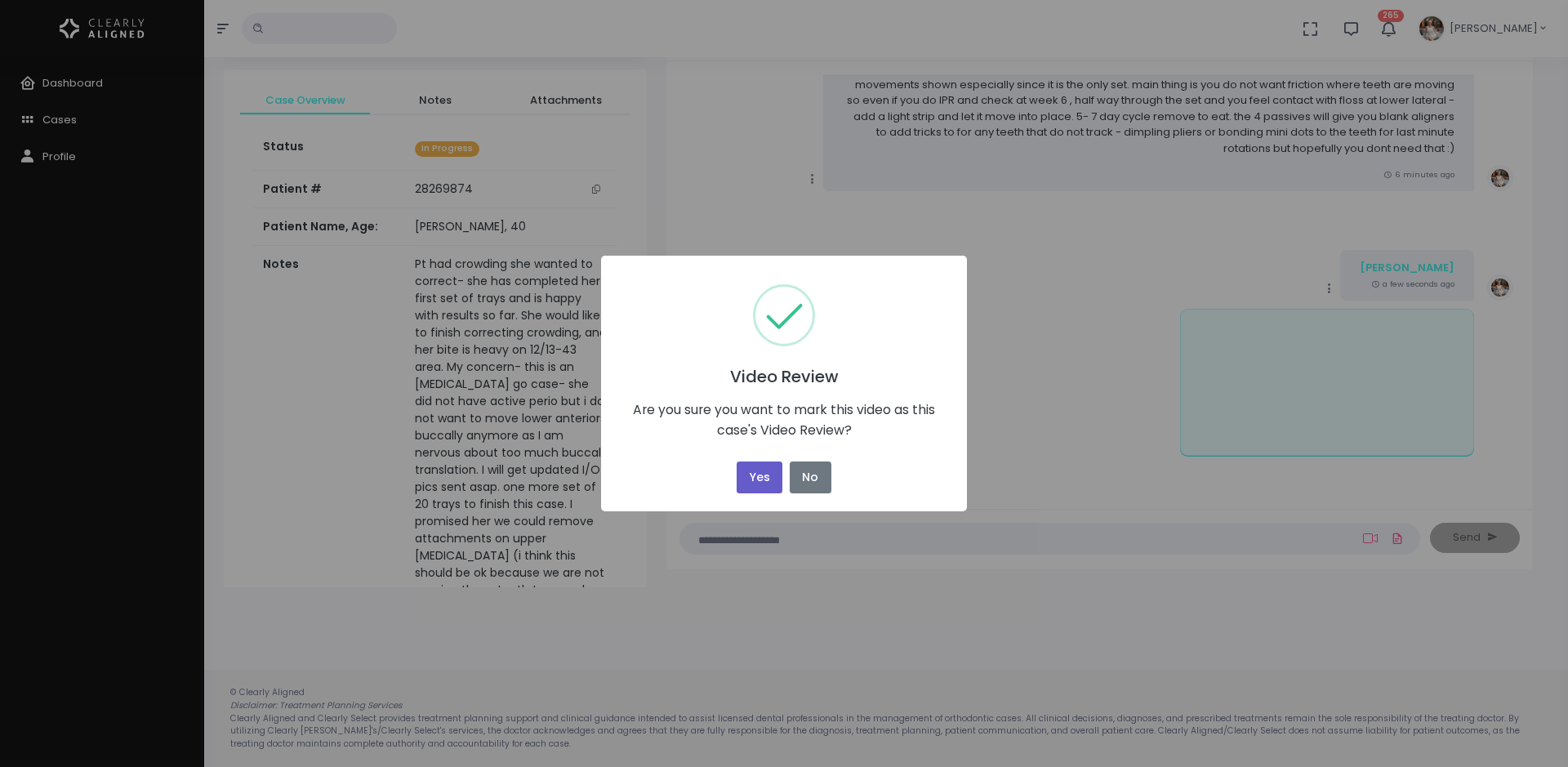
click at [748, 474] on button "Yes" at bounding box center [759, 478] width 45 height 32
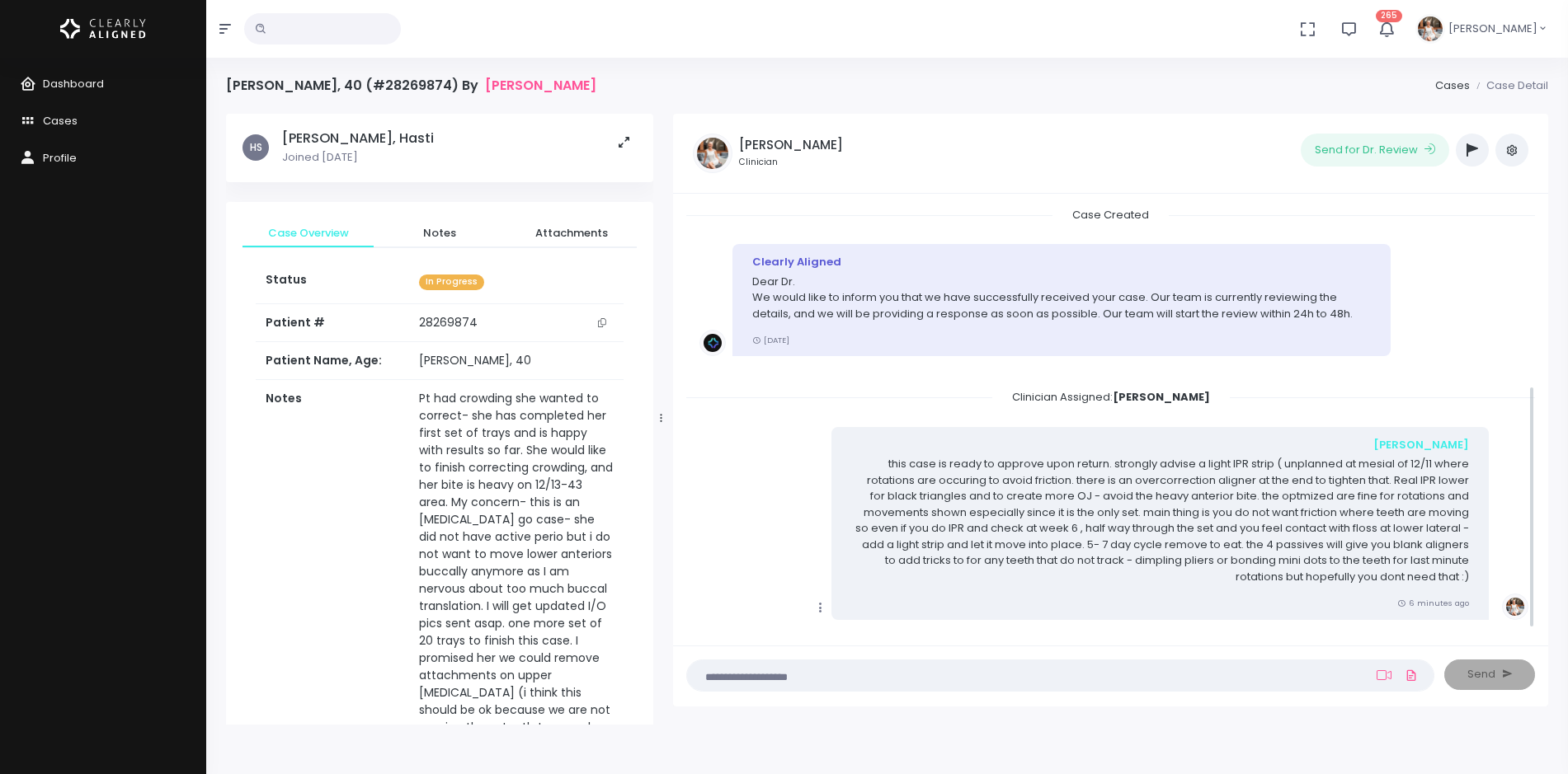
scroll to position [311, 0]
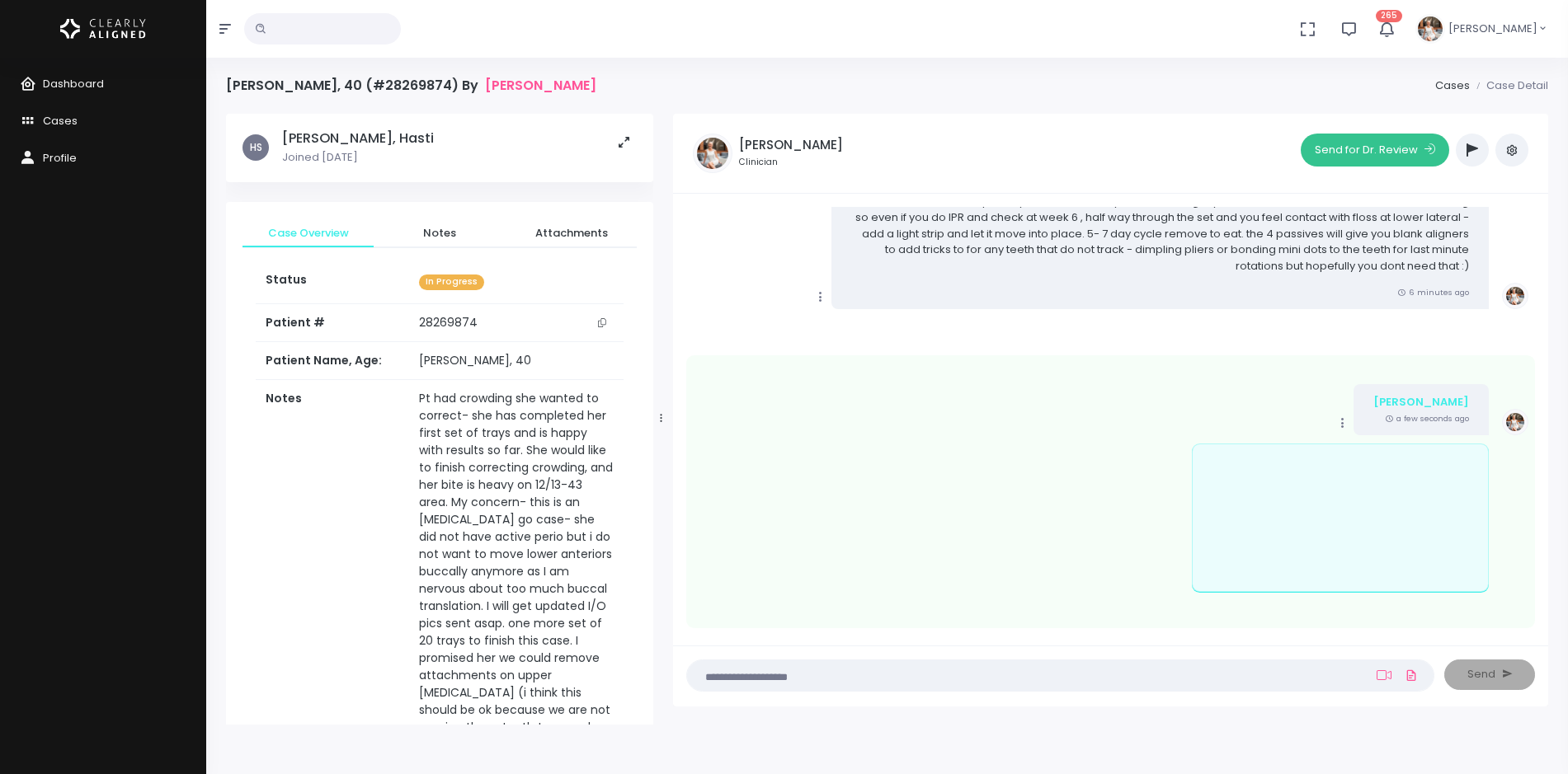
click at [1359, 150] on button "Send for Dr. Review" at bounding box center [1375, 150] width 149 height 33
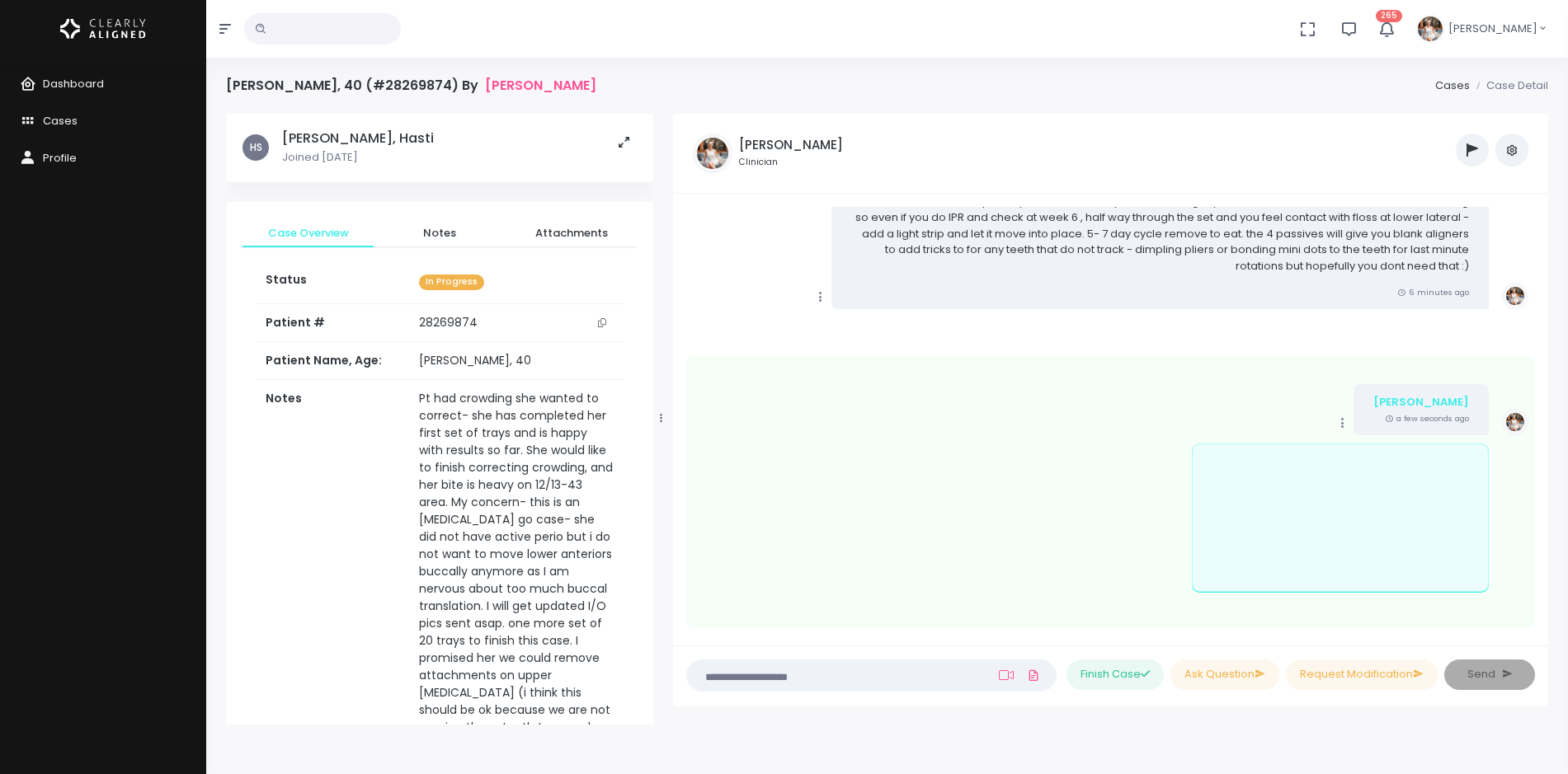
scroll to position [625, 0]
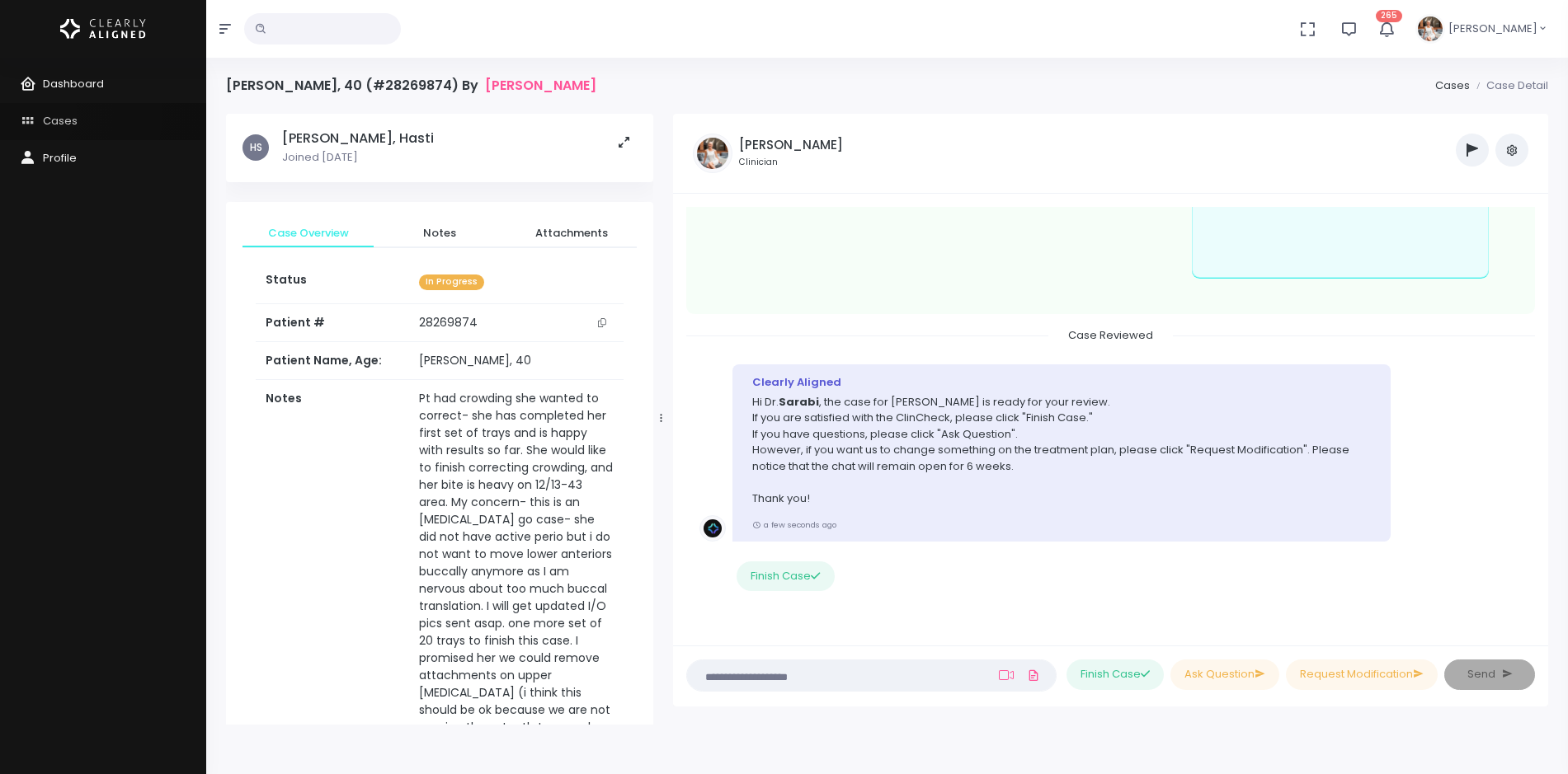
click at [33, 112] on icon "scrollable content" at bounding box center [31, 122] width 23 height 21
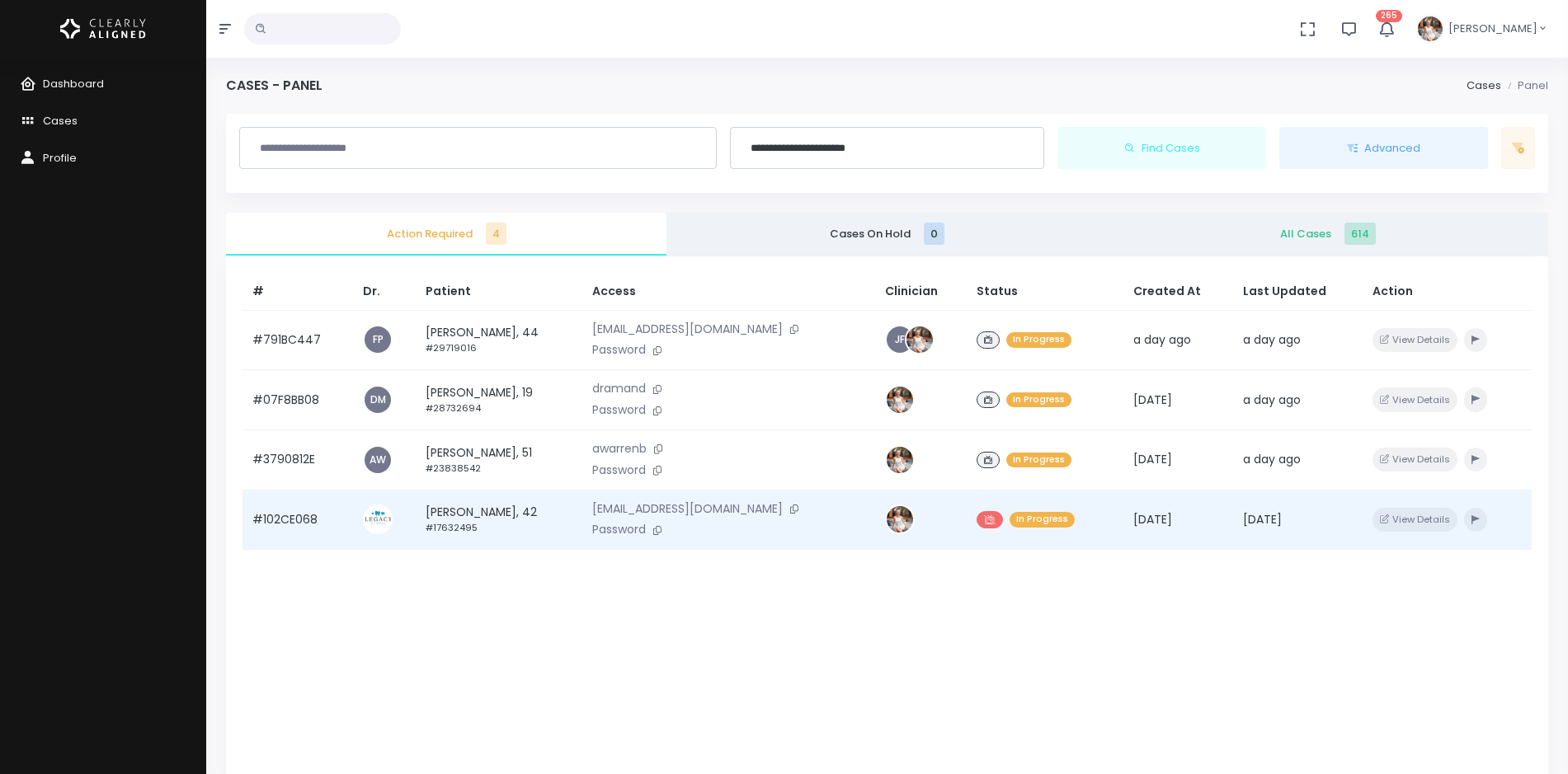
click at [451, 516] on td "[PERSON_NAME], 42 #17632495" at bounding box center [499, 519] width 167 height 60
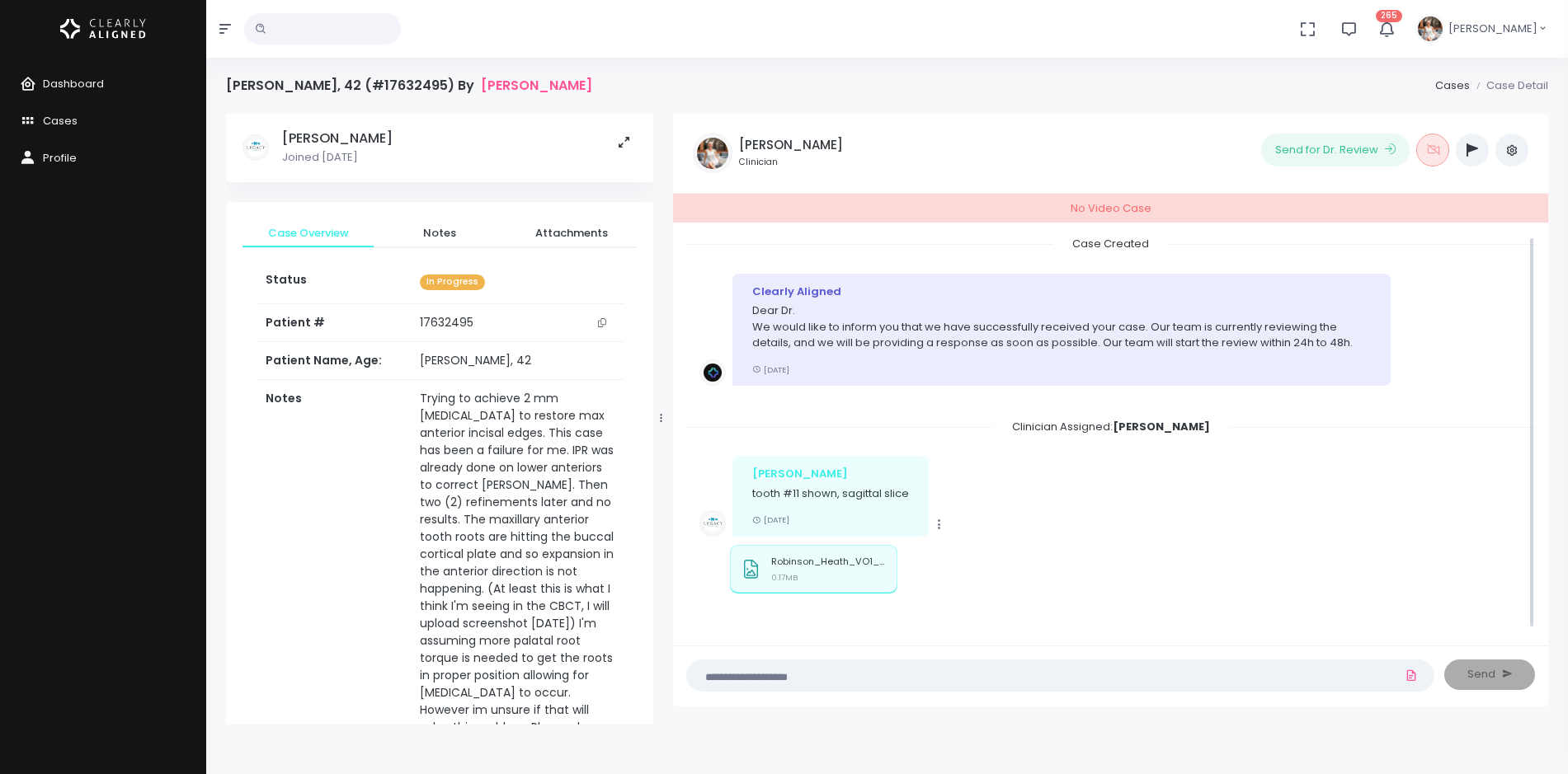
scroll to position [1, 0]
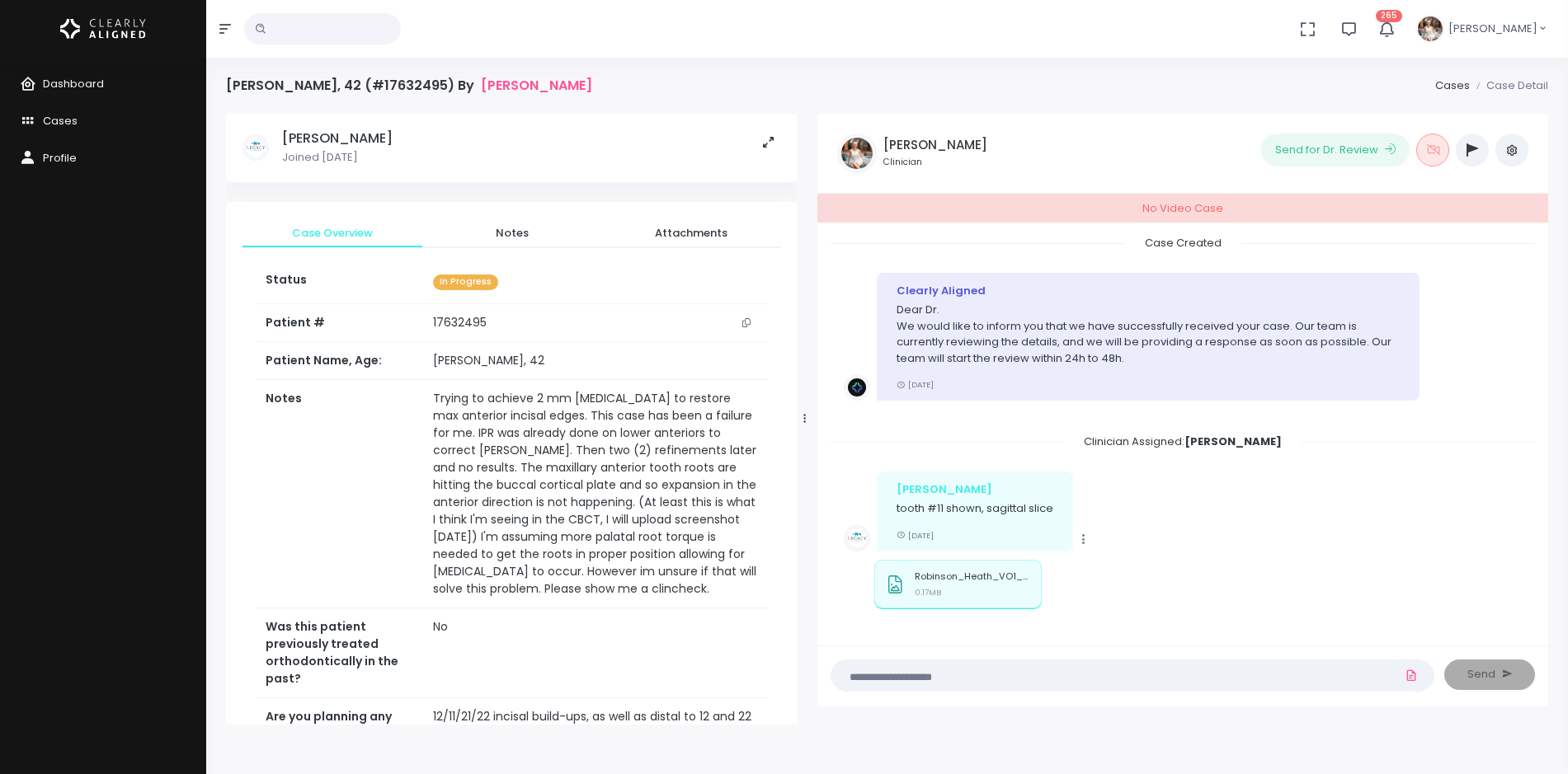
drag, startPoint x: 662, startPoint y: 418, endPoint x: 806, endPoint y: 409, distance: 144.3
click at [806, 409] on div at bounding box center [805, 418] width 9 height 599
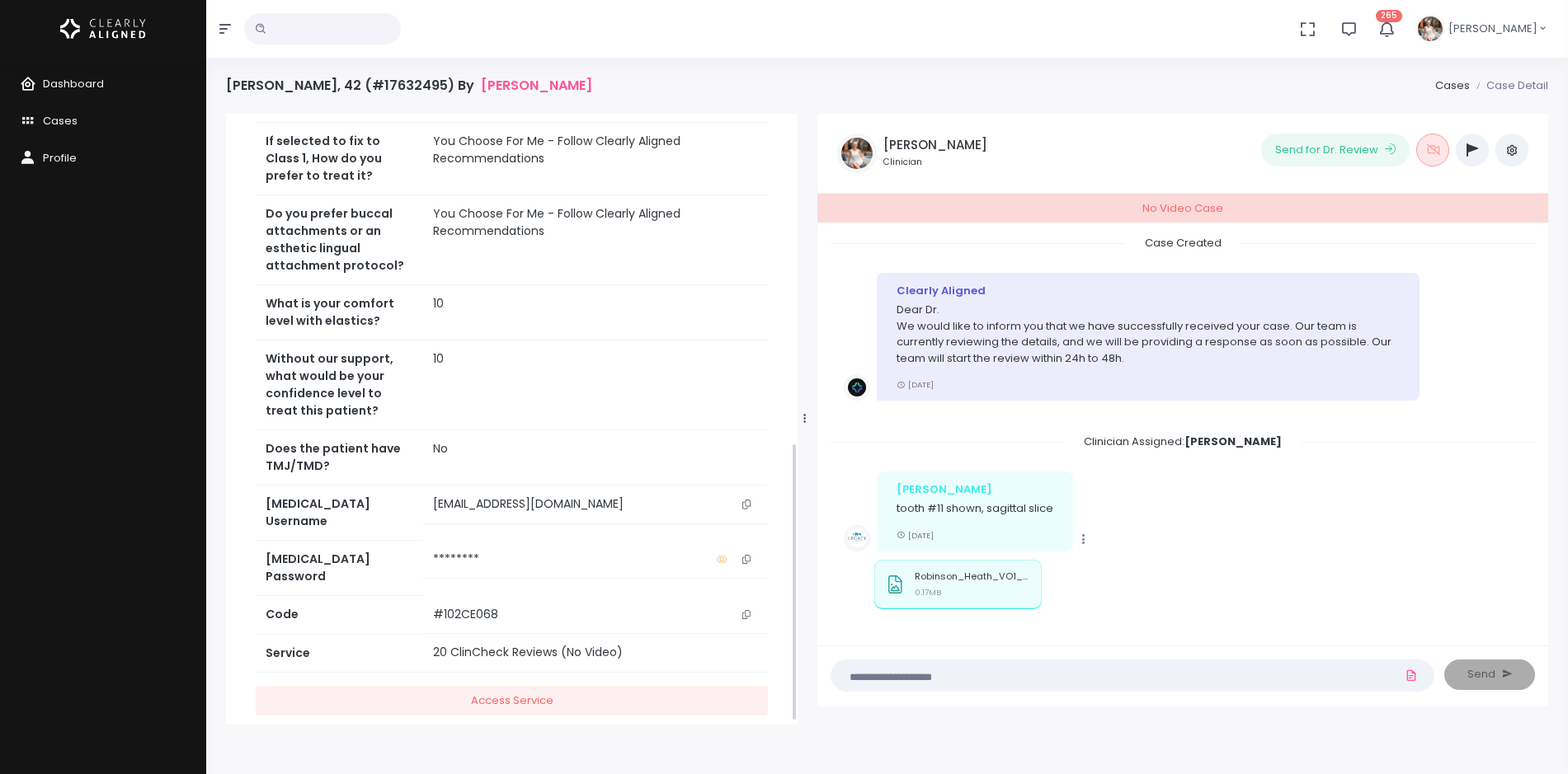
scroll to position [722, 0]
click at [749, 499] on icon "scrollable content" at bounding box center [746, 503] width 9 height 10
click at [748, 505] on icon "scrollable content" at bounding box center [746, 503] width 9 height 10
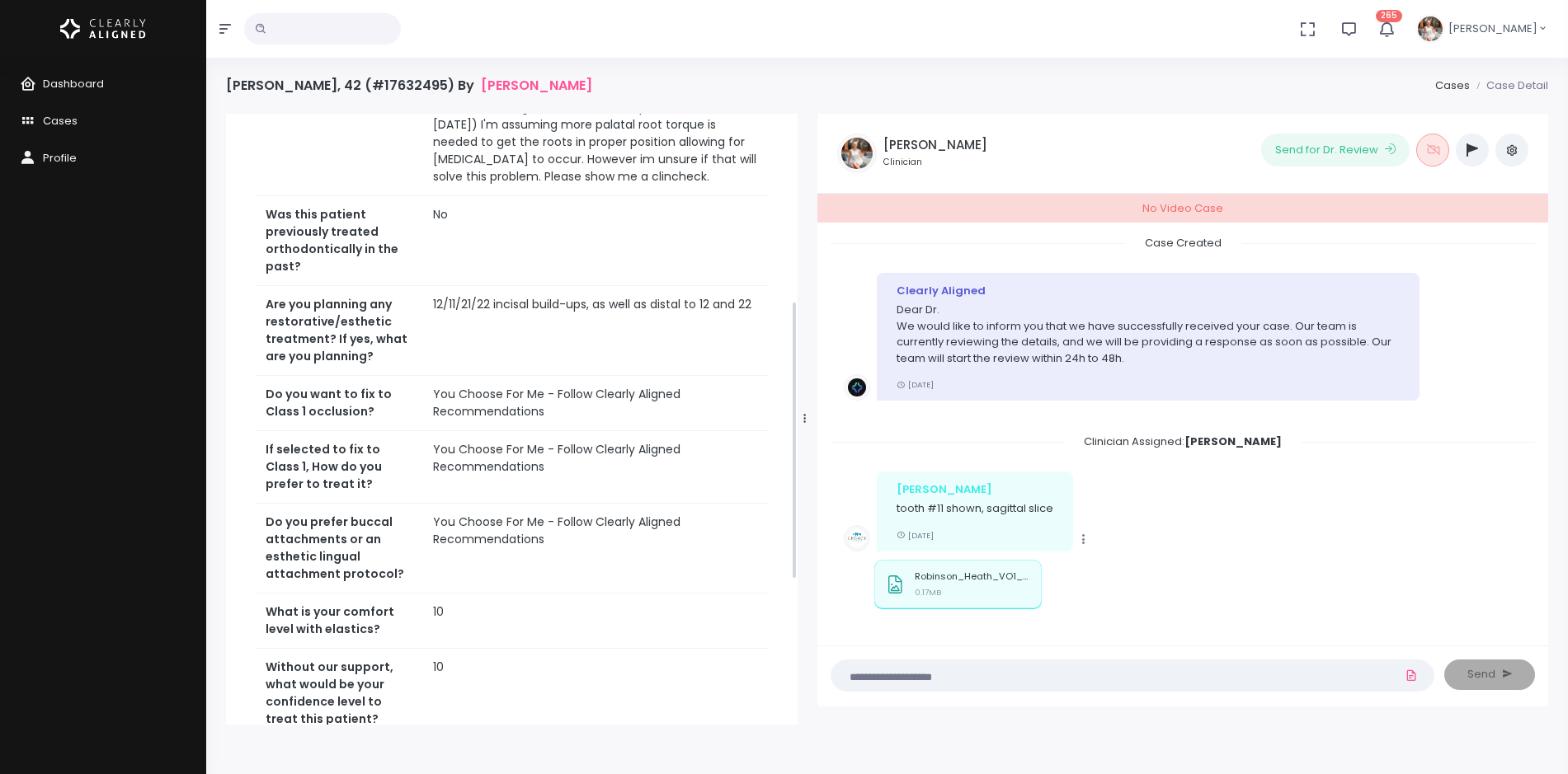
scroll to position [206, 0]
